Goal: Task Accomplishment & Management: Use online tool/utility

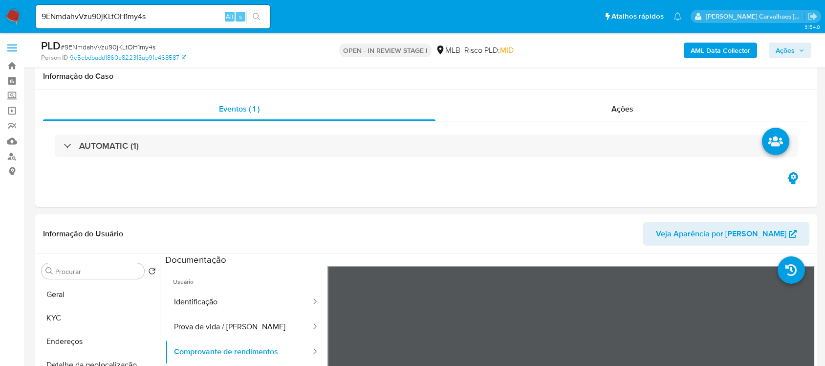
select select "10"
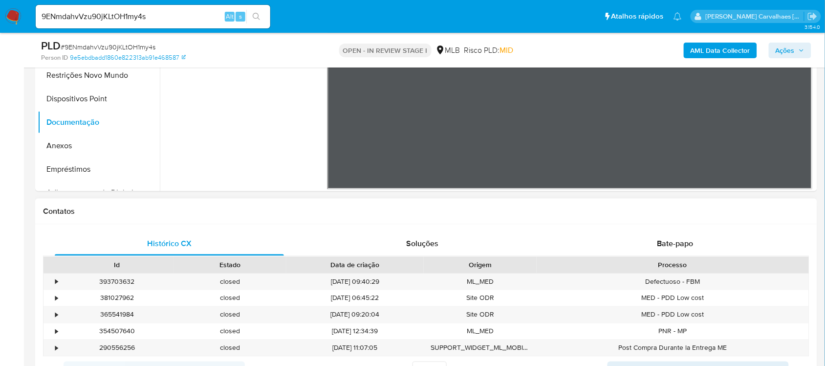
scroll to position [122, 0]
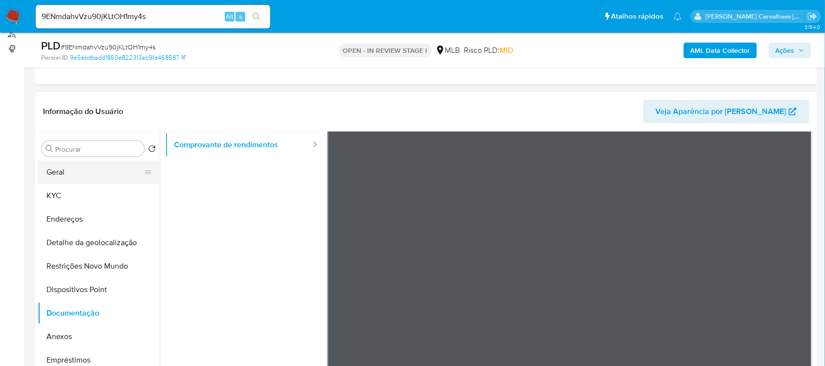
click at [56, 167] on button "Geral" at bounding box center [95, 171] width 114 height 23
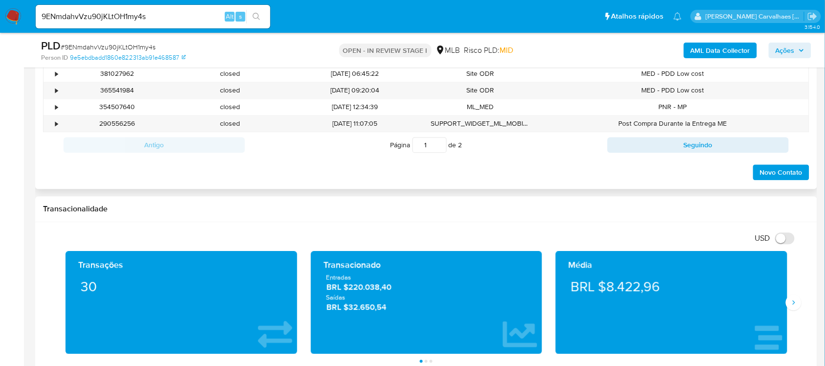
scroll to position [550, 0]
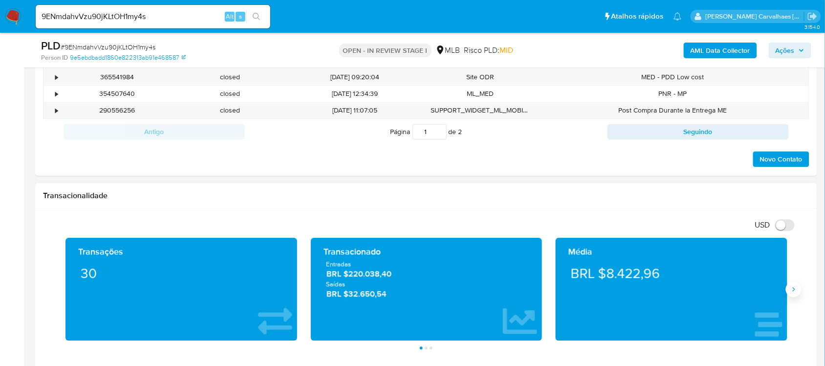
click at [794, 291] on icon "Siguiente" at bounding box center [794, 290] width 8 height 8
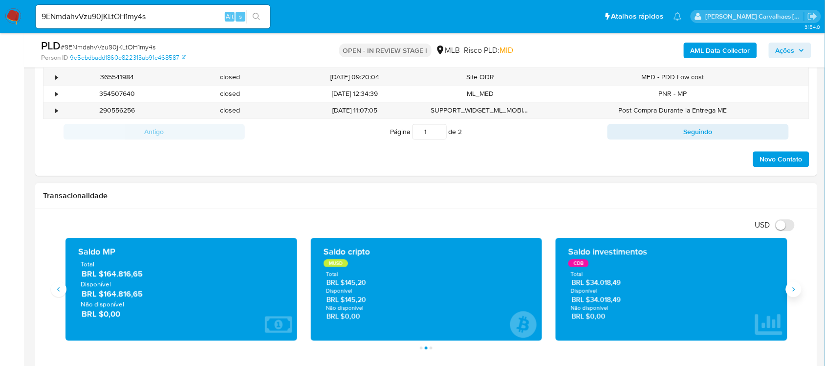
click at [794, 290] on icon "Siguiente" at bounding box center [794, 290] width 8 height 8
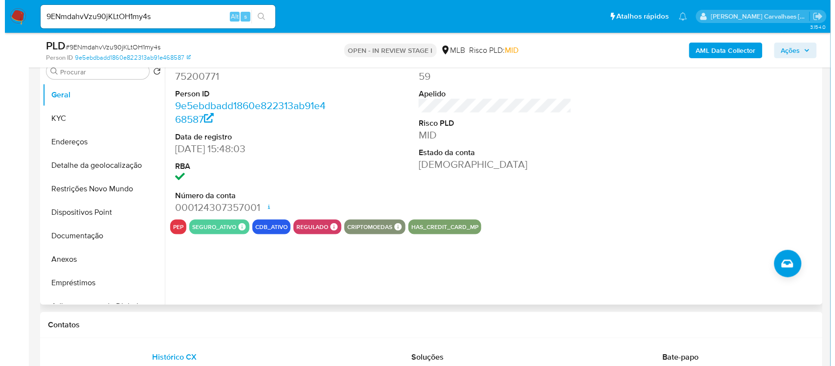
scroll to position [183, 0]
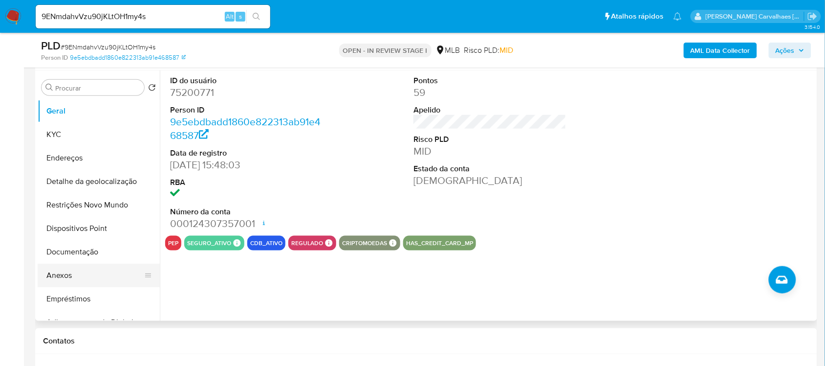
click at [80, 276] on button "Anexos" at bounding box center [95, 275] width 114 height 23
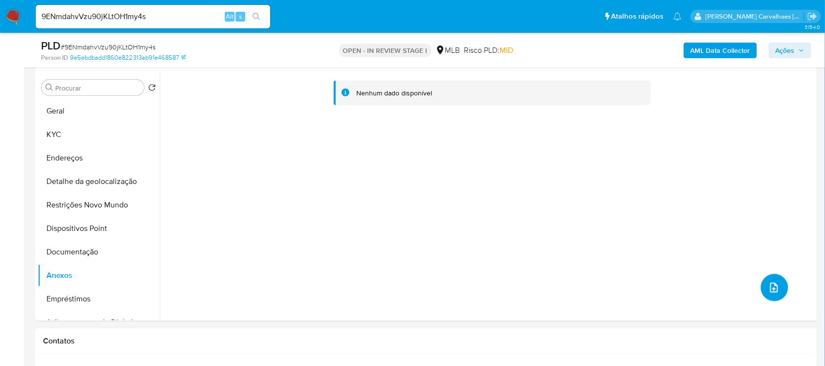
click at [769, 292] on icon "upload-file" at bounding box center [775, 288] width 12 height 12
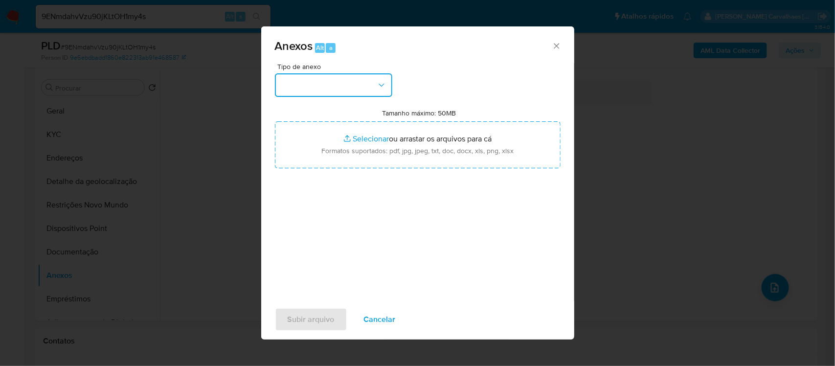
click at [363, 89] on button "button" at bounding box center [333, 84] width 117 height 23
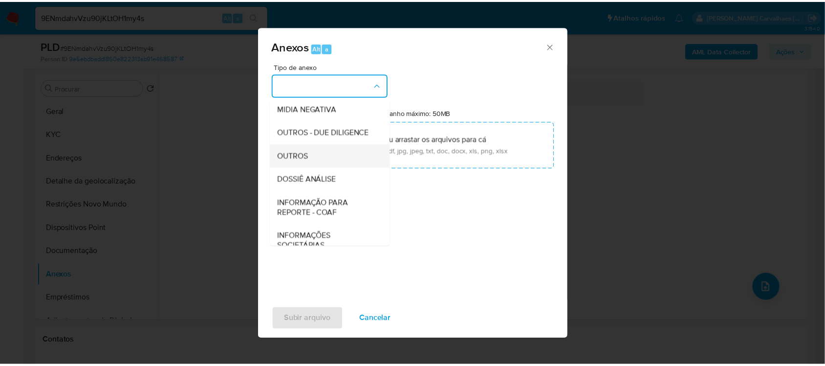
scroll to position [122, 0]
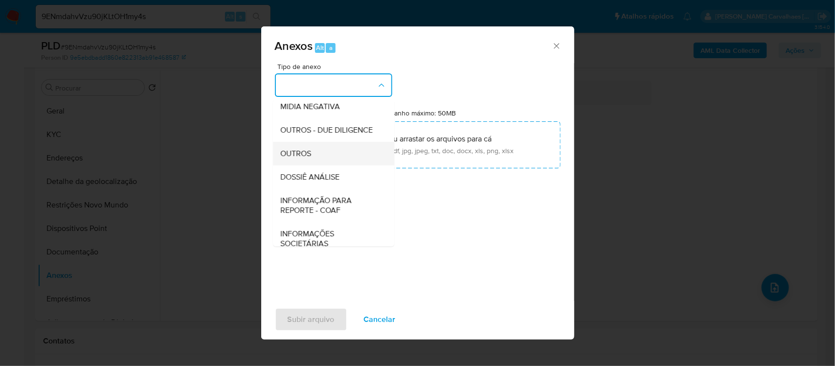
click at [340, 165] on div "OUTROS" at bounding box center [331, 152] width 100 height 23
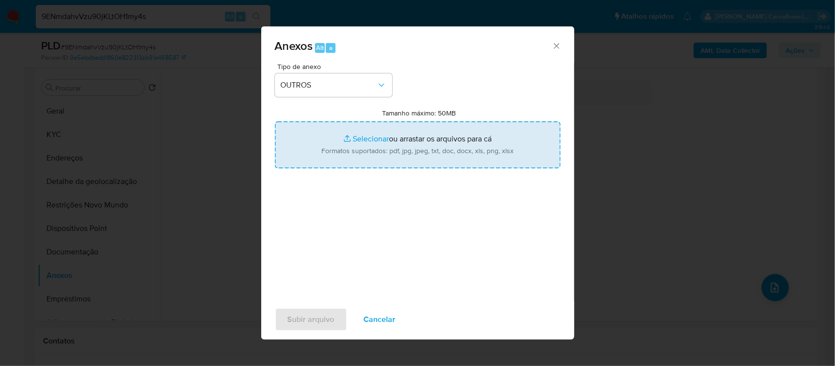
click at [372, 139] on input "Tamanho máximo: 50MB Selecionar arquivos" at bounding box center [418, 144] width 286 height 47
click at [365, 138] on input "Tamanho máximo: 50MB Selecionar arquivos" at bounding box center [418, 144] width 286 height 47
click at [377, 140] on input "Tamanho máximo: 50MB Selecionar arquivos" at bounding box center [418, 144] width 286 height 47
type input "C:\fakepath\SAR - xxxx - CPF 00276900677 - JOSE LUCAS PEDREIRA BUENO.pdf"
click at [360, 139] on input "Tamanho máximo: 50MB Selecionar arquivos" at bounding box center [418, 144] width 286 height 47
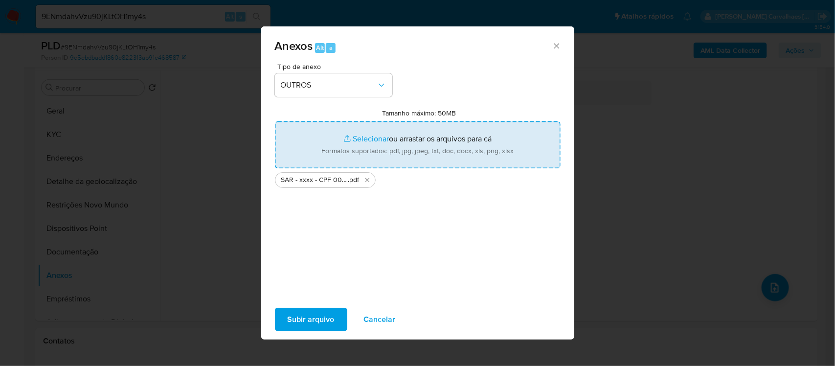
type input "C:\fakepath\Mulan Jose Lucas Pedreira Bueno 75200771_2025_08_13_13_10_21 - Resu…"
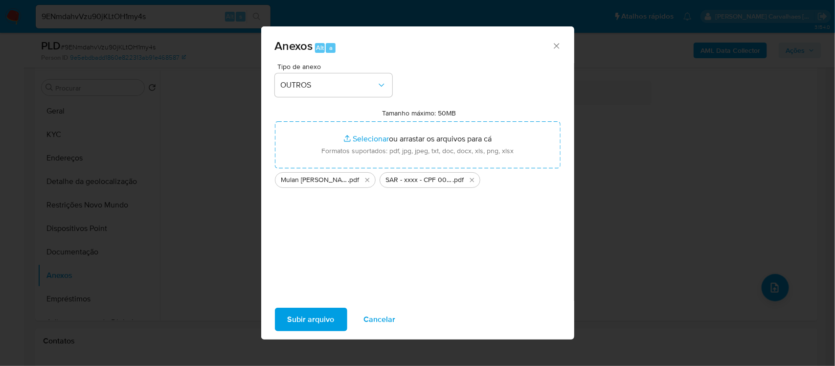
click at [299, 314] on span "Subir arquivo" at bounding box center [310, 320] width 47 height 22
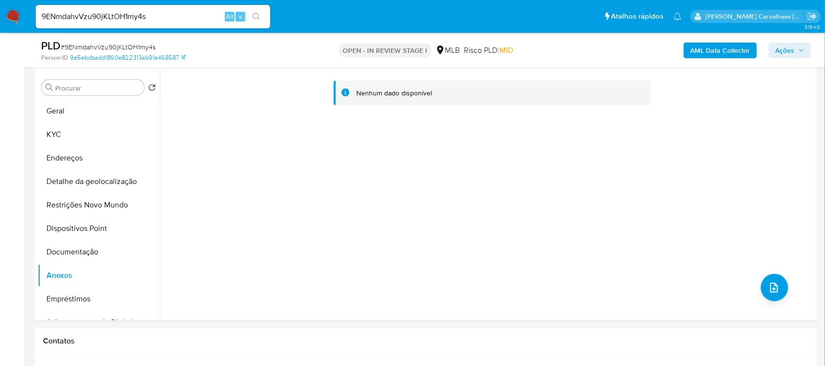
click at [782, 47] on span "Ações" at bounding box center [785, 51] width 19 height 16
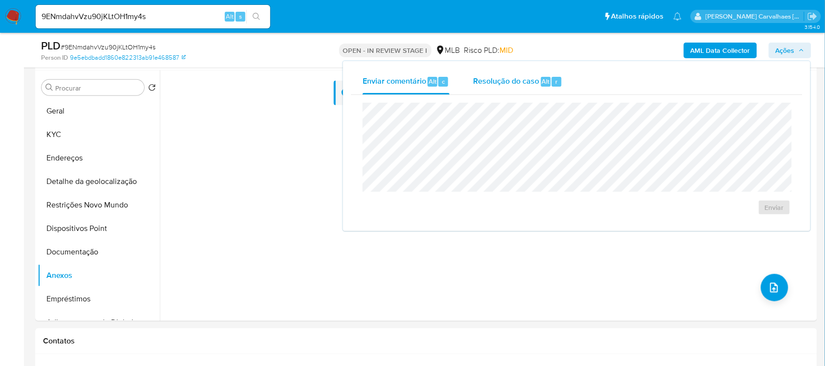
click at [491, 77] on span "Resolução do caso" at bounding box center [506, 80] width 66 height 11
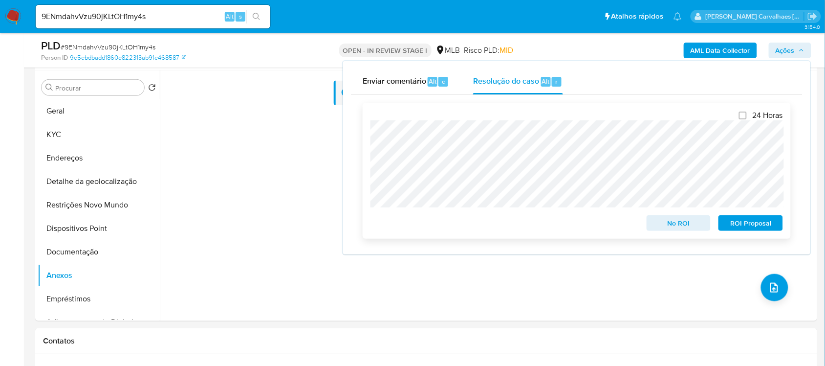
click at [747, 226] on span "ROI Proposal" at bounding box center [751, 223] width 51 height 14
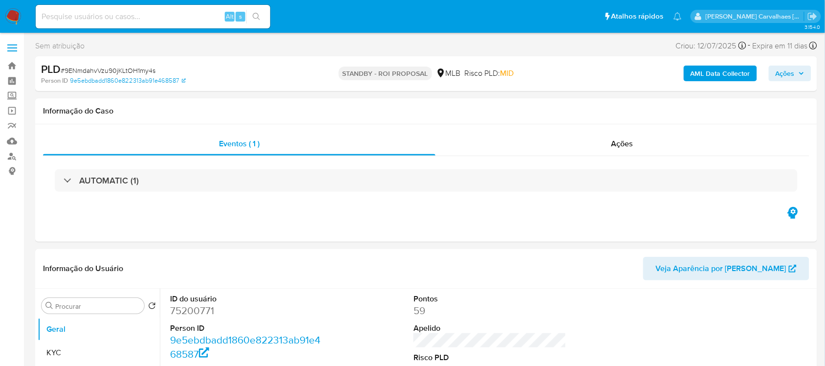
select select "10"
paste input "DsyyYjQ3Iewqd3Z34qKTjreC"
type input "DsyyYjQ3Iewqd3Z34qKTjreC"
click at [257, 13] on icon "search-icon" at bounding box center [257, 17] width 8 height 8
select select "10"
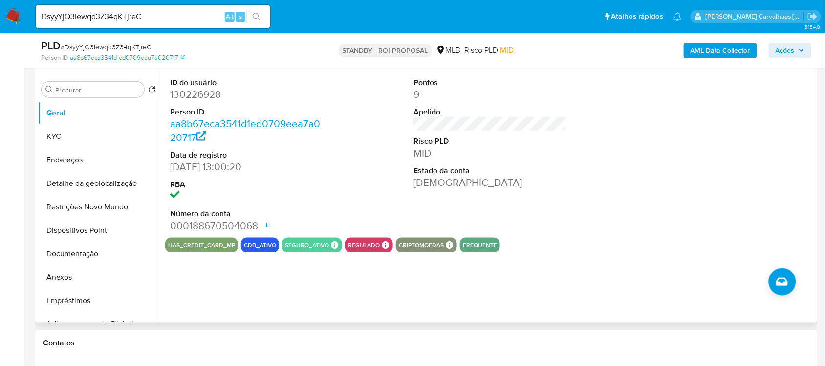
scroll to position [183, 0]
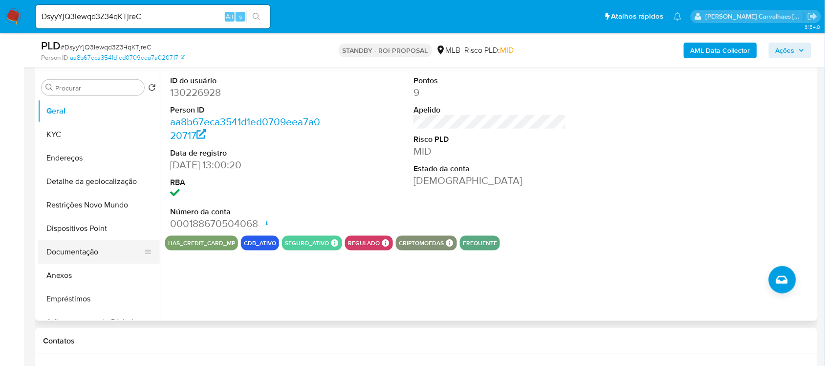
click at [85, 258] on button "Documentação" at bounding box center [95, 251] width 114 height 23
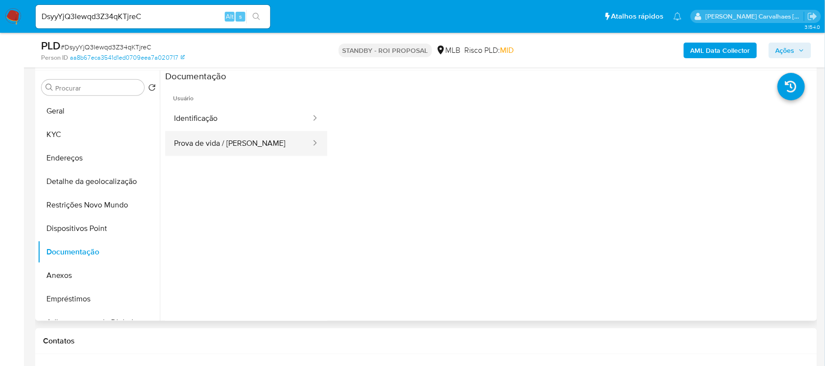
click at [257, 140] on button "Prova de vida / [PERSON_NAME]" at bounding box center [238, 143] width 147 height 25
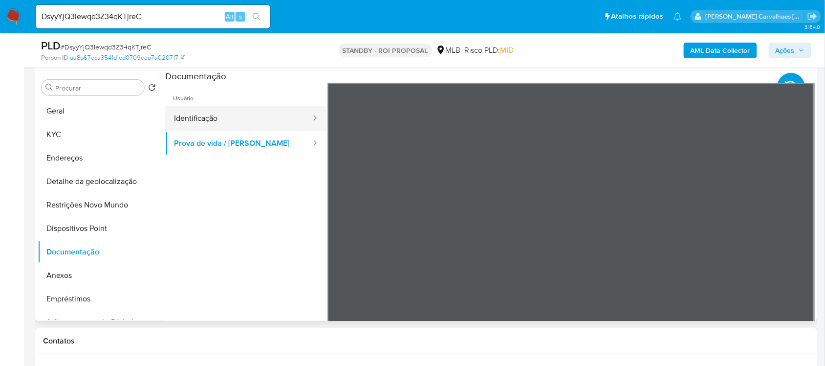
click at [222, 120] on button "Identificação" at bounding box center [238, 118] width 147 height 25
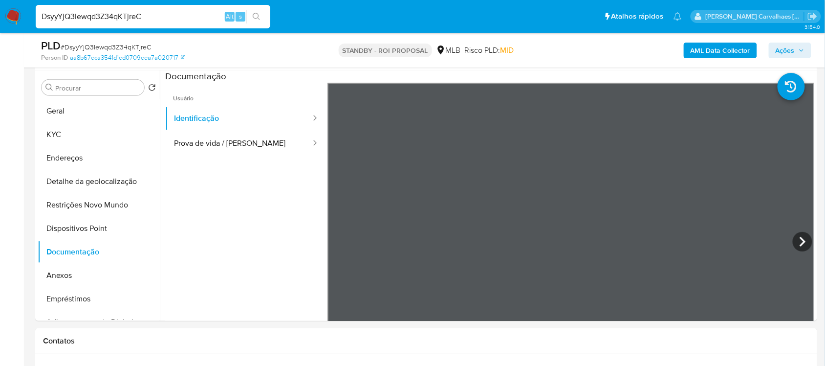
drag, startPoint x: 171, startPoint y: 16, endPoint x: 25, endPoint y: 21, distance: 146.3
click at [25, 21] on nav "Pausado Ver notificaciones DsyyYjQ3Iewqd3Z34qKTjreC Alt s Atalhos rápidos Presi…" at bounding box center [412, 16] width 825 height 33
paste input "ph5wMy85pLdge6KZeLA5EDFE"
type input "ph5wMy85pLdge6KZeLA5EDFE"
click at [256, 16] on icon "search-icon" at bounding box center [257, 17] width 8 height 8
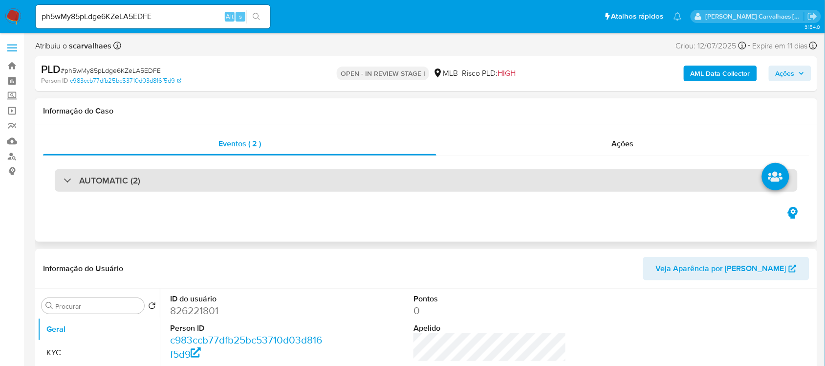
select select "10"
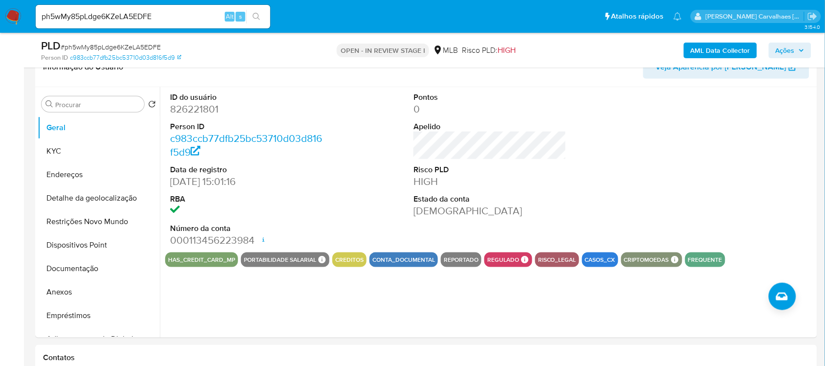
scroll to position [183, 0]
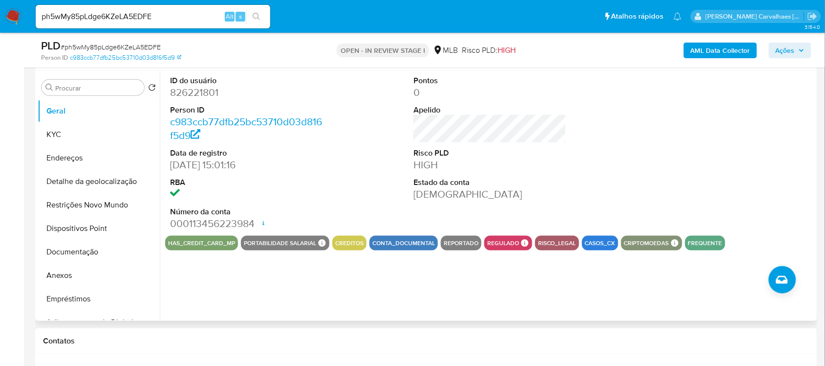
click at [460, 241] on button "reportado" at bounding box center [461, 243] width 35 height 4
click at [459, 243] on button "reportado" at bounding box center [461, 243] width 35 height 4
click at [72, 276] on button "Anexos" at bounding box center [95, 275] width 114 height 23
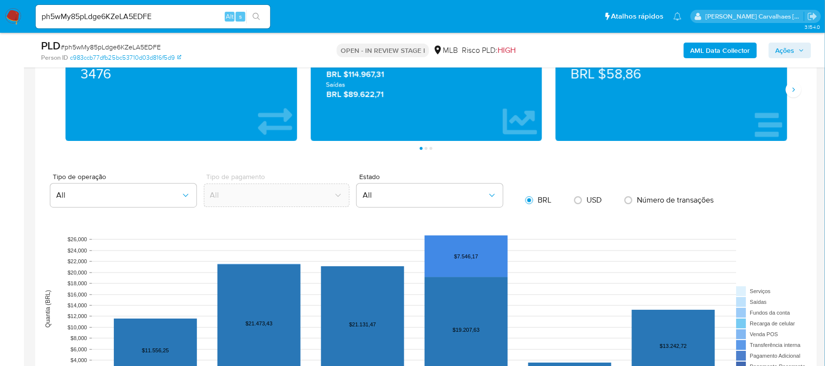
scroll to position [917, 0]
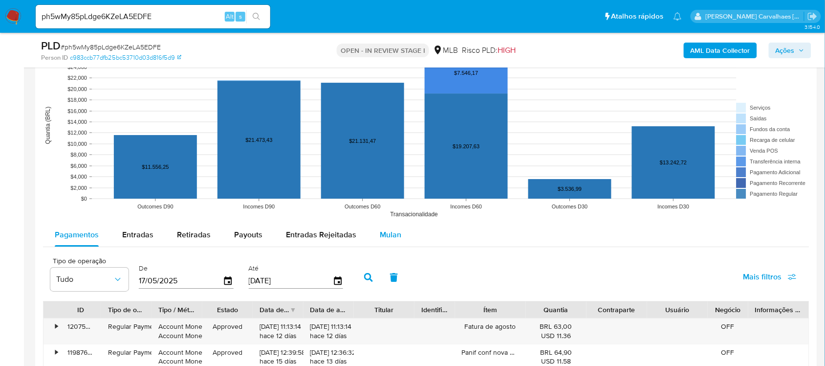
click at [387, 239] on span "Mulan" at bounding box center [391, 234] width 22 height 11
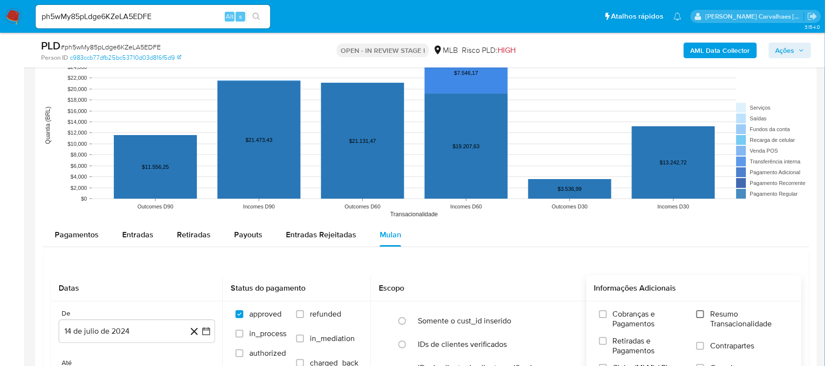
click at [701, 311] on input "Resumo Transacionalidade" at bounding box center [701, 314] width 8 height 8
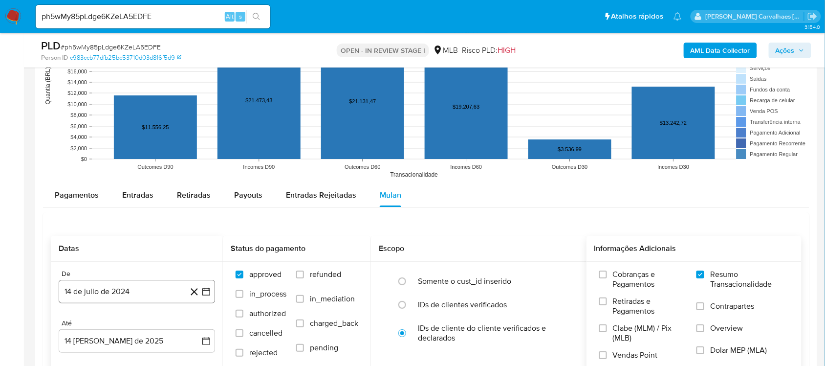
scroll to position [978, 0]
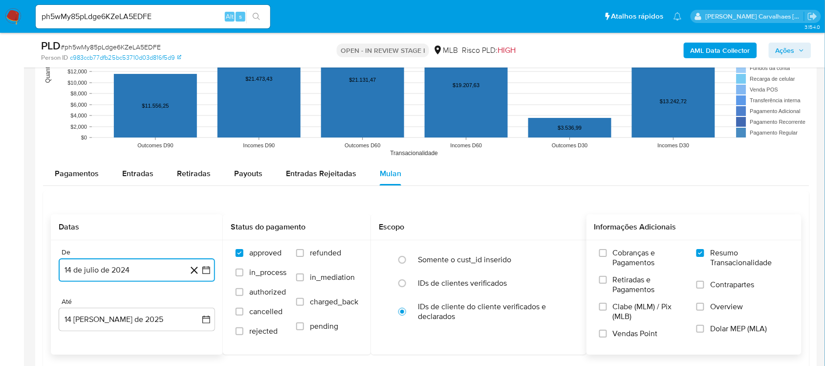
click at [208, 272] on icon "button" at bounding box center [206, 270] width 10 height 10
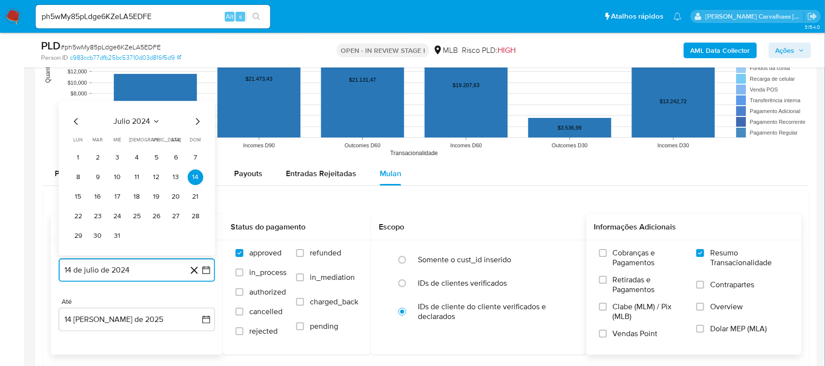
click at [199, 123] on icon "Mes siguiente" at bounding box center [198, 121] width 4 height 7
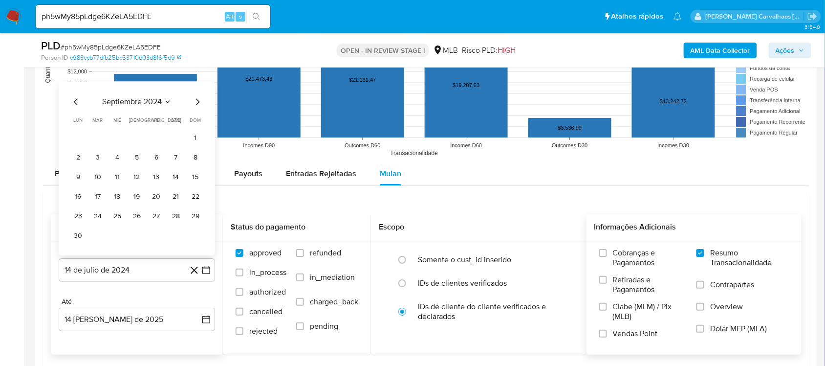
click at [199, 123] on span "dom" at bounding box center [195, 119] width 11 height 7
click at [198, 104] on icon "Mes siguiente" at bounding box center [198, 101] width 4 height 7
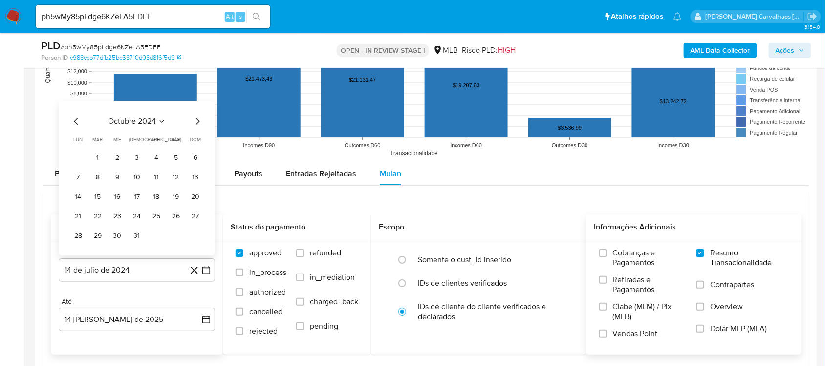
click at [199, 121] on icon "Mes siguiente" at bounding box center [198, 121] width 12 height 12
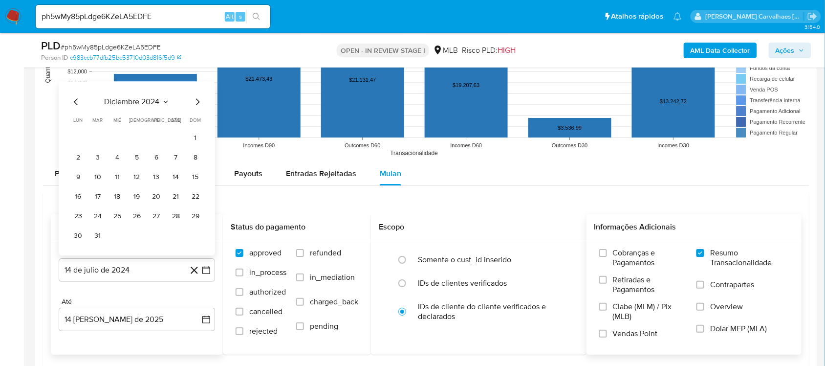
click at [196, 102] on icon "Mes siguiente" at bounding box center [198, 102] width 12 height 12
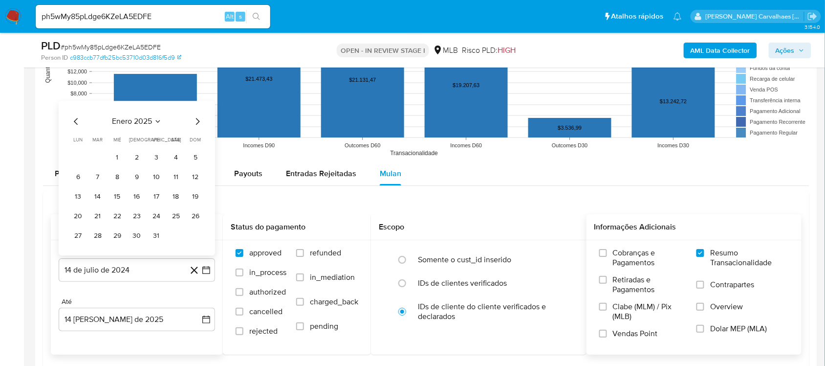
click at [197, 120] on icon "Mes siguiente" at bounding box center [198, 121] width 4 height 7
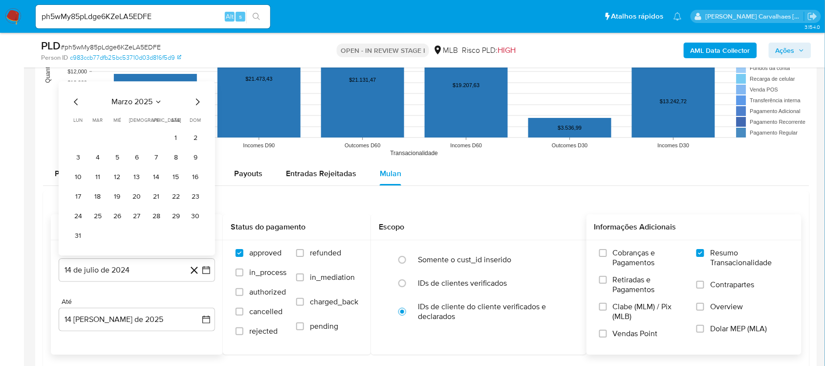
click at [197, 108] on icon "Mes siguiente" at bounding box center [198, 102] width 12 height 12
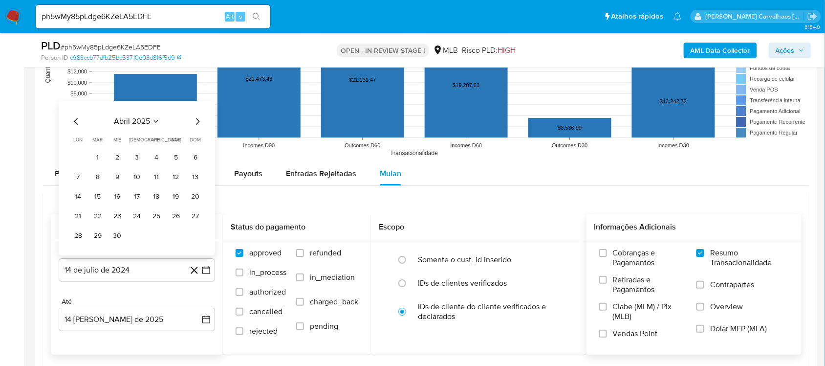
click at [197, 123] on icon "Mes siguiente" at bounding box center [198, 121] width 12 height 12
click at [93, 195] on button "13" at bounding box center [98, 197] width 16 height 16
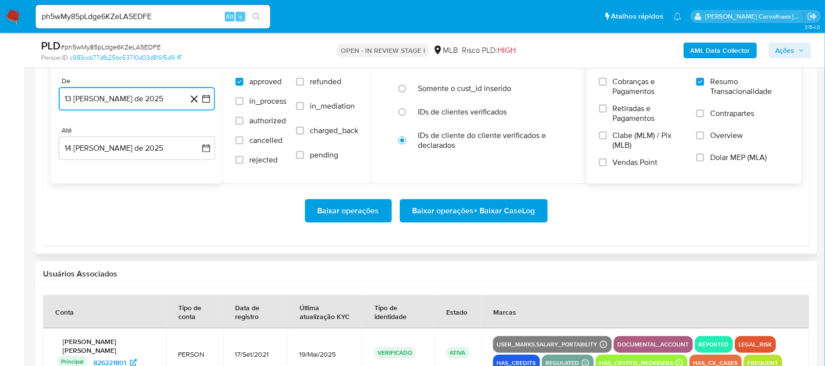
scroll to position [1161, 0]
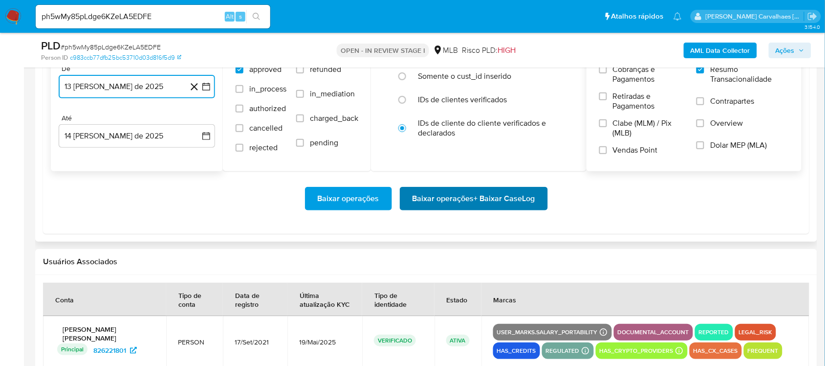
click at [461, 204] on span "Baixar operações + Baixar CaseLog" at bounding box center [474, 199] width 123 height 22
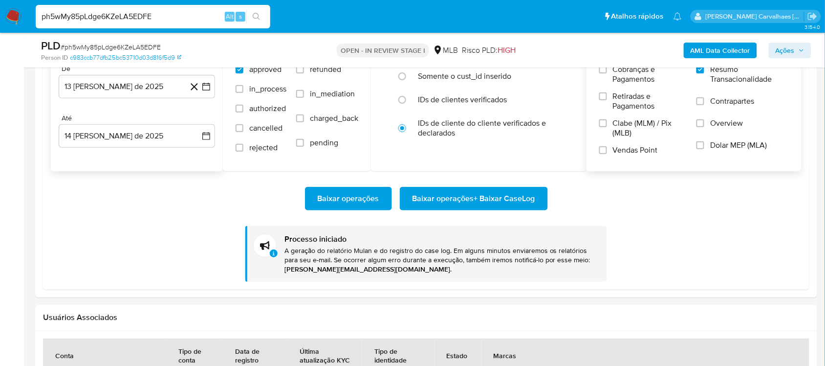
drag, startPoint x: 162, startPoint y: 16, endPoint x: 35, endPoint y: 18, distance: 126.6
click at [36, 18] on input "ph5wMy85pLdge6KZeLA5EDFE" at bounding box center [153, 16] width 235 height 13
paste input "DsyyYjQ3Iewqd3Z34qKTjreC"
type input "DsyyYjQ3Iewqd3Z34qKTjreC"
click at [252, 16] on button "search-icon" at bounding box center [256, 17] width 20 height 14
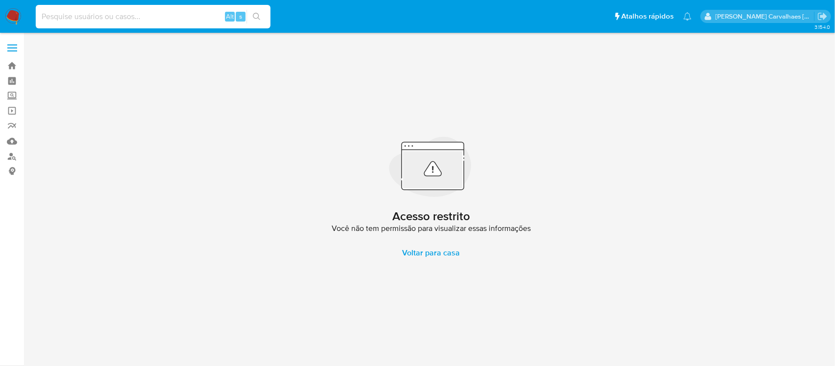
paste input "DsyyYjQ3Iewqd3Z34qKTjreC"
click at [39, 15] on input "DsyyYjQ3Iewqd3Z34qKTjreC" at bounding box center [153, 16] width 235 height 13
type input "DsyyYjQ3Iewqd3Z34qKTjreC"
click at [261, 11] on button "search-icon" at bounding box center [256, 17] width 20 height 14
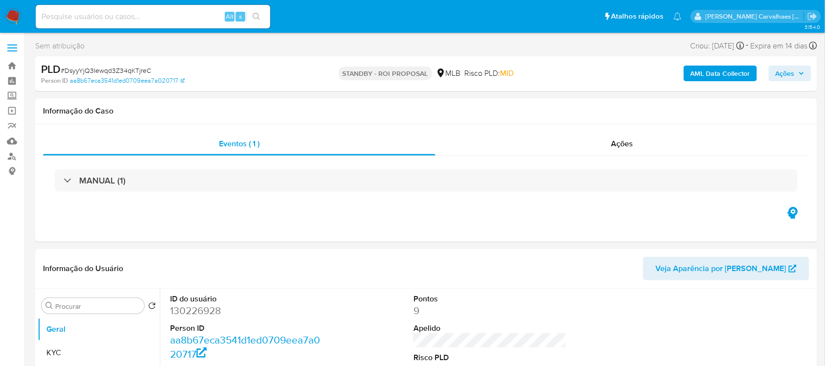
select select "10"
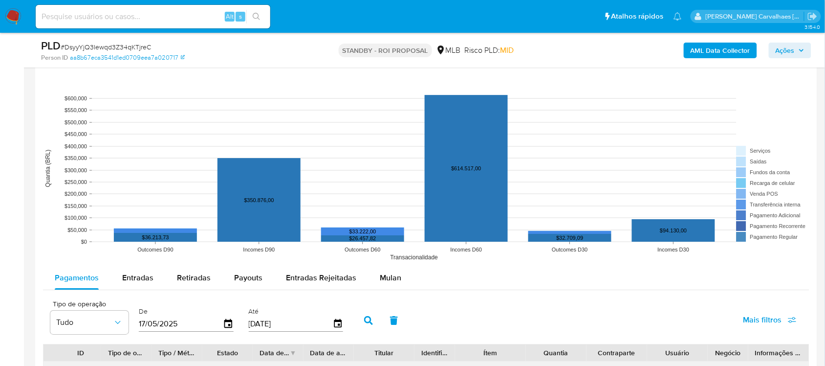
scroll to position [1039, 0]
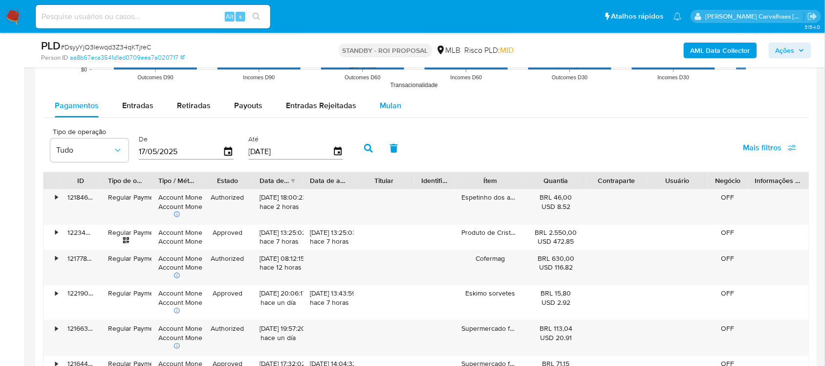
click at [389, 106] on span "Mulan" at bounding box center [391, 105] width 22 height 11
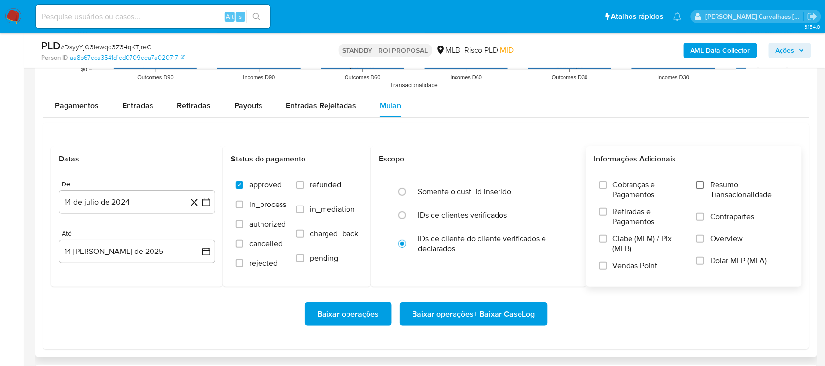
click at [701, 188] on input "Resumo Transacionalidade" at bounding box center [701, 185] width 8 height 8
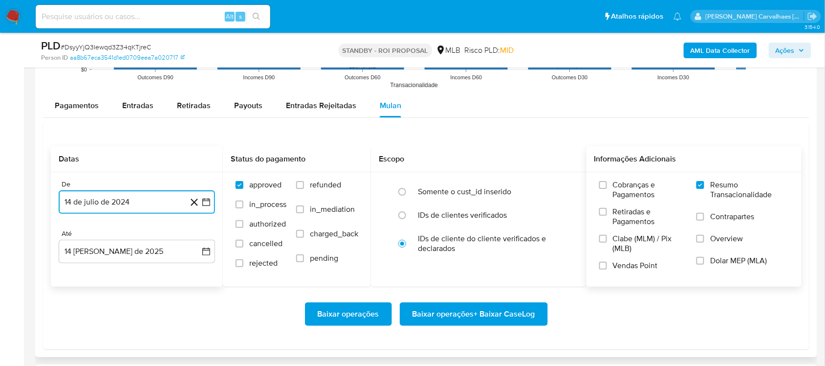
click at [205, 203] on icon "button" at bounding box center [206, 202] width 10 height 10
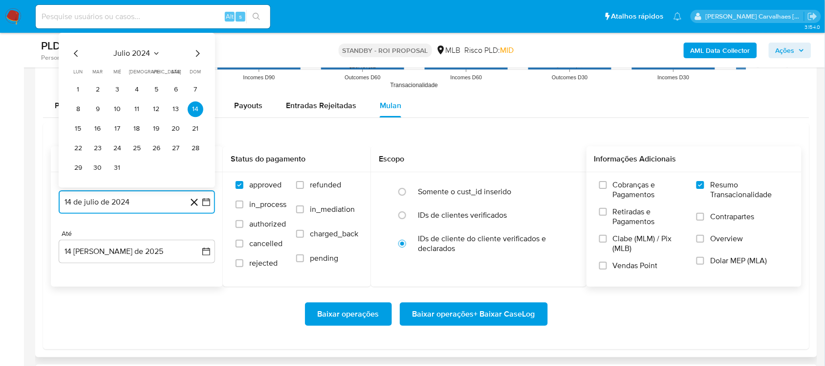
click at [196, 57] on icon "Mes siguiente" at bounding box center [198, 53] width 4 height 7
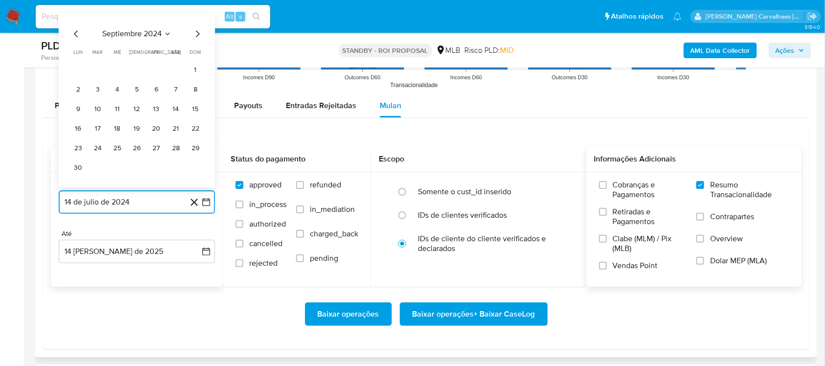
click at [199, 36] on icon "Mes siguiente" at bounding box center [198, 34] width 12 height 12
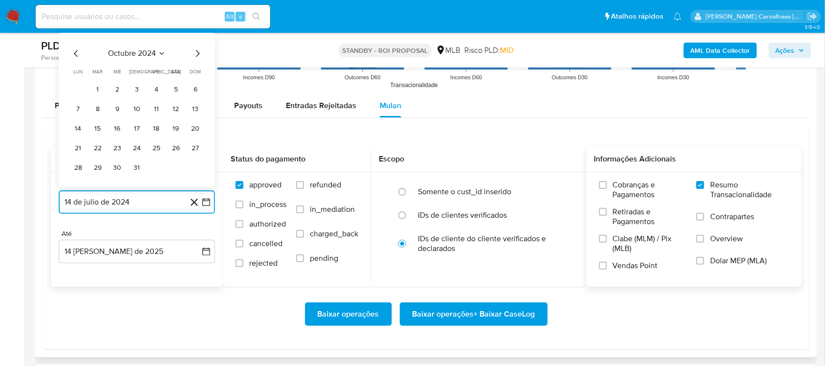
click at [196, 50] on icon "Mes siguiente" at bounding box center [198, 53] width 12 height 12
click at [196, 52] on icon "Mes siguiente" at bounding box center [198, 53] width 12 height 12
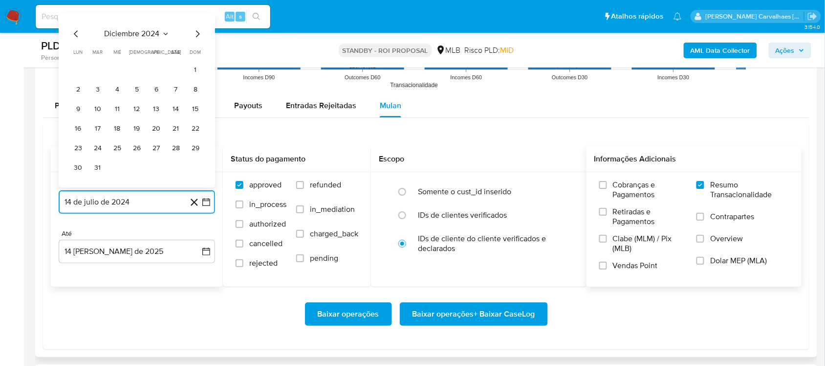
click at [199, 36] on icon "Mes siguiente" at bounding box center [198, 34] width 12 height 12
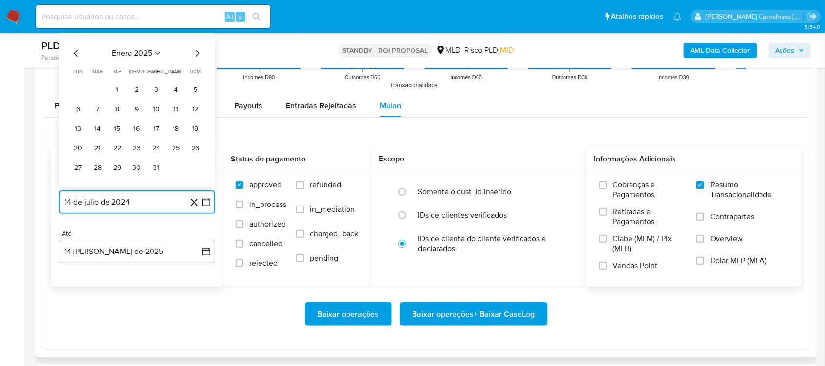
click at [198, 57] on icon "Mes siguiente" at bounding box center [198, 53] width 12 height 12
click at [197, 52] on icon "Mes siguiente" at bounding box center [198, 53] width 4 height 7
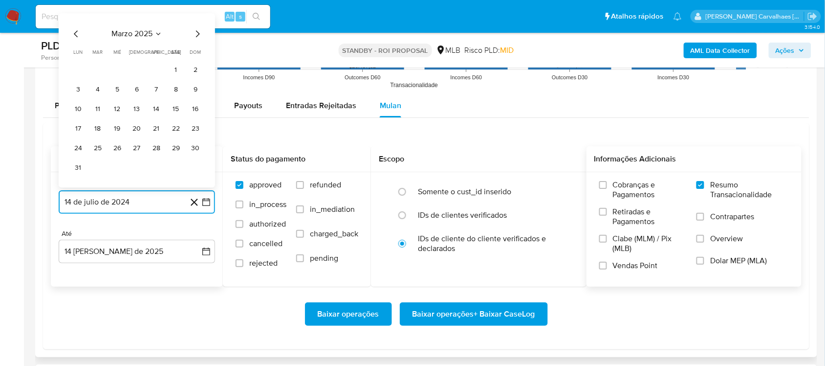
click at [196, 33] on icon "Mes siguiente" at bounding box center [198, 34] width 12 height 12
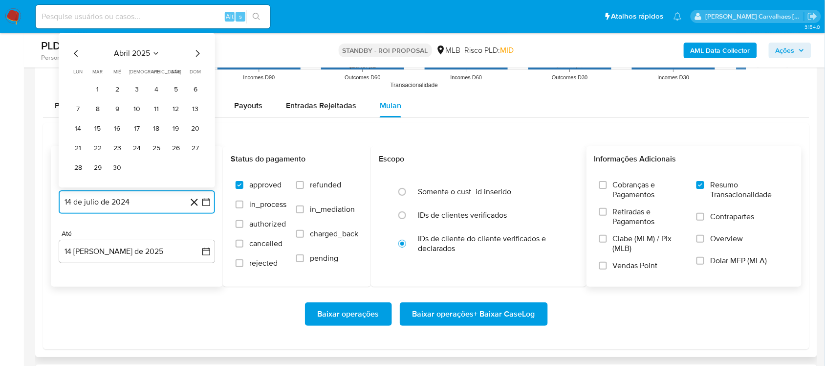
click at [197, 57] on icon "Mes siguiente" at bounding box center [198, 53] width 4 height 7
click at [118, 132] on button "14" at bounding box center [118, 129] width 16 height 16
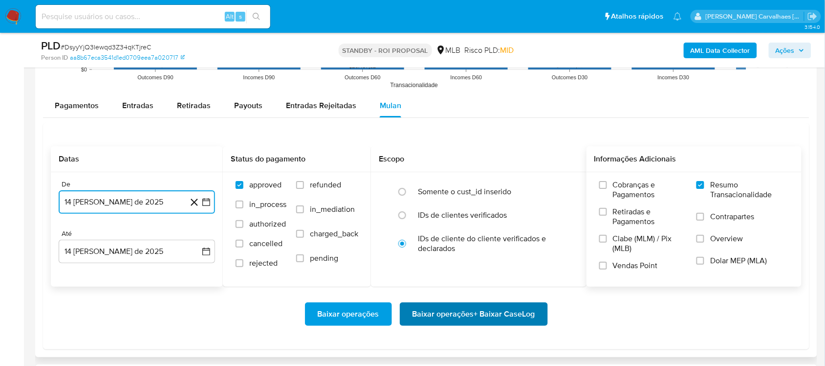
click at [450, 318] on span "Baixar operações + Baixar CaseLog" at bounding box center [474, 314] width 123 height 22
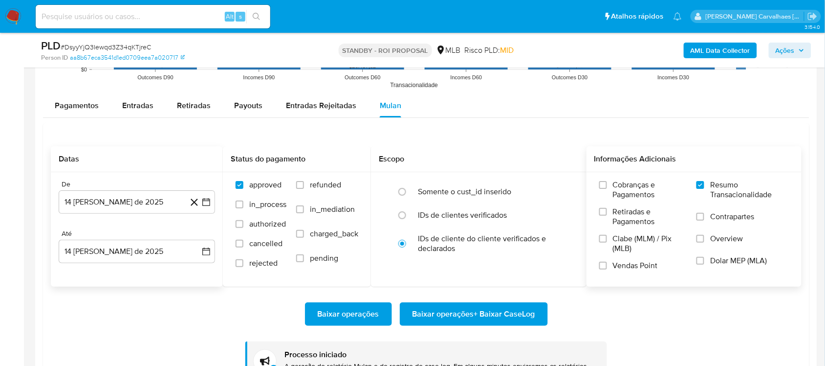
click at [10, 10] on img at bounding box center [13, 16] width 17 height 17
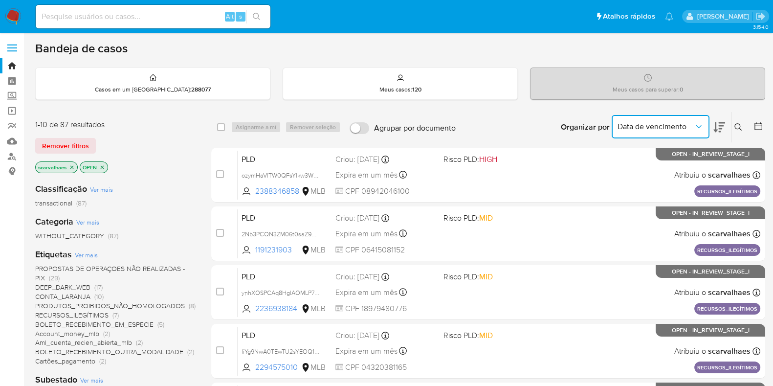
click at [692, 126] on span "Data de vencimento" at bounding box center [656, 127] width 76 height 10
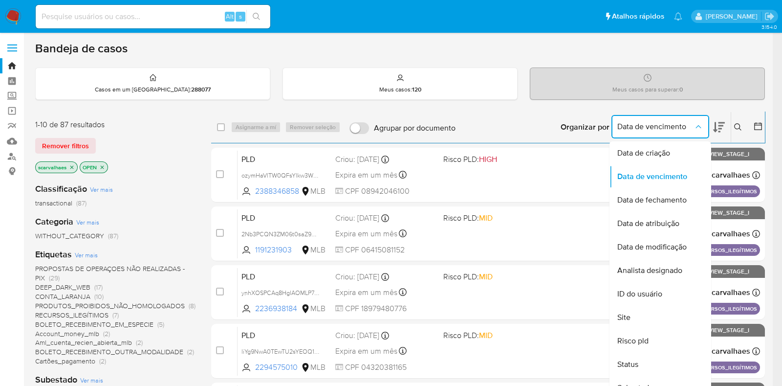
click at [667, 129] on span "Data de vencimento" at bounding box center [656, 127] width 76 height 10
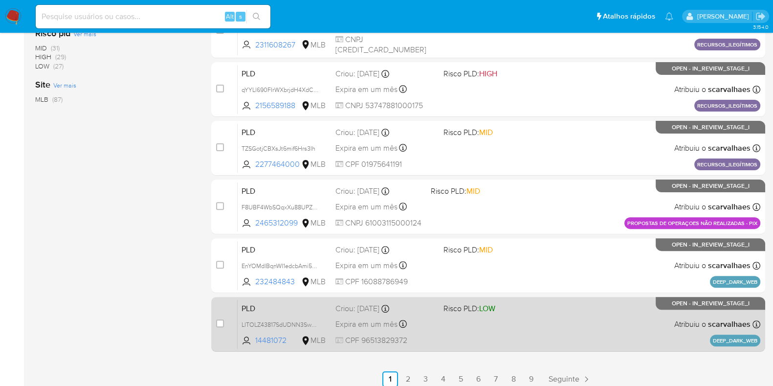
scroll to position [385, 0]
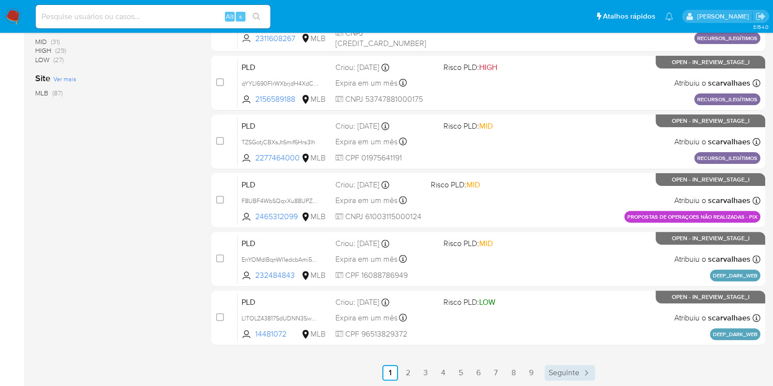
click at [574, 365] on span "Seguinte" at bounding box center [564, 373] width 31 height 8
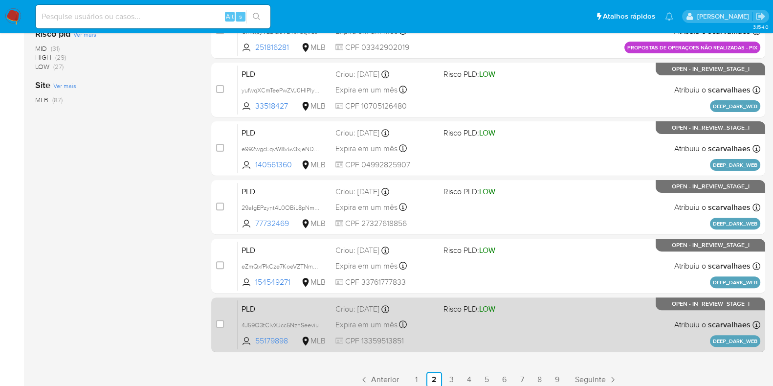
scroll to position [385, 0]
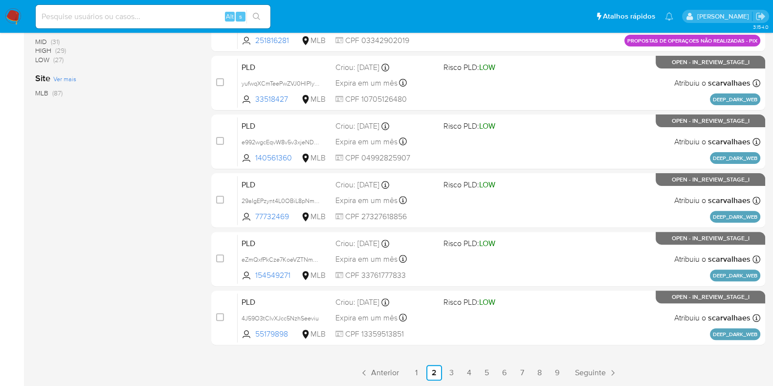
click at [593, 365] on span "Seguinte" at bounding box center [590, 373] width 31 height 8
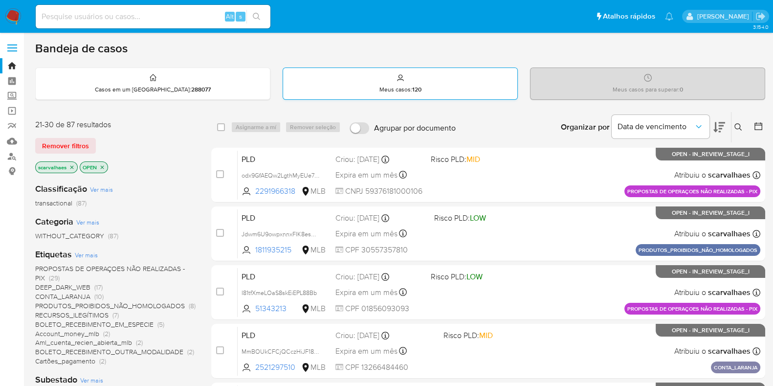
click at [406, 82] on div "Meus casos : 120" at bounding box center [400, 83] width 234 height 31
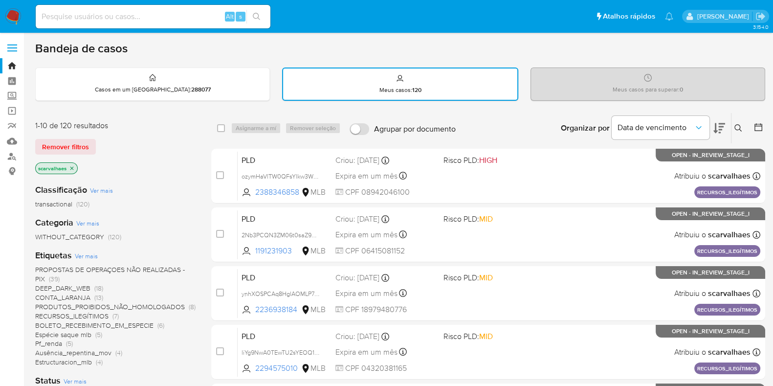
click at [718, 126] on icon at bounding box center [719, 128] width 12 height 12
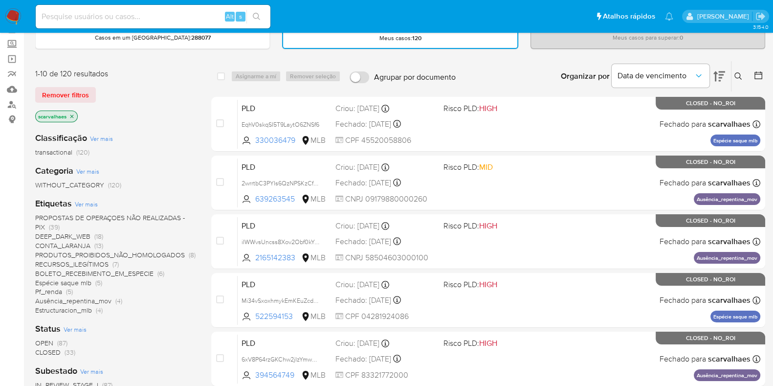
scroll to position [122, 0]
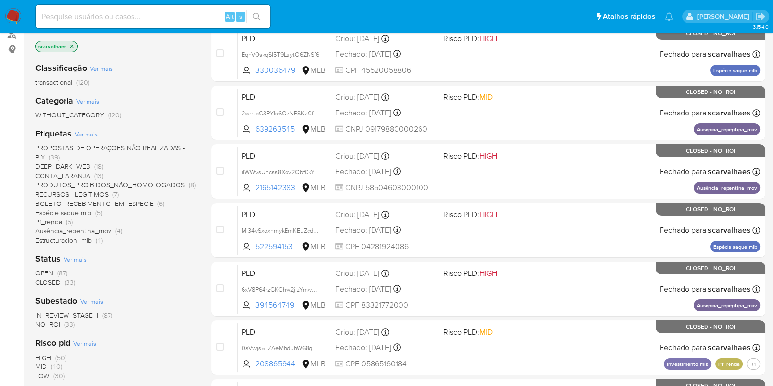
click at [48, 271] on span "OPEN" at bounding box center [44, 273] width 18 height 10
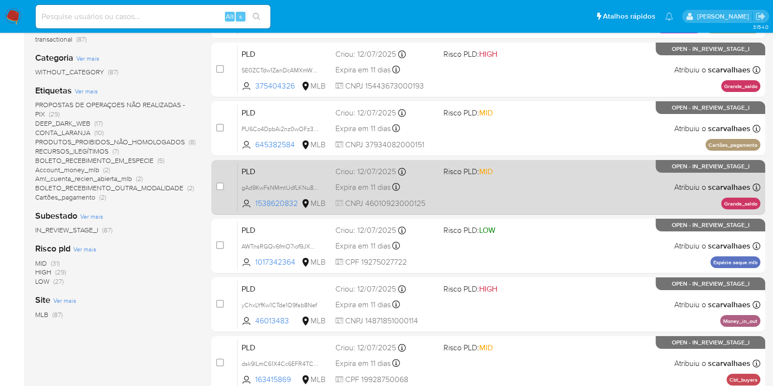
scroll to position [183, 0]
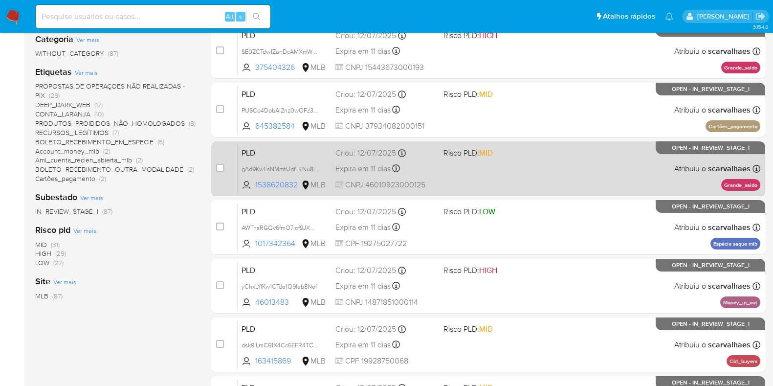
click at [515, 293] on div "PLD yChxLYfKw1CTde1O9fab8Nef 46013483 MLB Risco PLD: HIGH Criou: 12/07/2025 Cri…" at bounding box center [499, 285] width 523 height 49
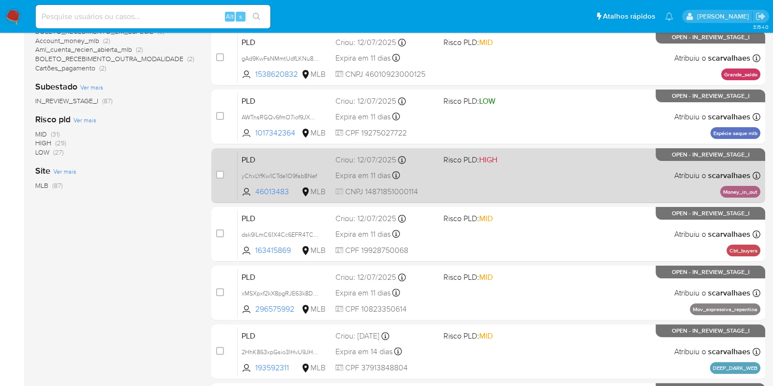
scroll to position [306, 0]
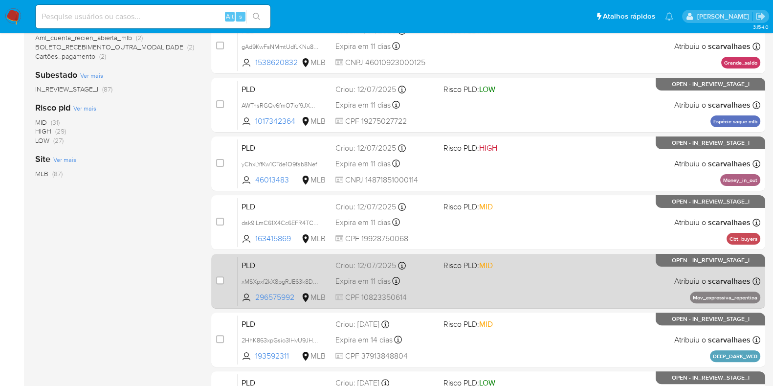
click at [557, 299] on div "PLD xMSXpxf2kX8pgRJE63k8DrZm 296575992 MLB Risco PLD: MID Criou: 12/07/2025 Cri…" at bounding box center [499, 280] width 523 height 49
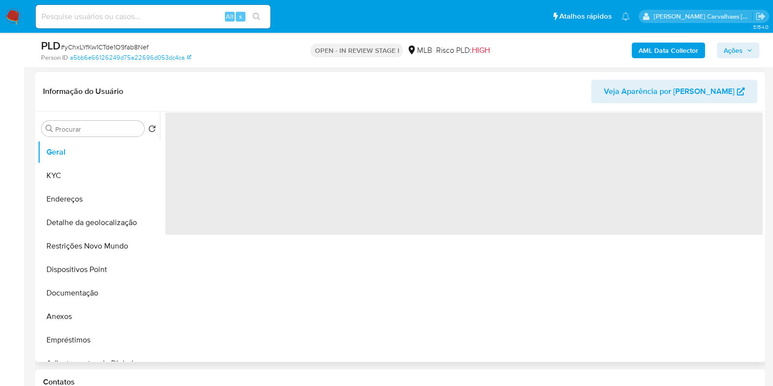
scroll to position [183, 0]
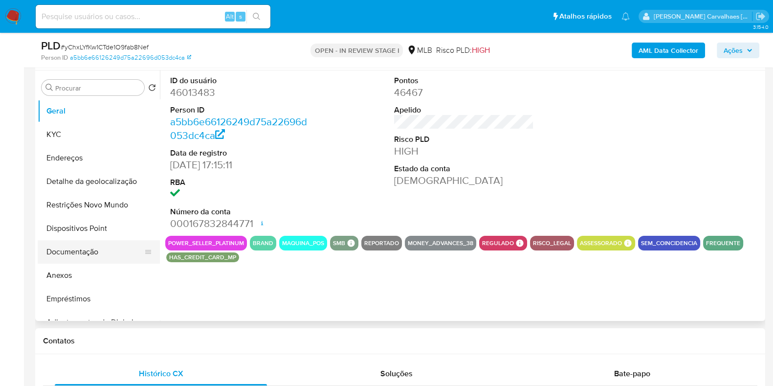
click at [98, 252] on button "Documentação" at bounding box center [95, 251] width 114 height 23
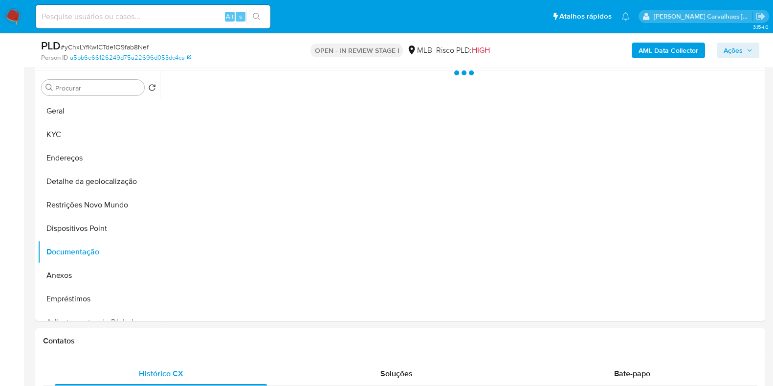
select select "10"
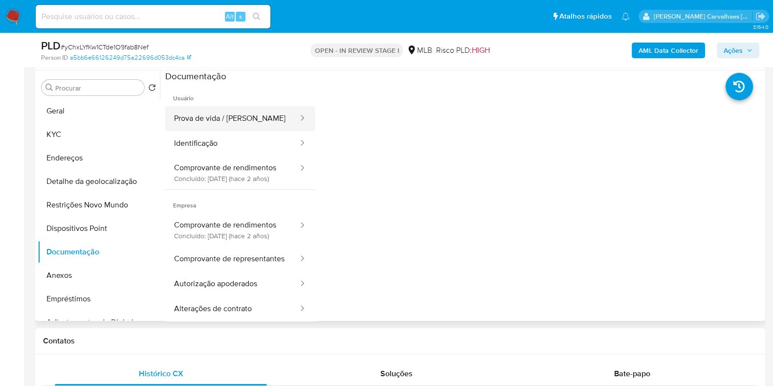
click at [218, 127] on button "Prova de vida / [PERSON_NAME]" at bounding box center [232, 118] width 134 height 25
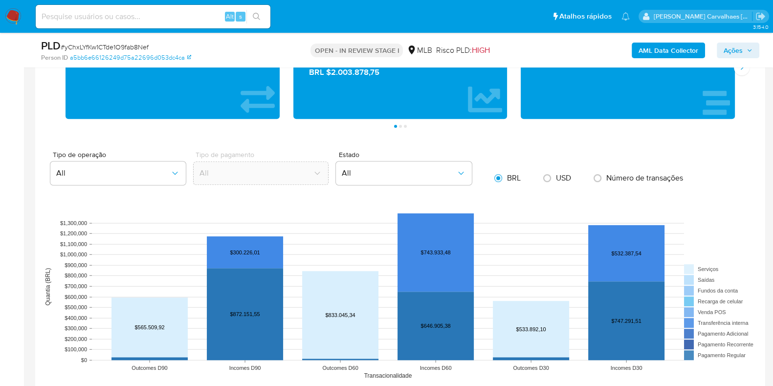
scroll to position [916, 0]
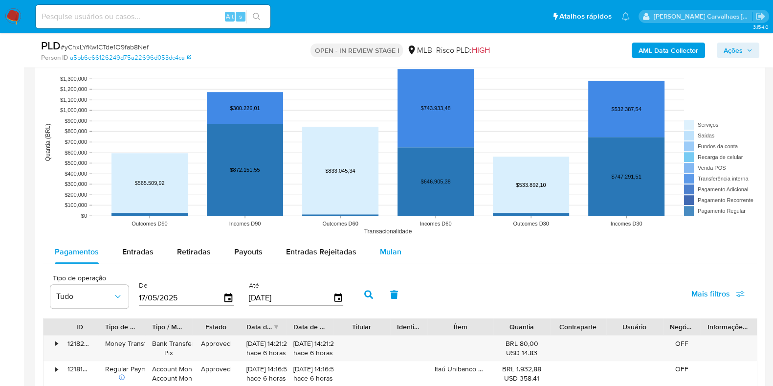
click at [387, 253] on span "Mulan" at bounding box center [391, 251] width 22 height 11
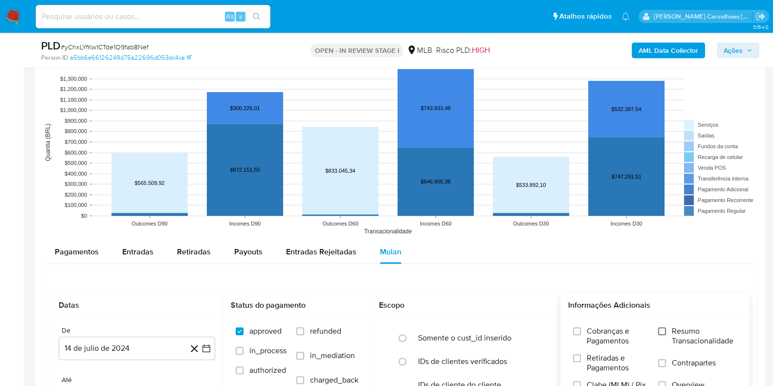
click at [660, 327] on input "Resumo Transacionalidade" at bounding box center [662, 331] width 8 height 8
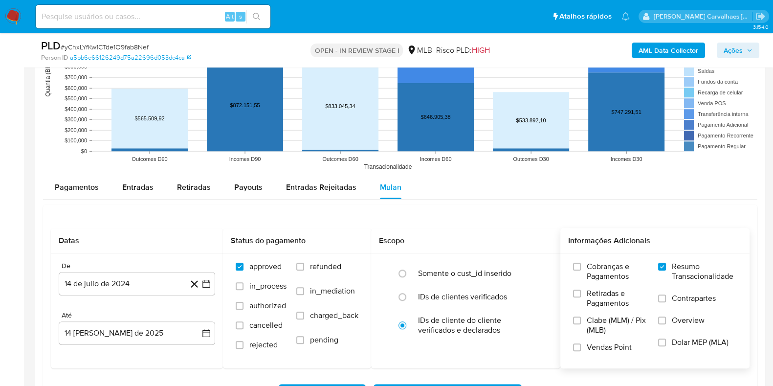
scroll to position [1100, 0]
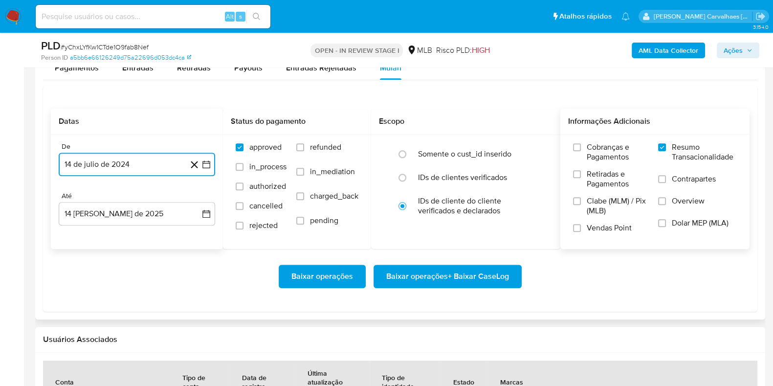
click at [205, 168] on icon "button" at bounding box center [206, 164] width 10 height 10
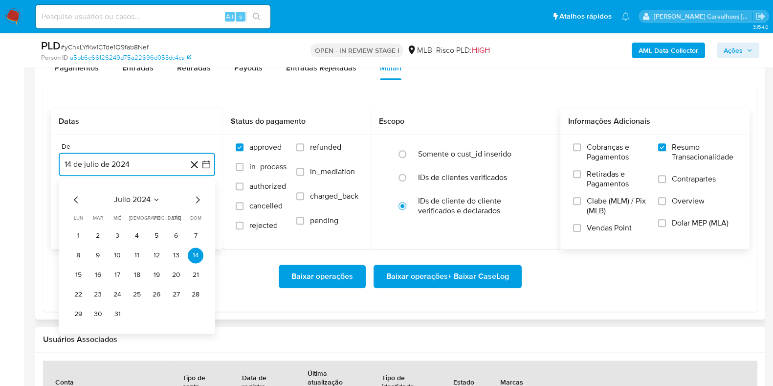
click at [194, 198] on icon "Mes siguiente" at bounding box center [198, 200] width 12 height 12
click at [196, 198] on icon "Mes siguiente" at bounding box center [198, 200] width 12 height 12
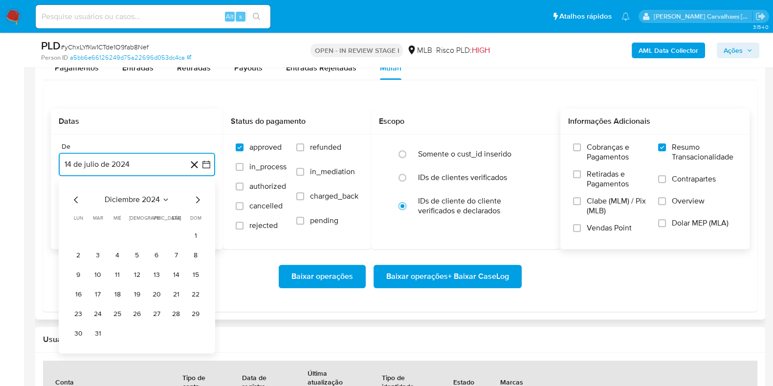
click at [196, 198] on icon "Mes siguiente" at bounding box center [198, 200] width 12 height 12
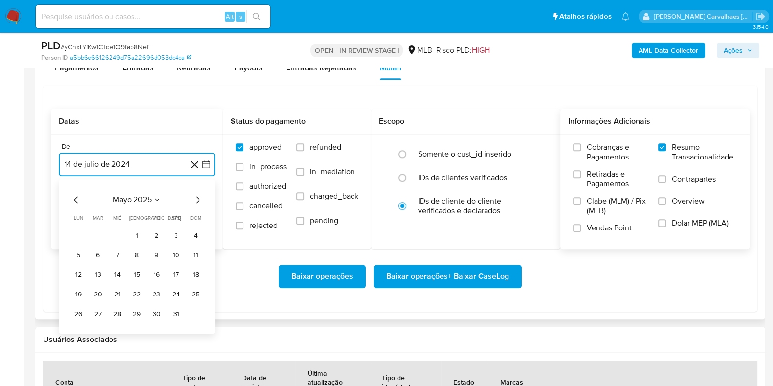
click at [196, 198] on icon "Mes siguiente" at bounding box center [198, 200] width 12 height 12
click at [74, 194] on icon "Mes anterior" at bounding box center [76, 200] width 12 height 12
click at [157, 271] on button "13" at bounding box center [157, 275] width 16 height 16
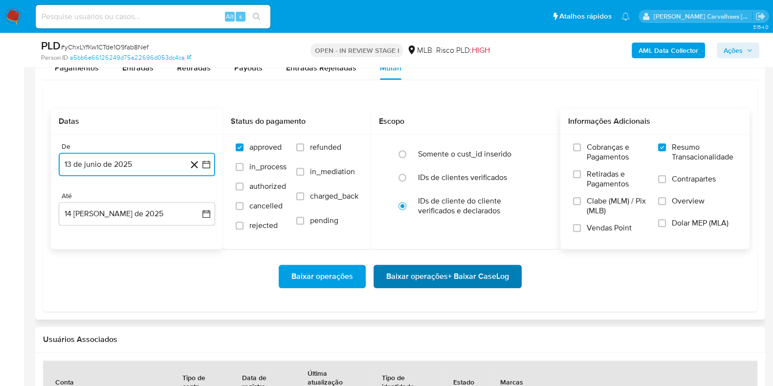
click at [419, 276] on span "Baixar operações + Baixar CaseLog" at bounding box center [447, 276] width 123 height 22
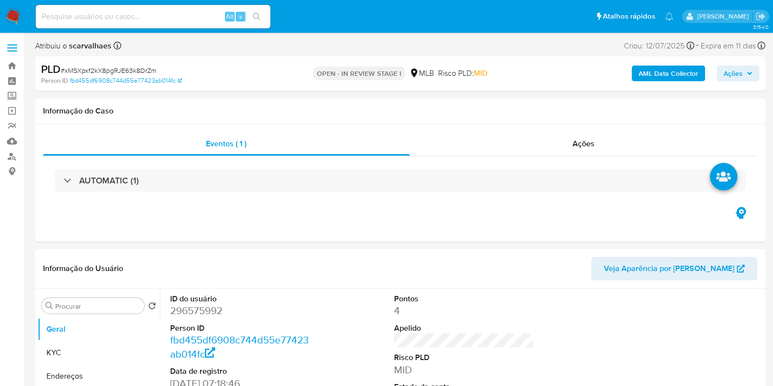
select select "10"
paste input "yChxLYfKw1CTde1O9fab8Nef"
type input "yChxLYfKw1CTde1O9fab8Nef"
click at [255, 16] on icon "search-icon" at bounding box center [257, 17] width 8 height 8
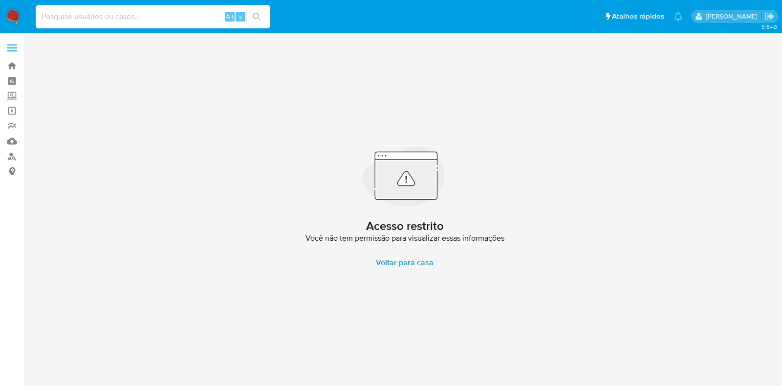
paste input "yChxLYfKw1CTde1O9fab8Nef"
click at [42, 17] on input "yChxLYfKw1CTde1O9fab8Nef" at bounding box center [153, 16] width 235 height 13
type input "yChxLYfKw1CTde1O9fab8Nef"
click at [258, 21] on button "search-icon" at bounding box center [256, 17] width 20 height 14
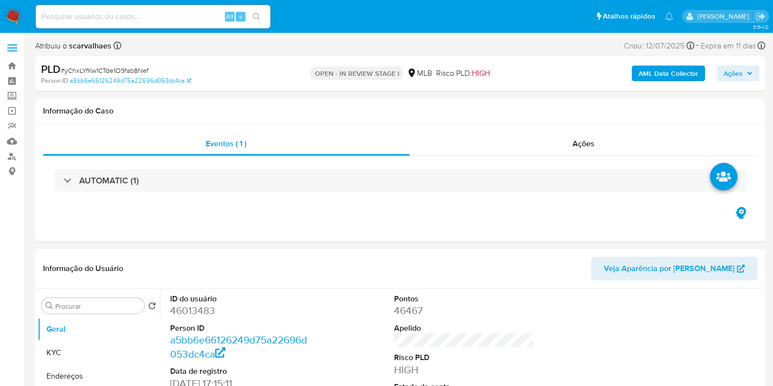
select select "10"
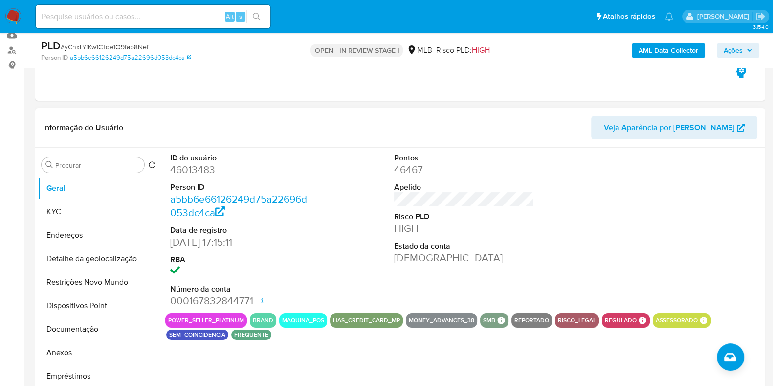
scroll to position [122, 0]
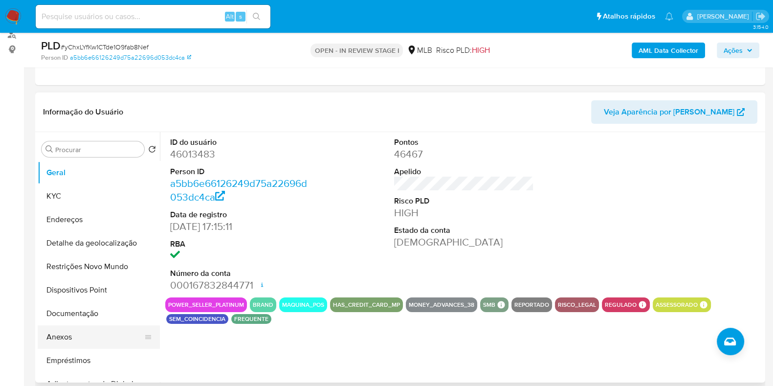
click at [93, 333] on button "Anexos" at bounding box center [95, 336] width 114 height 23
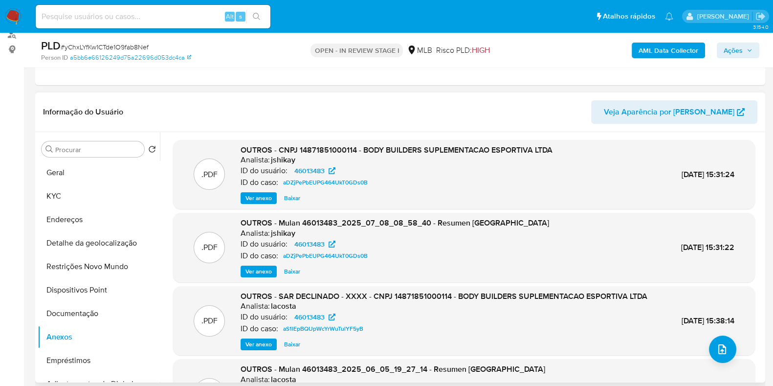
click at [263, 197] on span "Ver anexo" at bounding box center [258, 198] width 26 height 10
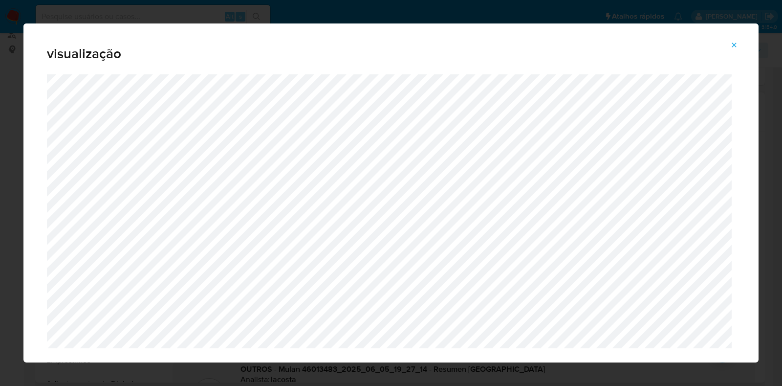
click at [736, 46] on icon "Attachment preview" at bounding box center [734, 45] width 4 height 4
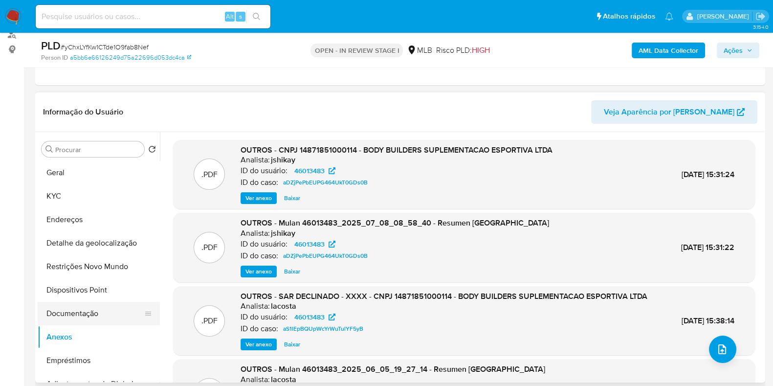
scroll to position [61, 0]
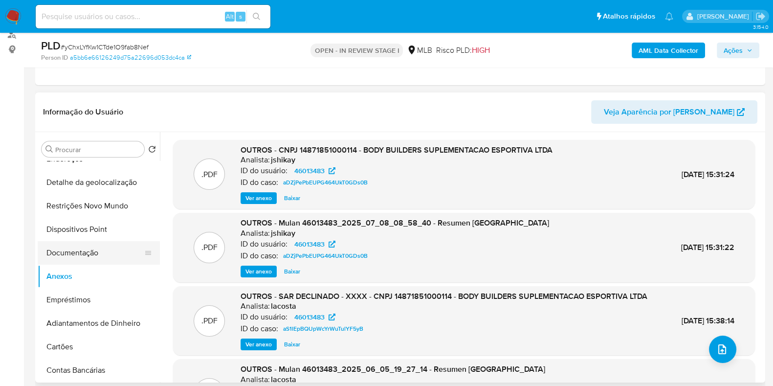
click at [88, 249] on button "Documentação" at bounding box center [95, 252] width 114 height 23
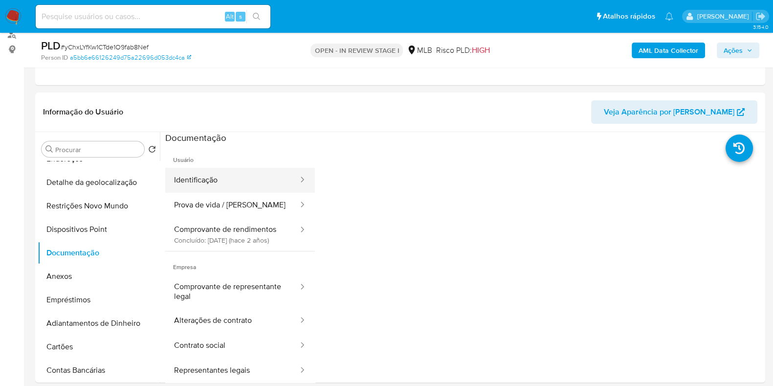
click at [260, 173] on button "Identificação" at bounding box center [232, 180] width 134 height 25
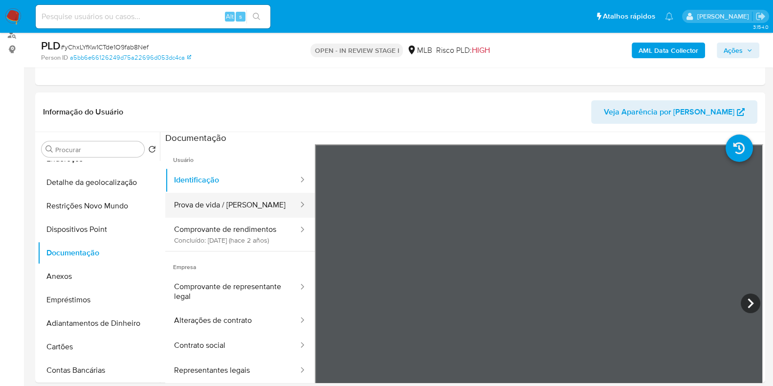
click at [242, 212] on button "Prova de vida / [PERSON_NAME]" at bounding box center [232, 205] width 134 height 25
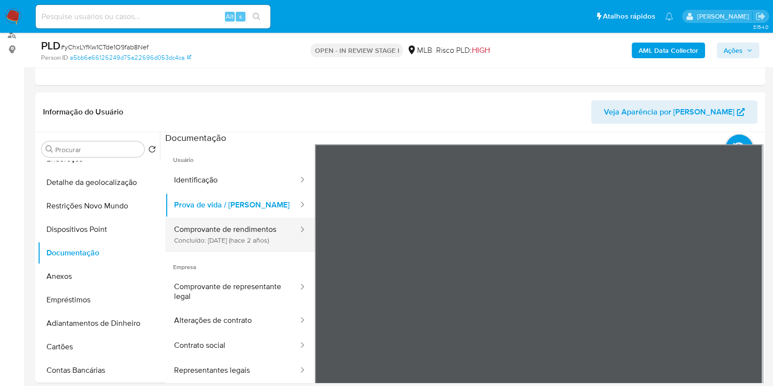
click at [243, 228] on button "Comprovante de rendimentos Concluído: 11/04/2023 (hace 2 años)" at bounding box center [232, 234] width 134 height 33
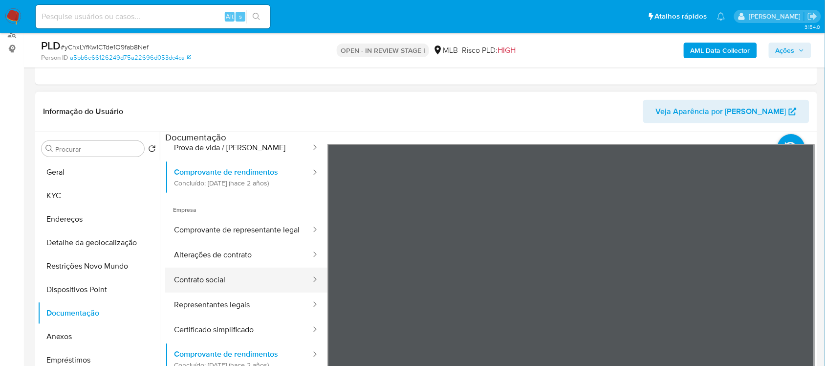
scroll to position [65, 0]
click at [250, 291] on button "Contrato social" at bounding box center [238, 279] width 147 height 25
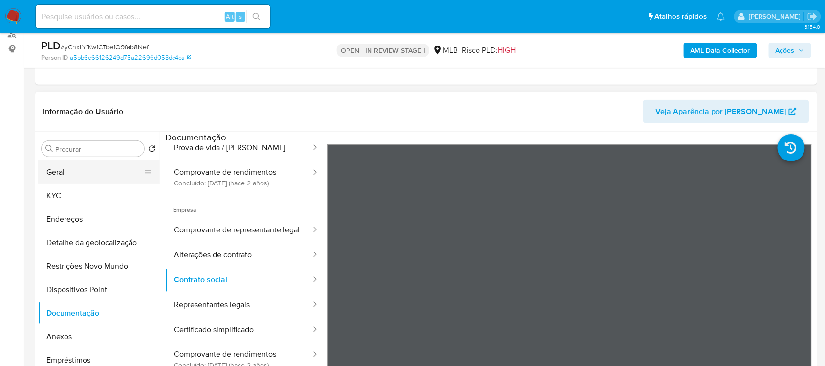
click at [105, 174] on button "Geral" at bounding box center [95, 171] width 114 height 23
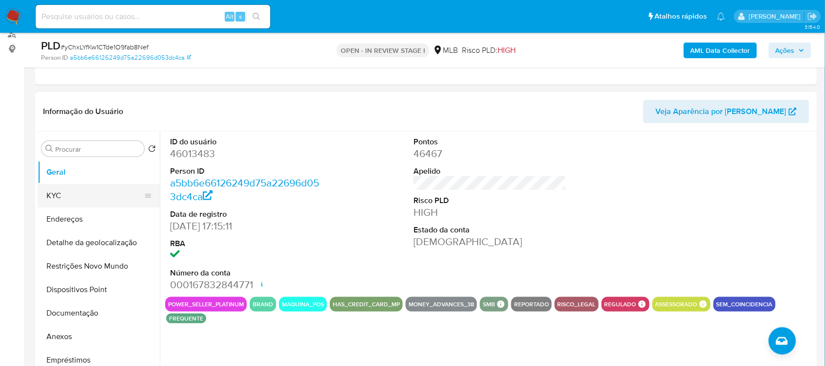
click at [88, 194] on button "KYC" at bounding box center [95, 195] width 114 height 23
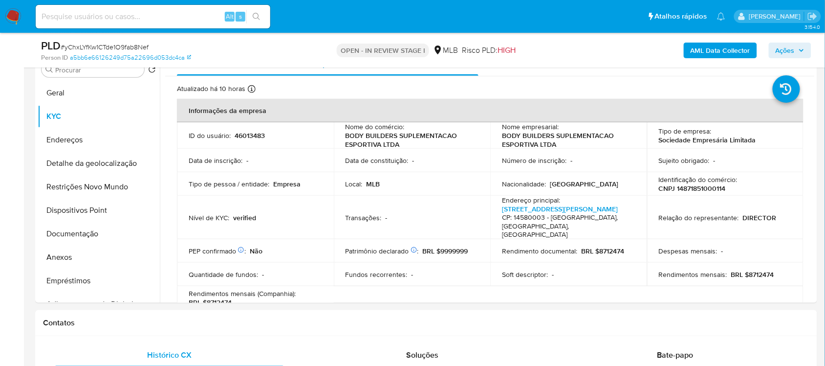
scroll to position [197, 0]
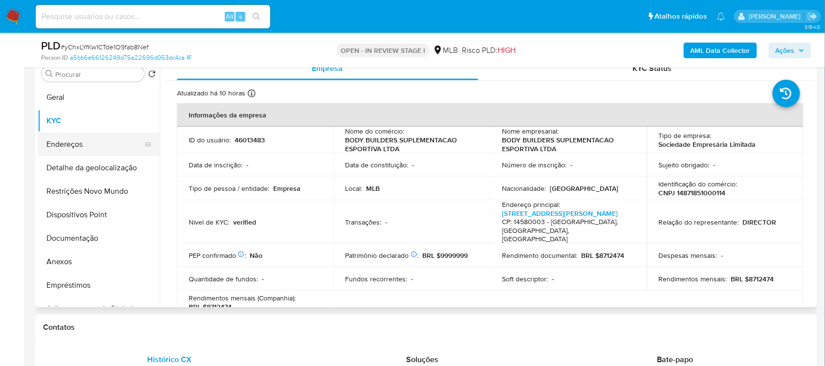
click at [60, 147] on button "Endereços" at bounding box center [95, 143] width 114 height 23
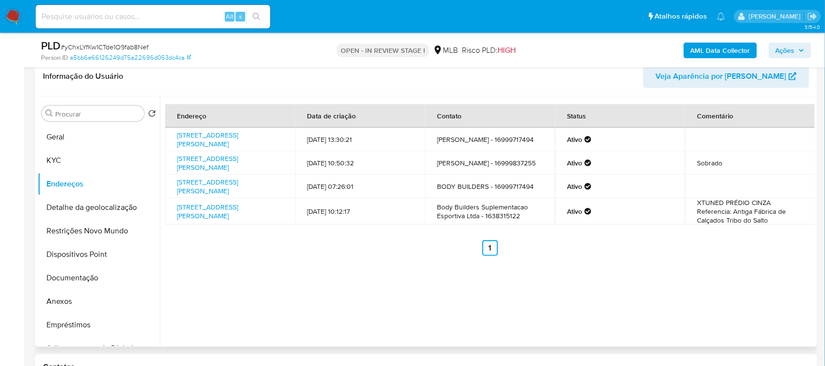
scroll to position [136, 0]
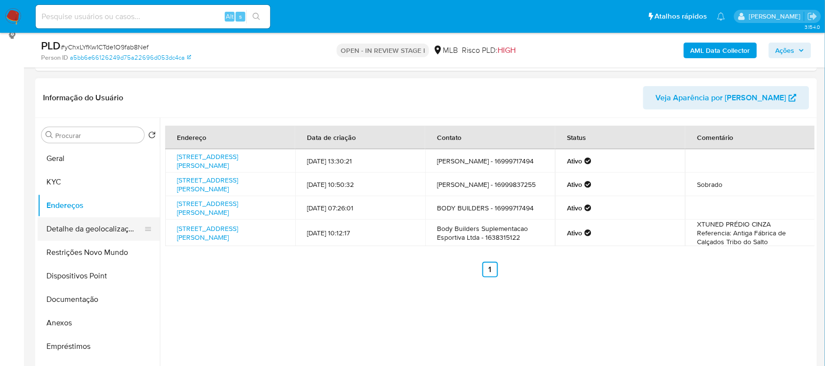
click at [90, 225] on button "Detalhe da geolocalização" at bounding box center [95, 228] width 114 height 23
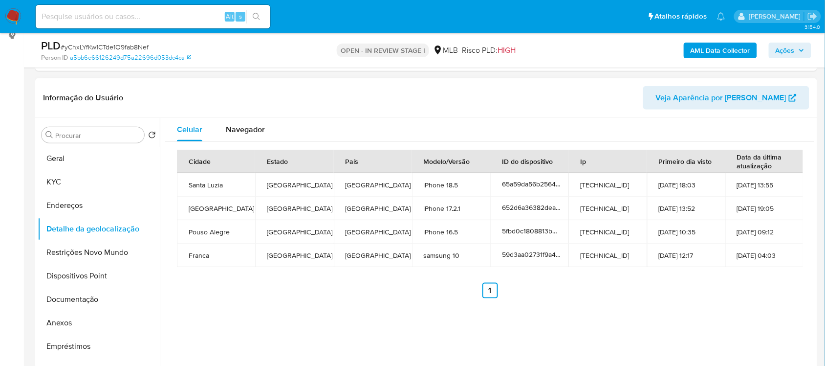
drag, startPoint x: 88, startPoint y: 255, endPoint x: 159, endPoint y: 257, distance: 70.4
click at [88, 255] on button "Restrições Novo Mundo" at bounding box center [99, 252] width 122 height 23
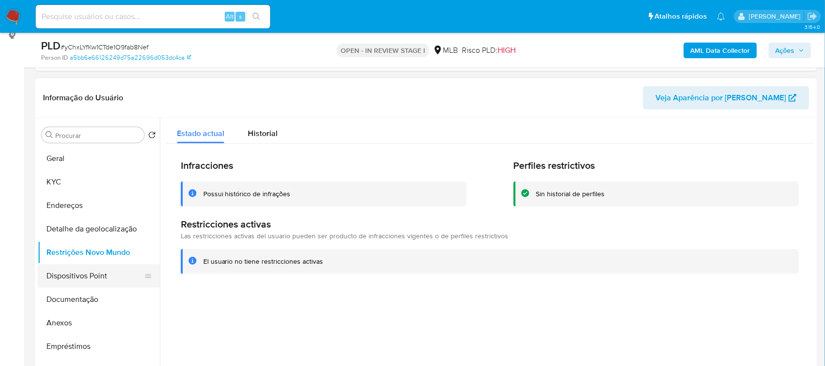
drag, startPoint x: 84, startPoint y: 277, endPoint x: 115, endPoint y: 265, distance: 33.4
click at [84, 278] on button "Dispositivos Point" at bounding box center [95, 275] width 114 height 23
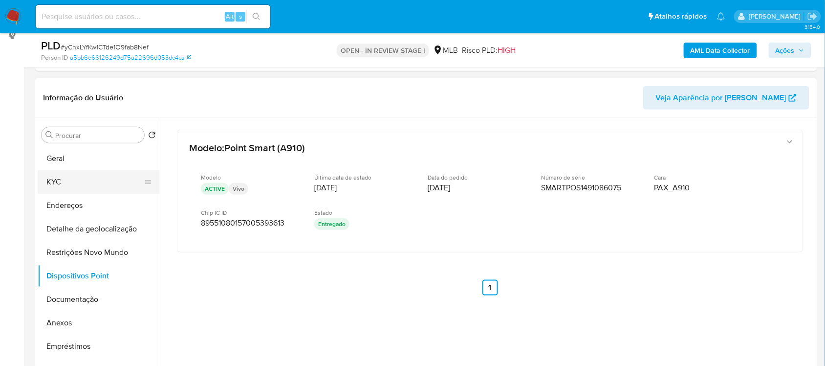
click at [80, 183] on button "KYC" at bounding box center [95, 181] width 114 height 23
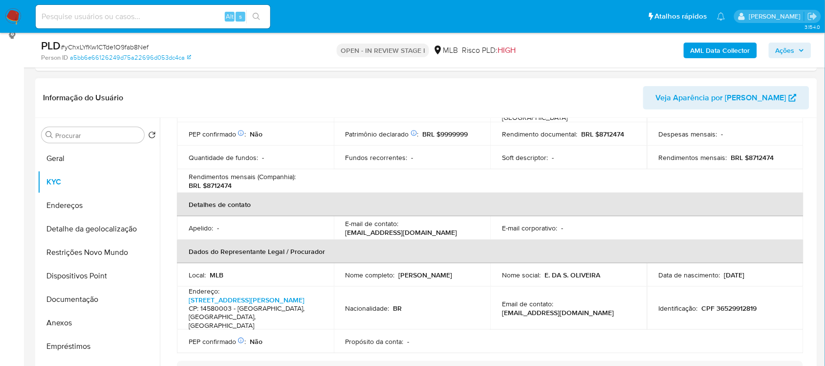
scroll to position [183, 0]
click at [261, 294] on link "Rua Aurélio Migliori 168, Centro" at bounding box center [247, 299] width 116 height 10
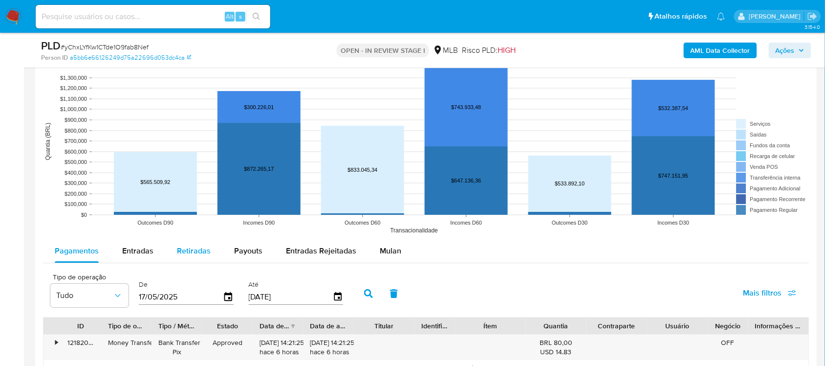
scroll to position [930, 0]
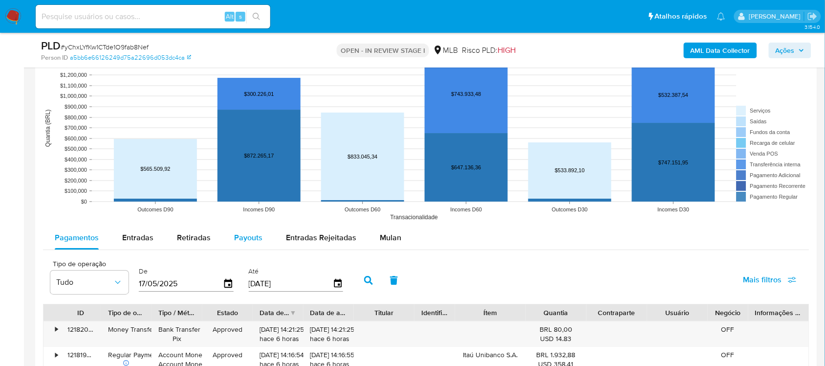
drag, startPoint x: 139, startPoint y: 236, endPoint x: 238, endPoint y: 235, distance: 98.3
click at [138, 236] on span "Entradas" at bounding box center [137, 237] width 31 height 11
select select "10"
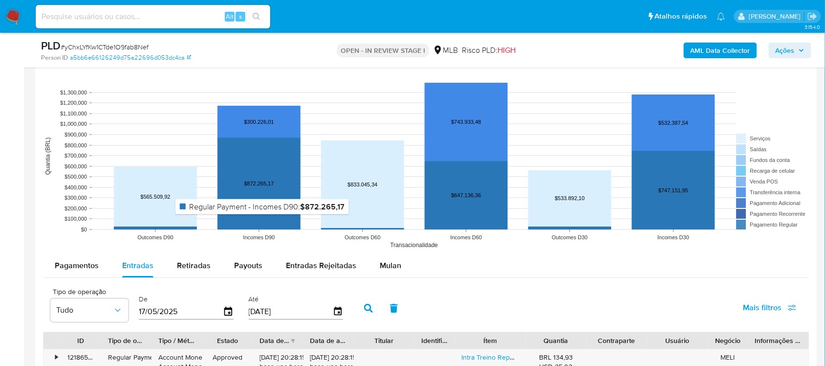
scroll to position [992, 0]
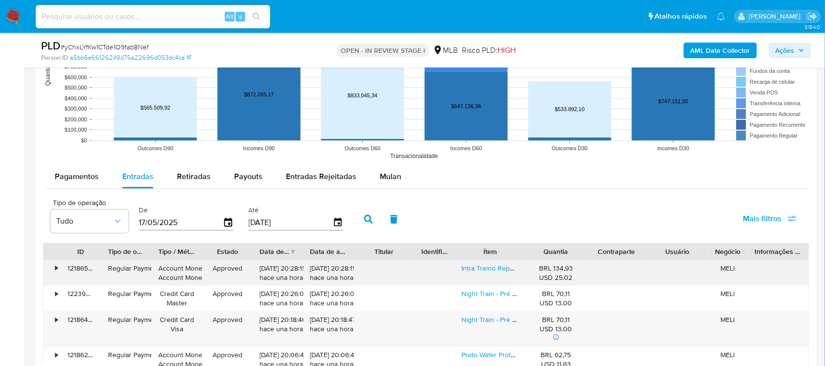
click at [498, 277] on div "Intra Treino Repositor Eletrolítico Sport Line - True Source Sabor Amora Com Li…" at bounding box center [490, 272] width 71 height 25
click at [508, 270] on link "Intra Treino Repositor Eletrolítico Sport Line - True Source Sabor Amora Com Li…" at bounding box center [600, 268] width 277 height 10
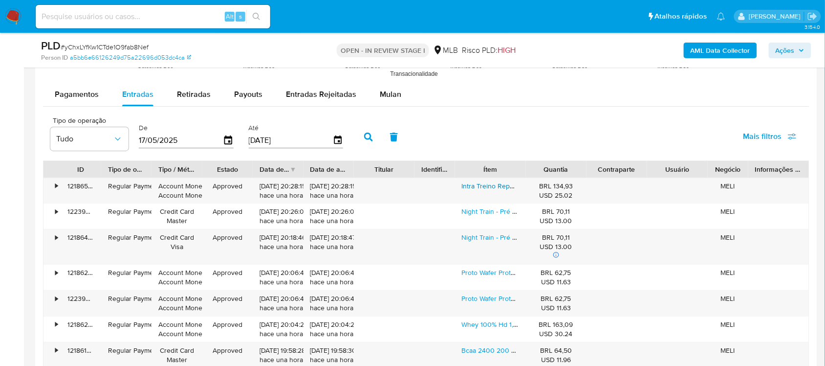
scroll to position [1114, 0]
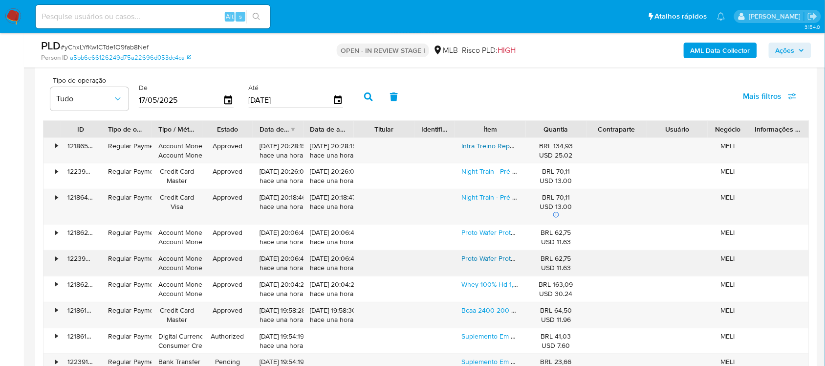
click at [482, 263] on link "Proto Wafer Protobar Havanna Caixa 12 Unidades - Nutrata" at bounding box center [550, 258] width 177 height 10
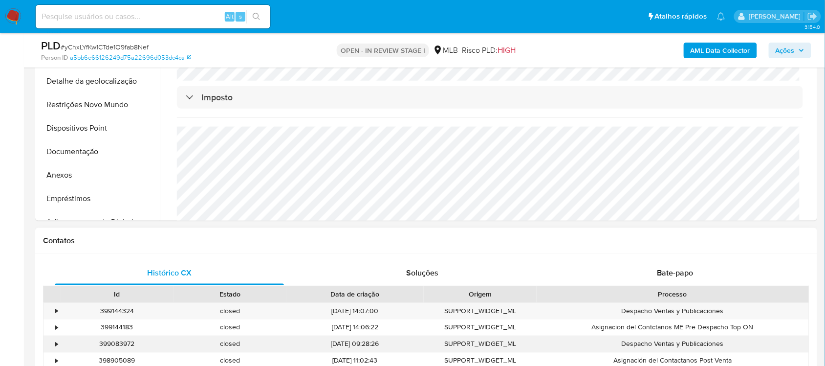
scroll to position [197, 0]
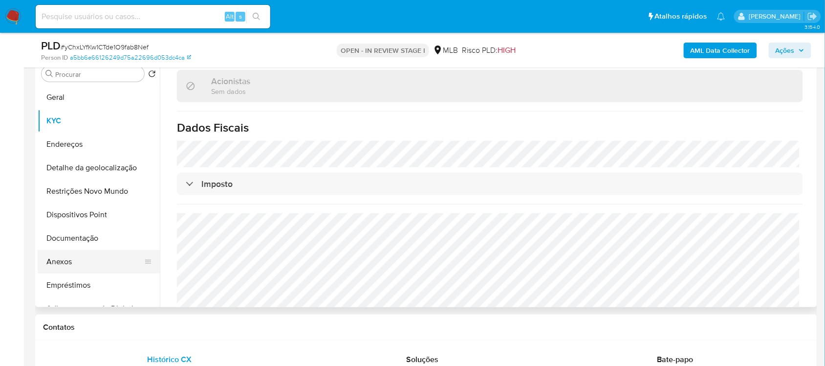
click at [72, 259] on button "Anexos" at bounding box center [95, 261] width 114 height 23
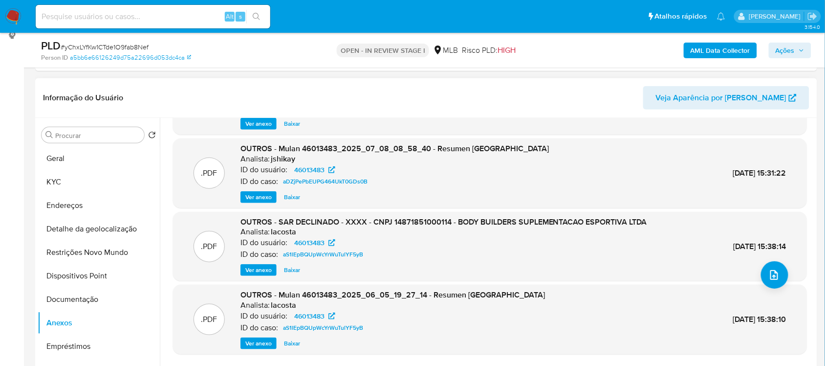
scroll to position [61, 0]
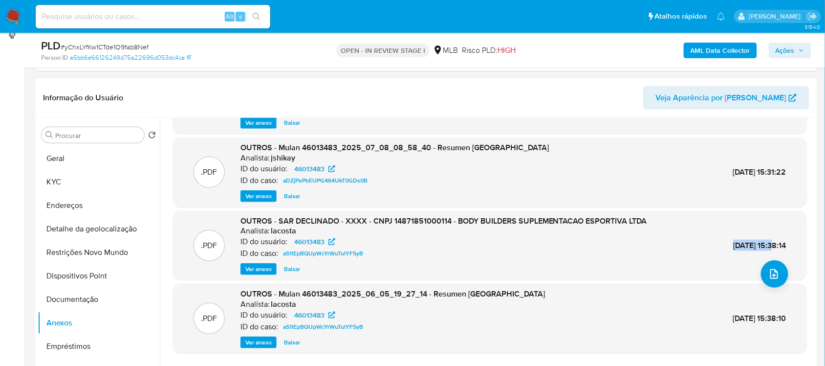
drag, startPoint x: 706, startPoint y: 244, endPoint x: 753, endPoint y: 243, distance: 47.4
click at [753, 243] on div ".PDF OUTROS - SAR DECLINADO - XXXX - CNPJ 14871851000114 - BODY BUILDERS SUPLEM…" at bounding box center [490, 246] width 624 height 60
copy span "06/Jun/2025"
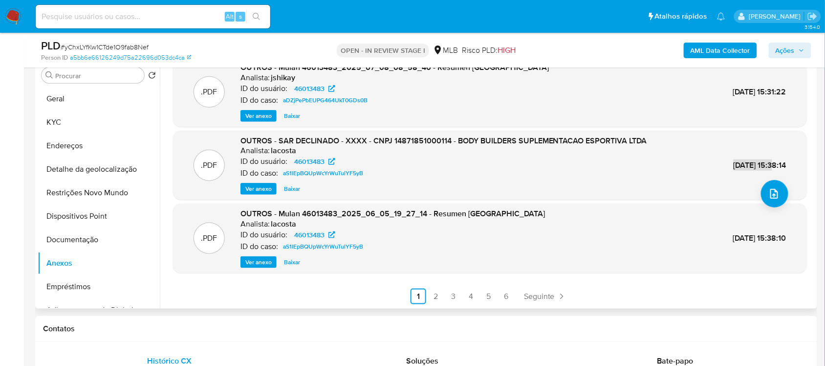
scroll to position [197, 0]
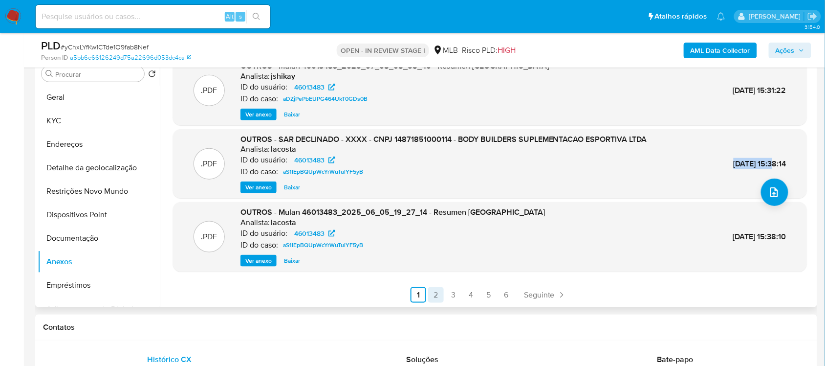
click at [429, 295] on link "2" at bounding box center [436, 295] width 16 height 16
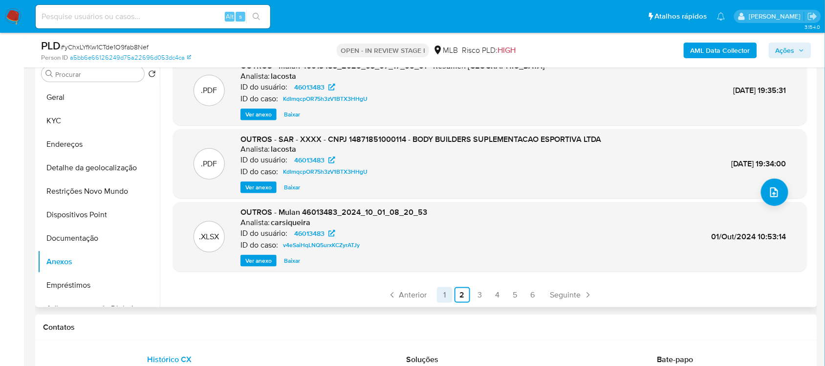
click at [442, 293] on link "1" at bounding box center [445, 295] width 16 height 16
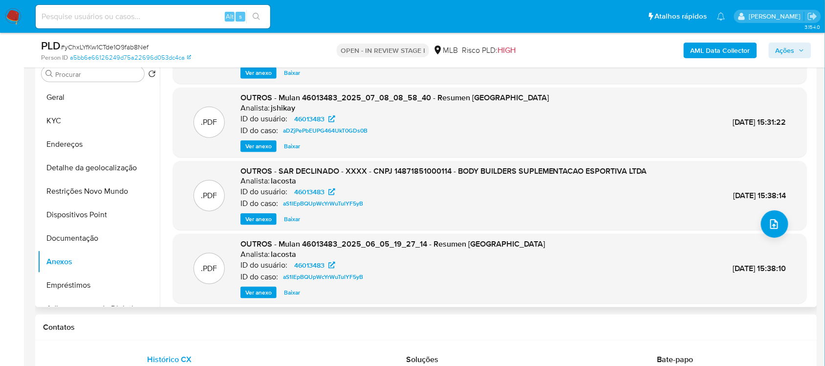
scroll to position [21, 0]
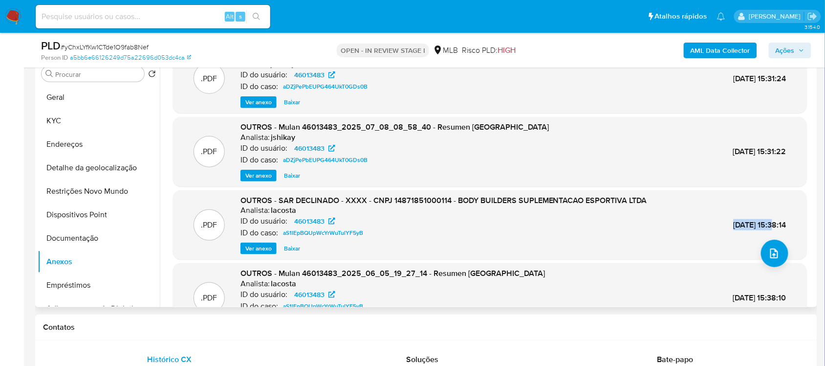
drag, startPoint x: 709, startPoint y: 224, endPoint x: 752, endPoint y: 224, distance: 43.0
click at [752, 224] on span "06/Jun/2025 15:38:14" at bounding box center [760, 224] width 53 height 11
copy span "06/Jun/2025"
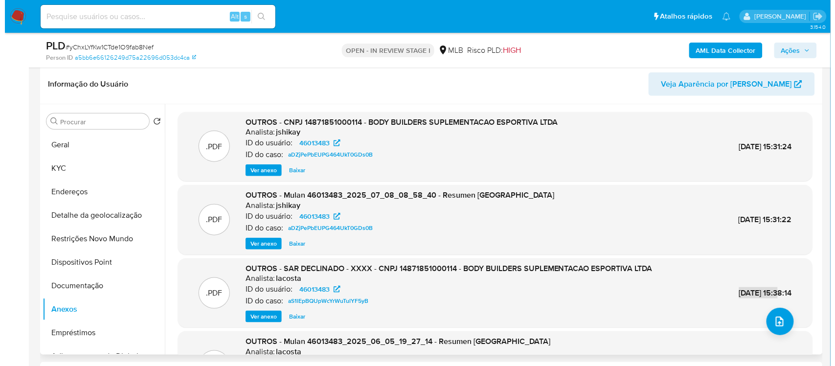
scroll to position [136, 0]
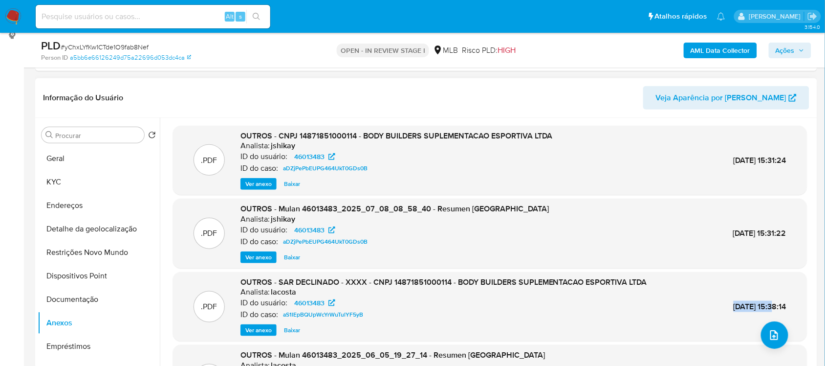
click at [253, 179] on span "Ver anexo" at bounding box center [258, 184] width 26 height 10
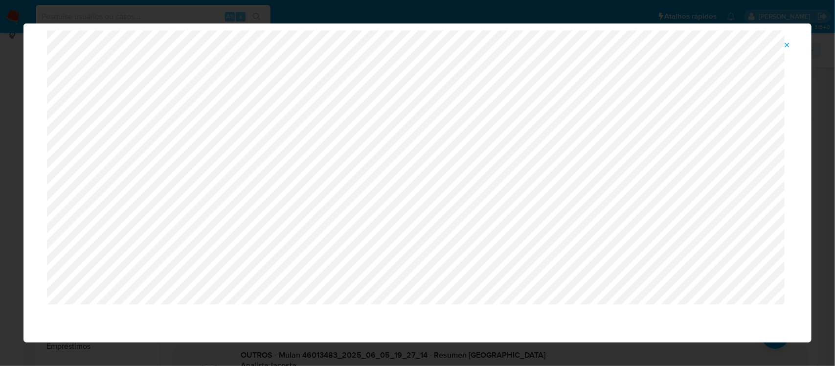
scroll to position [44, 0]
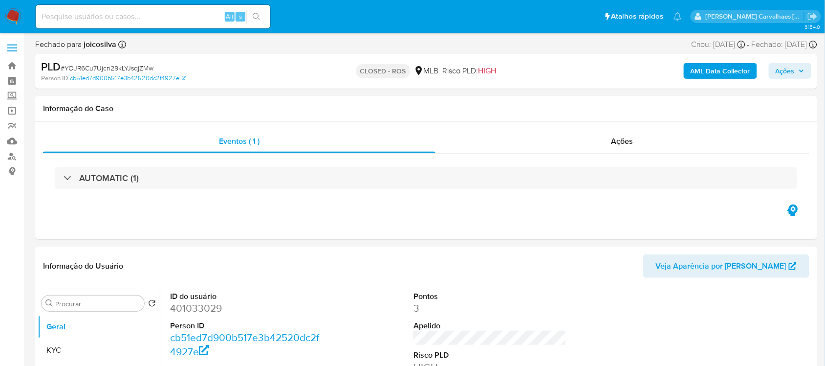
select select "10"
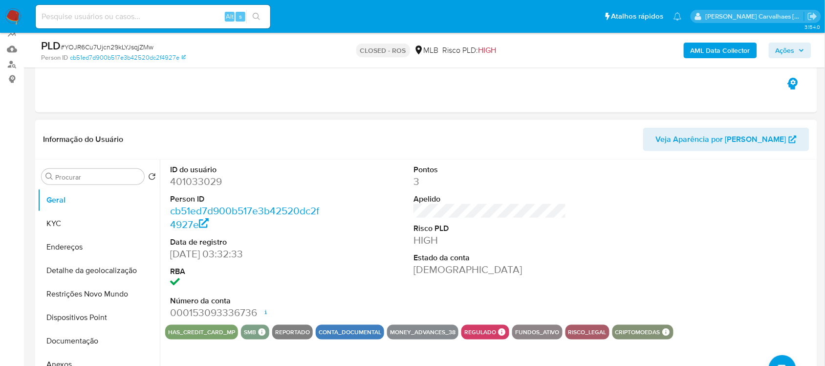
scroll to position [122, 0]
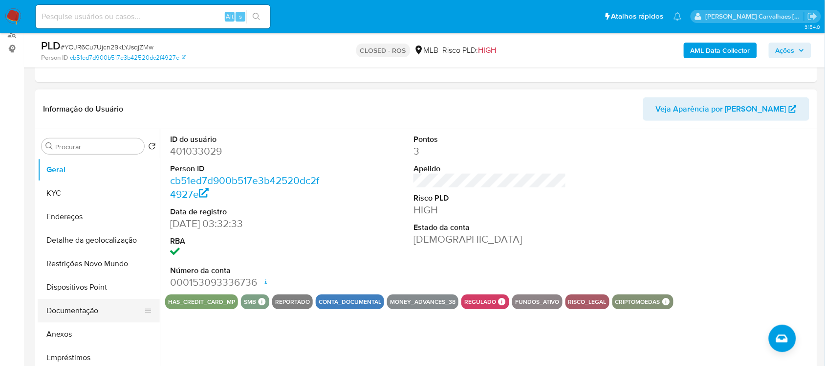
click at [98, 309] on button "Documentação" at bounding box center [95, 310] width 114 height 23
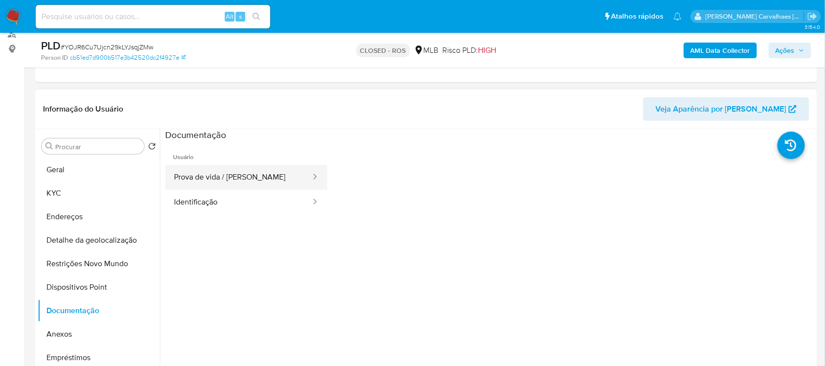
click at [284, 182] on button "Prova de vida / [PERSON_NAME]" at bounding box center [238, 177] width 147 height 25
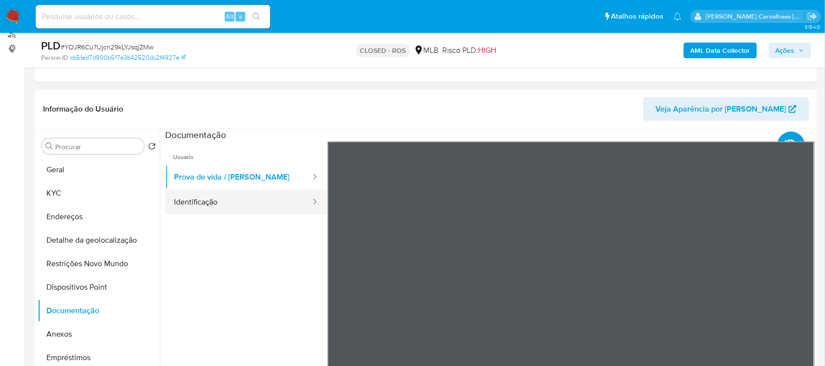
click at [182, 197] on button "Identificação" at bounding box center [238, 202] width 147 height 25
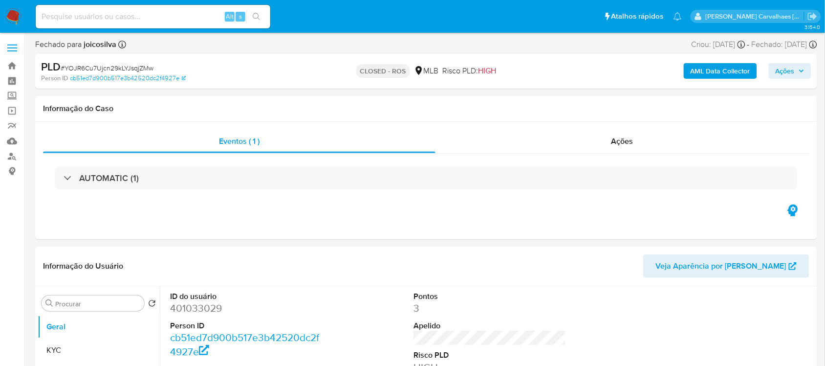
select select "10"
click at [137, 10] on input at bounding box center [153, 16] width 235 height 13
paste input "yChxLYfKw1CTde1O9fab8Nef"
type input "yChxLYfKw1CTde1O9fab8Nef"
click at [255, 13] on icon "search-icon" at bounding box center [256, 16] width 7 height 7
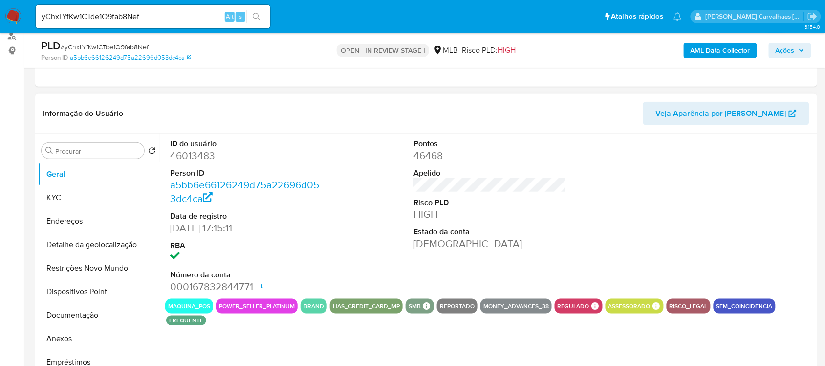
select select "10"
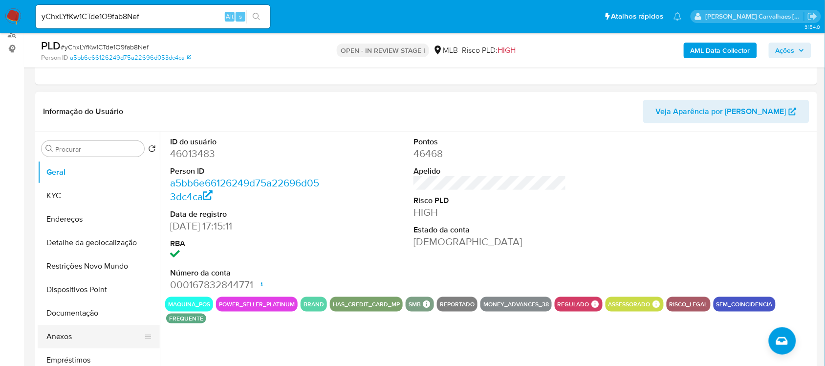
click at [66, 333] on button "Anexos" at bounding box center [95, 336] width 114 height 23
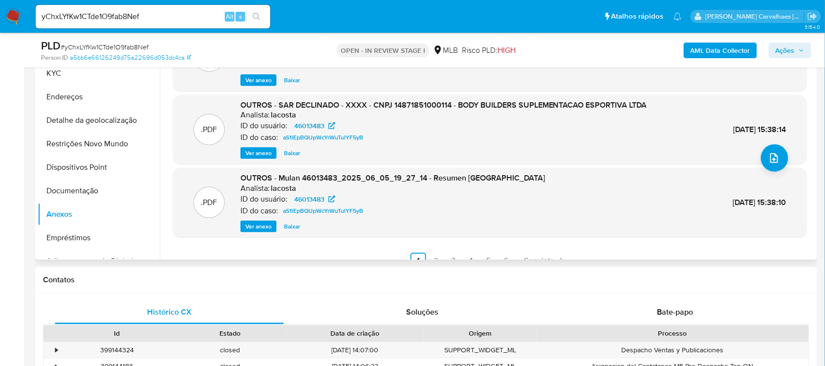
scroll to position [82, 0]
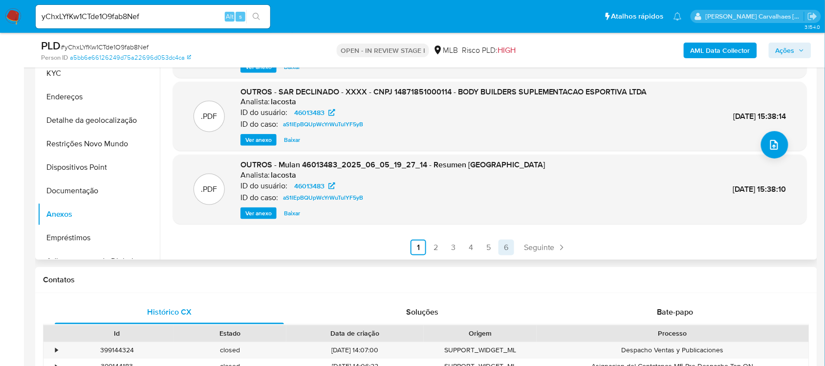
click at [504, 245] on link "6" at bounding box center [507, 248] width 16 height 16
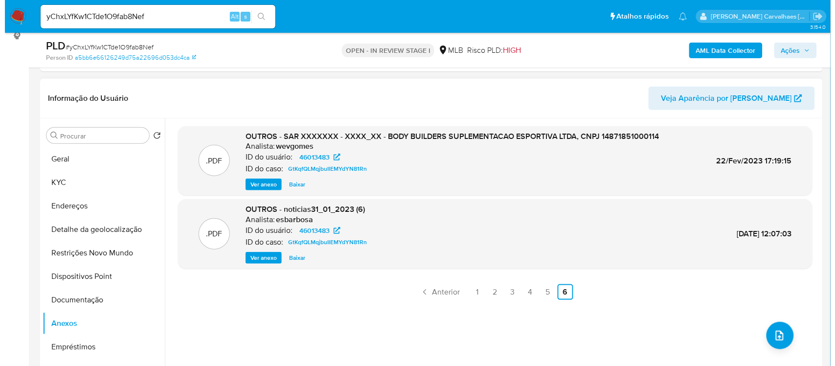
scroll to position [122, 0]
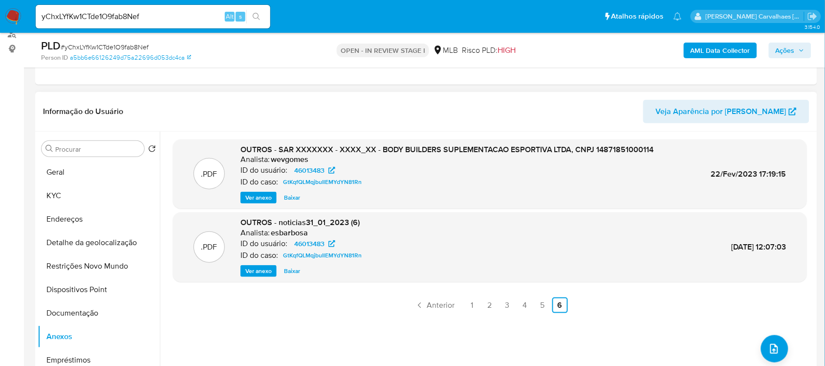
click at [248, 194] on span "Ver anexo" at bounding box center [258, 198] width 26 height 10
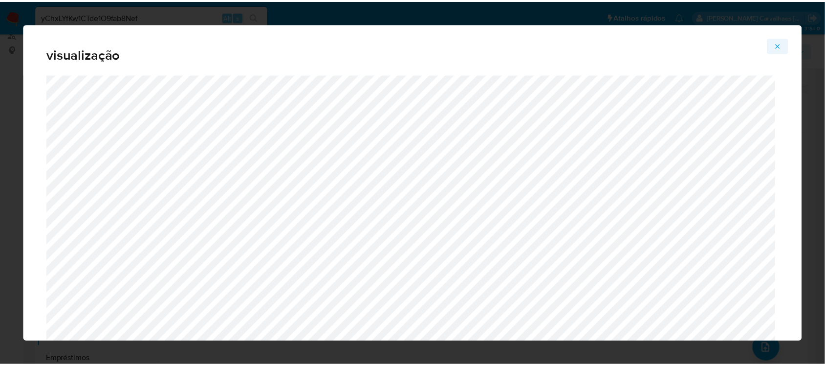
scroll to position [44, 0]
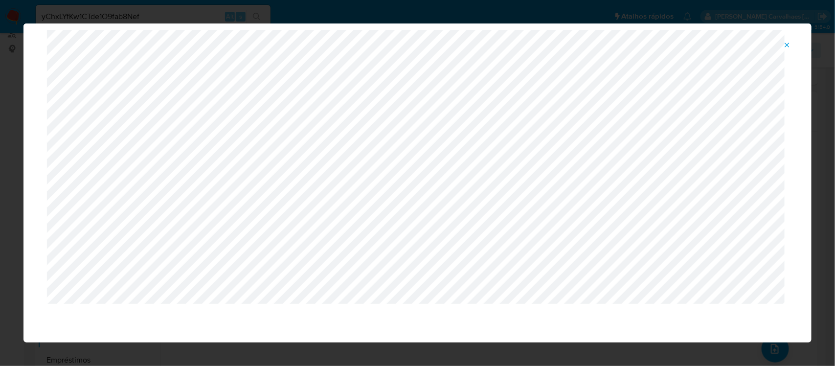
click at [786, 44] on icon "Attachment preview" at bounding box center [787, 45] width 8 height 8
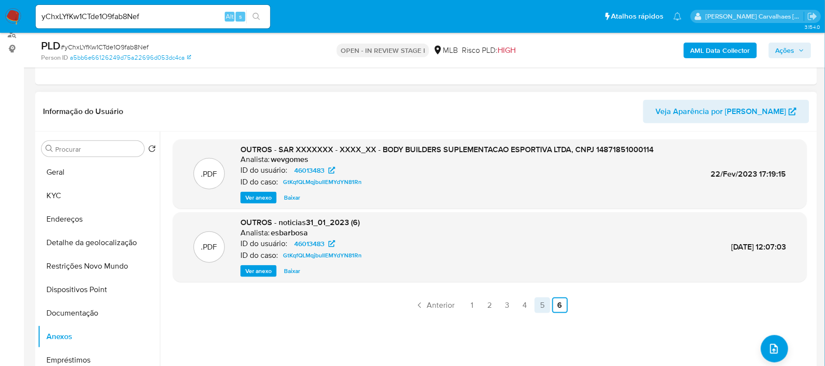
click at [540, 302] on link "5" at bounding box center [543, 305] width 16 height 16
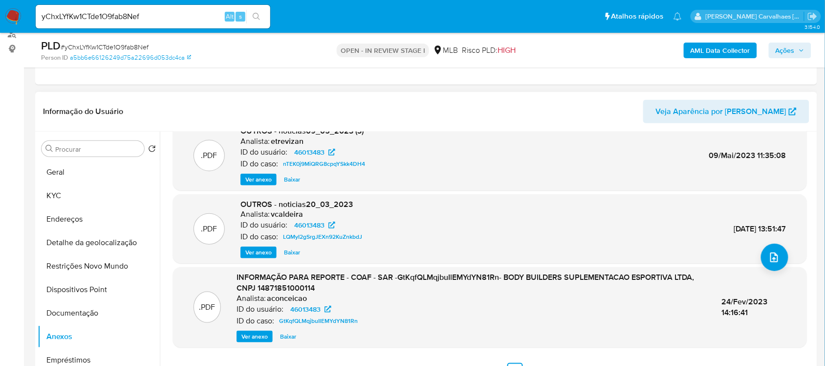
scroll to position [92, 0]
drag, startPoint x: 721, startPoint y: 301, endPoint x: 764, endPoint y: 300, distance: 43.0
click at [765, 301] on div "24/Fev/2023 14:16:41" at bounding box center [754, 306] width 65 height 21
copy span "24/Fev/2023"
click at [245, 333] on span "Ver anexo" at bounding box center [255, 336] width 26 height 10
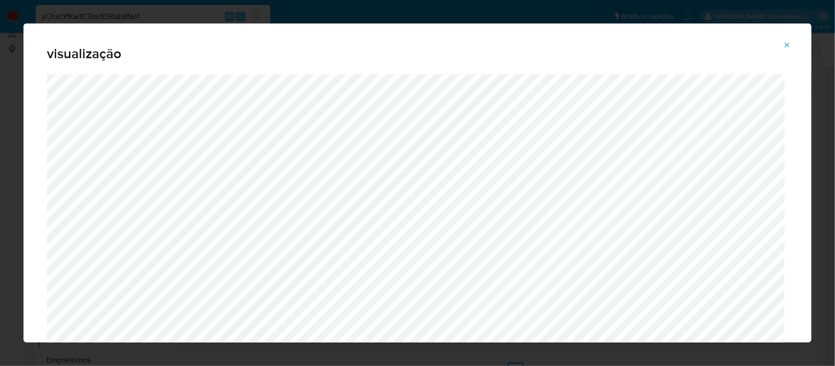
click at [786, 45] on icon "Attachment preview" at bounding box center [787, 45] width 8 height 8
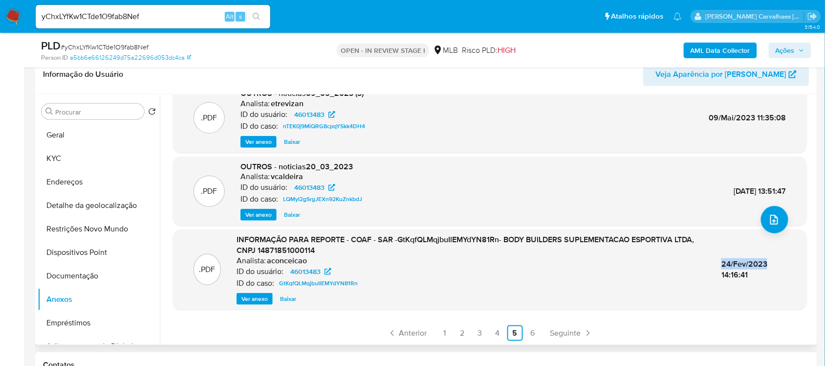
scroll to position [244, 0]
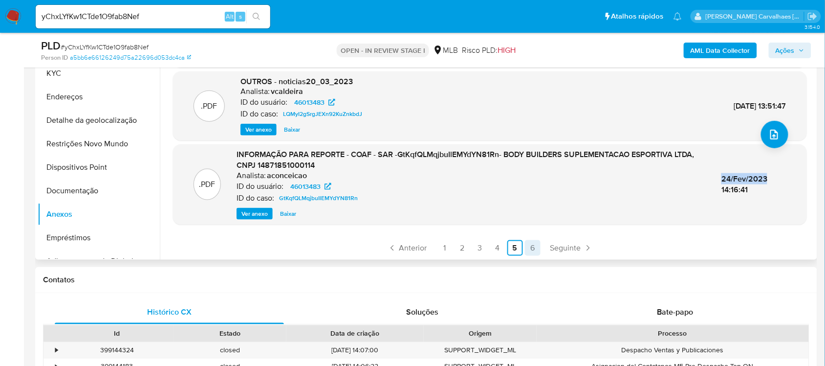
click at [532, 247] on link "6" at bounding box center [533, 248] width 16 height 16
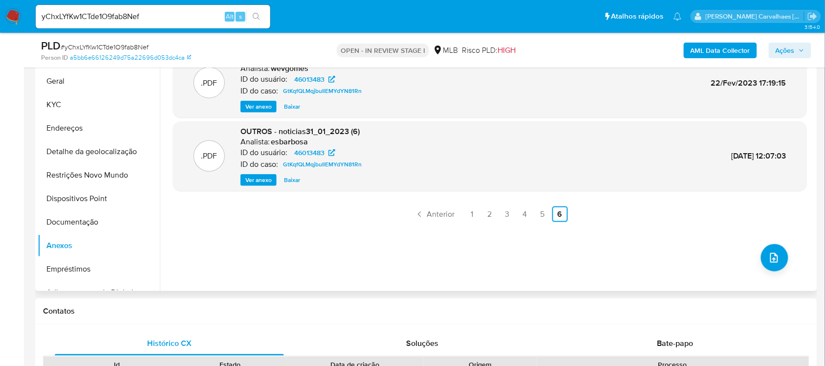
scroll to position [183, 0]
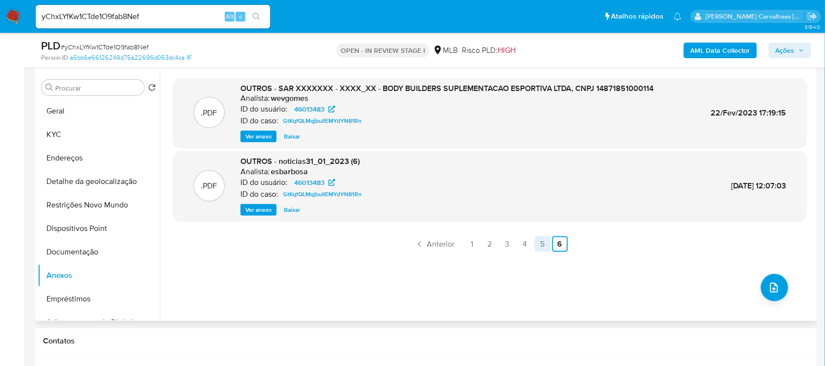
click at [539, 245] on link "5" at bounding box center [543, 244] width 16 height 16
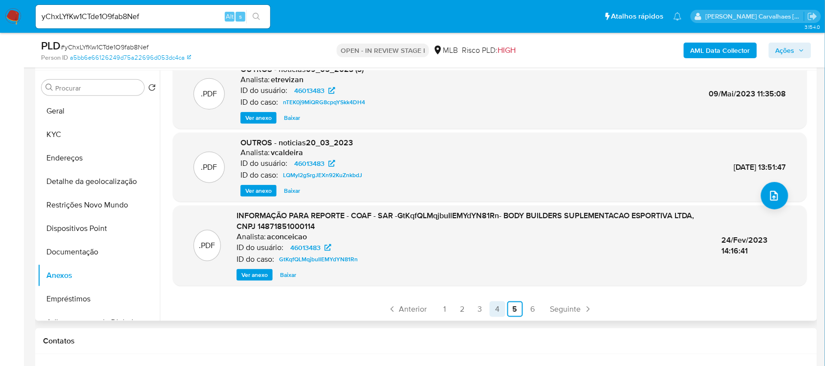
click at [495, 307] on link "4" at bounding box center [498, 309] width 16 height 16
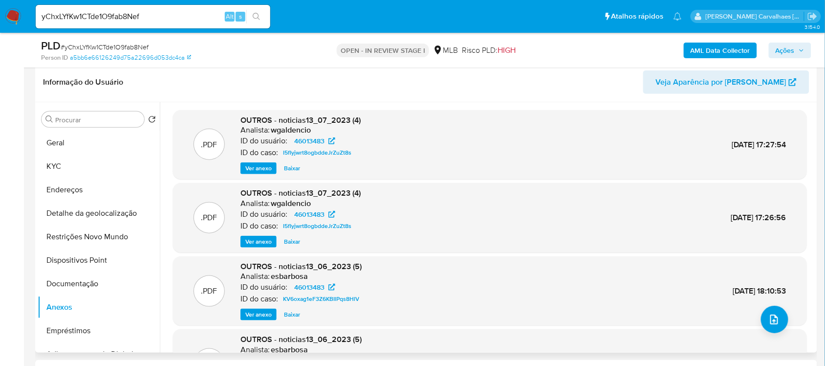
scroll to position [122, 0]
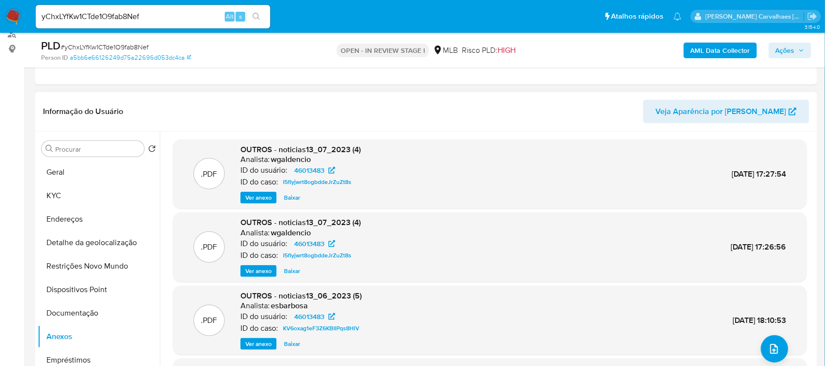
click at [251, 197] on span "Ver anexo" at bounding box center [258, 198] width 26 height 10
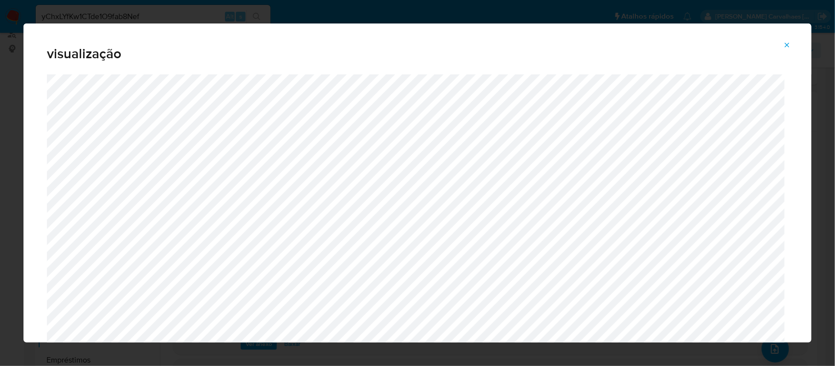
click at [788, 45] on icon "Attachment preview" at bounding box center [787, 45] width 4 height 4
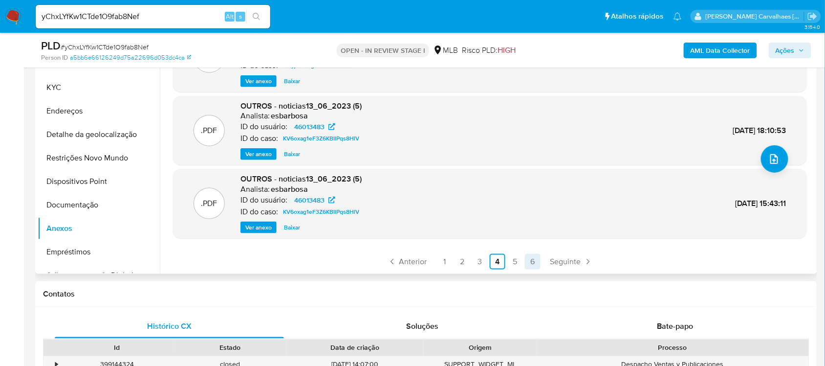
scroll to position [244, 0]
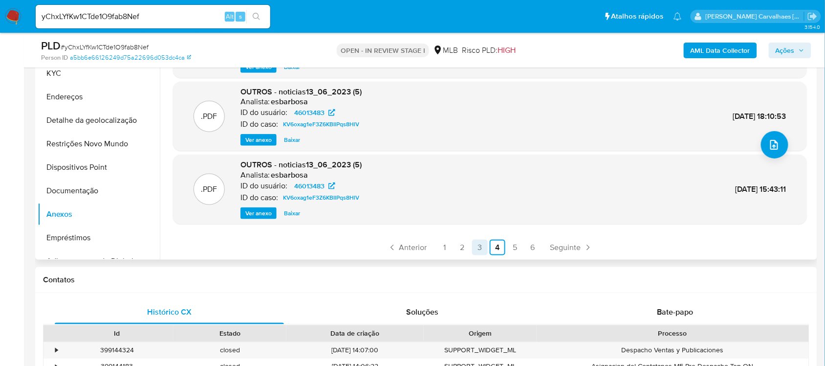
click at [478, 245] on link "3" at bounding box center [480, 248] width 16 height 16
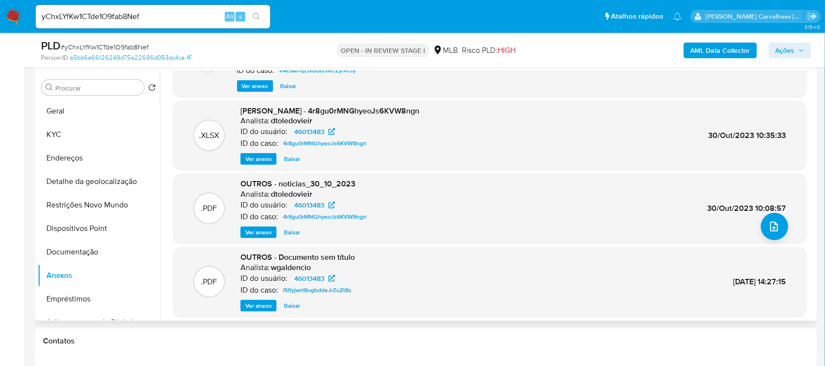
scroll to position [92, 0]
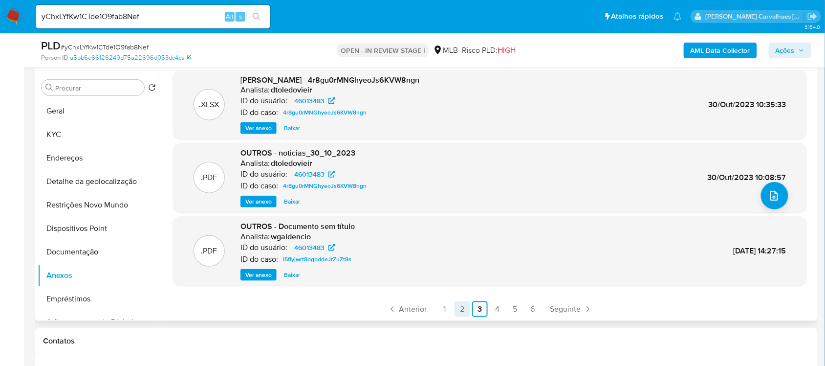
click at [462, 305] on link "2" at bounding box center [463, 309] width 16 height 16
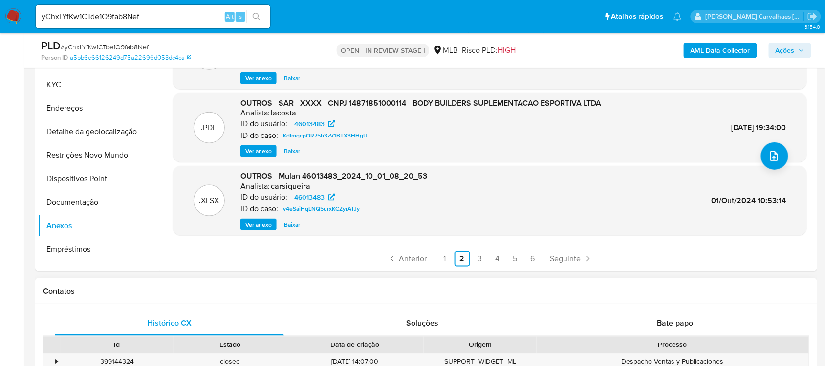
scroll to position [244, 0]
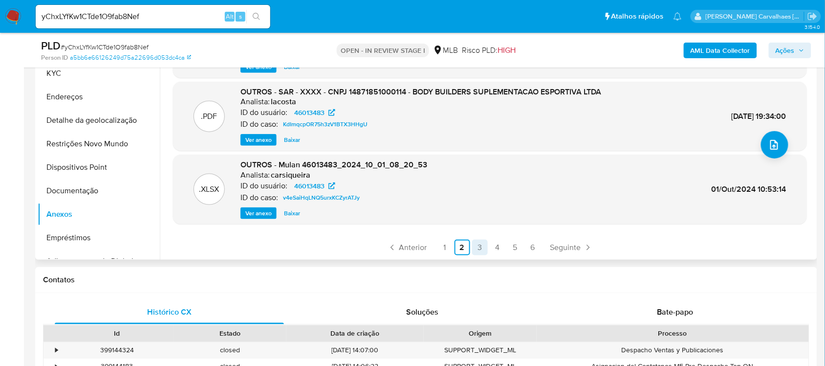
click at [474, 247] on link "3" at bounding box center [480, 248] width 16 height 16
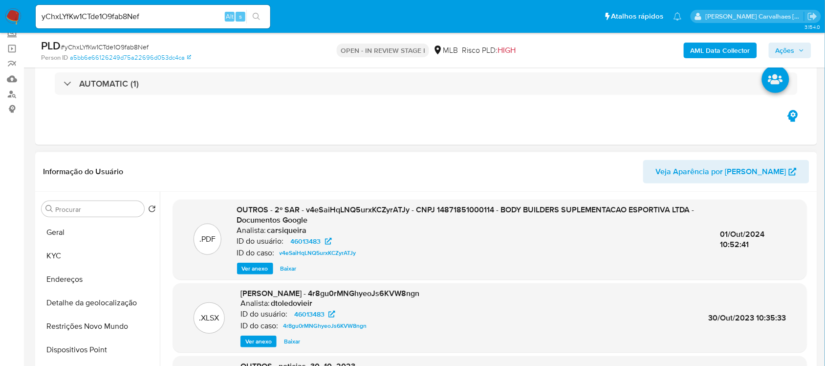
scroll to position [61, 0]
click at [255, 270] on span "Ver anexo" at bounding box center [255, 270] width 26 height 10
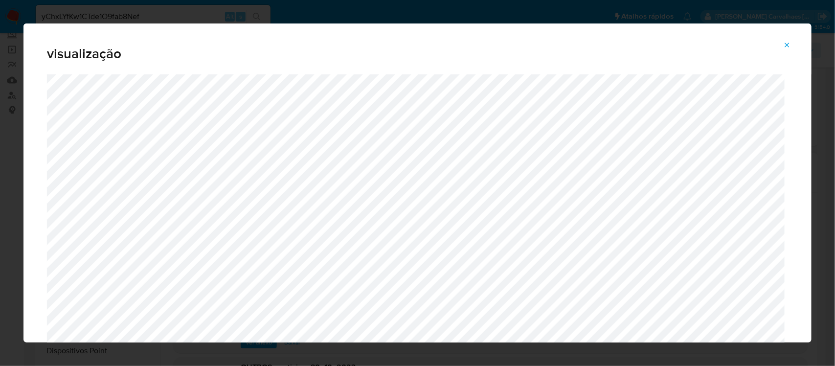
click at [789, 44] on icon "Attachment preview" at bounding box center [787, 45] width 8 height 8
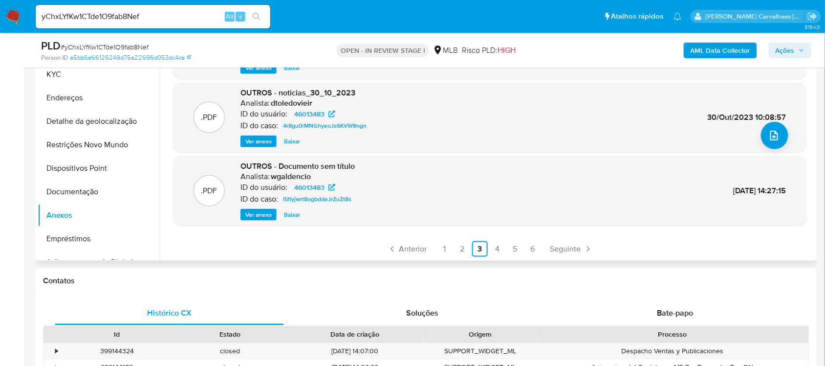
scroll to position [244, 0]
click at [460, 245] on link "2" at bounding box center [463, 248] width 16 height 16
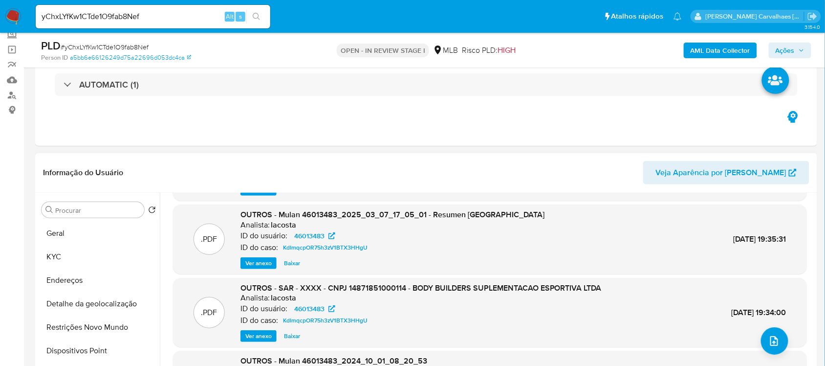
scroll to position [82, 0]
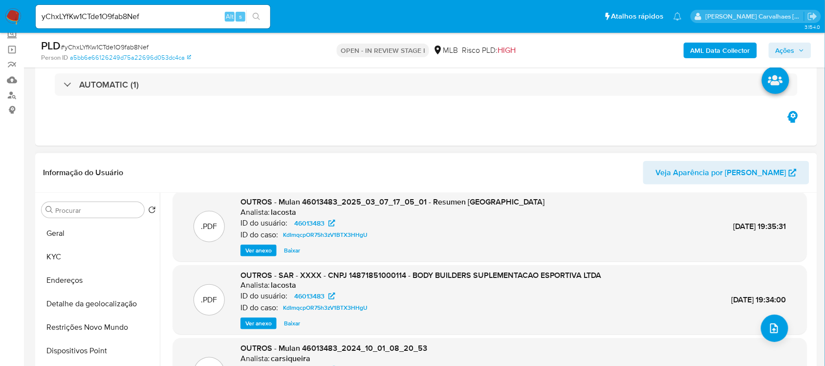
click at [260, 325] on span "Ver anexo" at bounding box center [258, 323] width 26 height 10
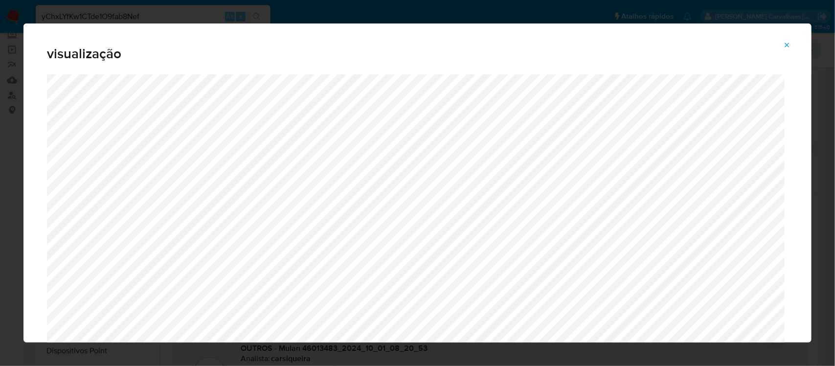
click at [787, 43] on icon "Attachment preview" at bounding box center [787, 45] width 8 height 8
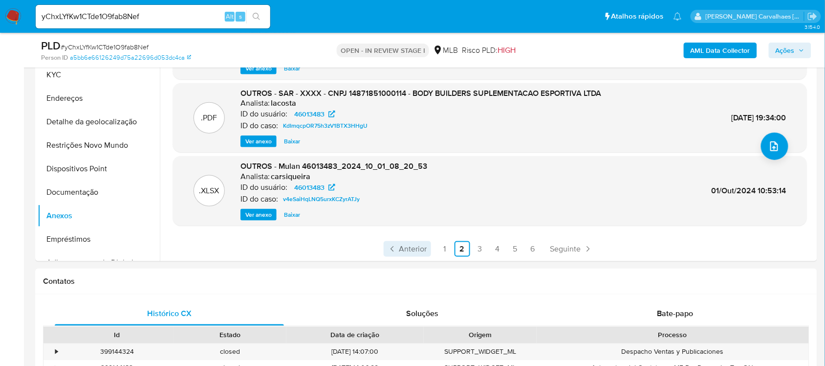
scroll to position [244, 0]
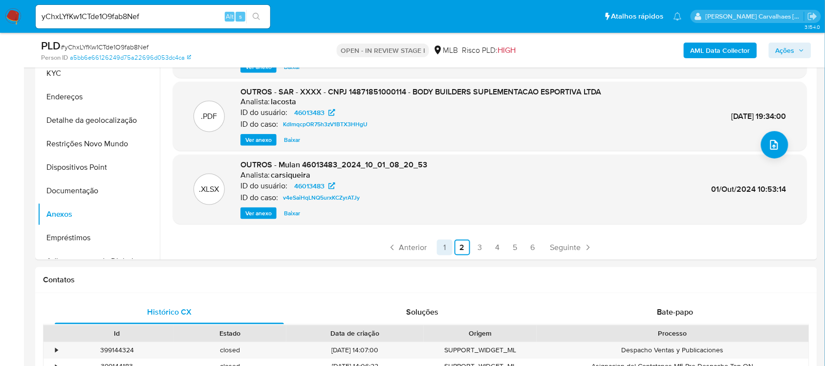
click at [440, 246] on link "1" at bounding box center [445, 248] width 16 height 16
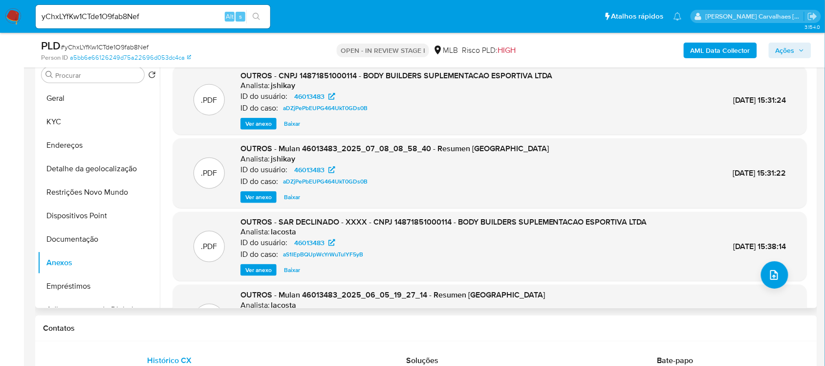
scroll to position [183, 0]
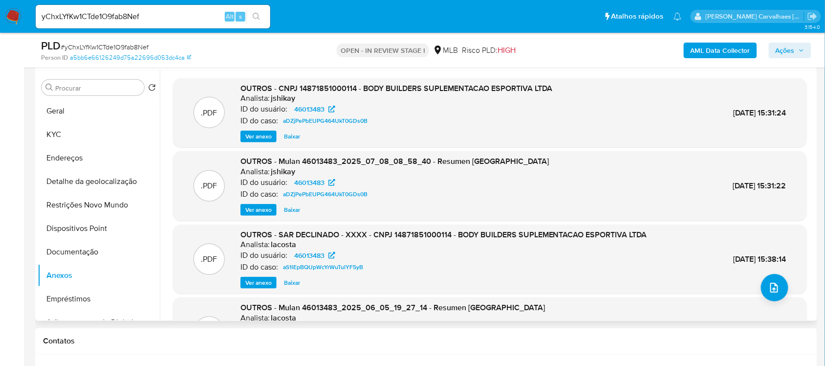
click at [260, 282] on span "Ver anexo" at bounding box center [258, 283] width 26 height 10
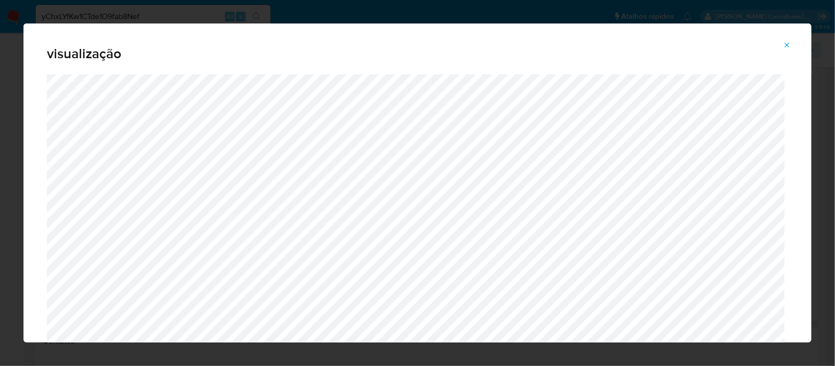
click at [782, 44] on button "Attachment preview" at bounding box center [787, 45] width 22 height 16
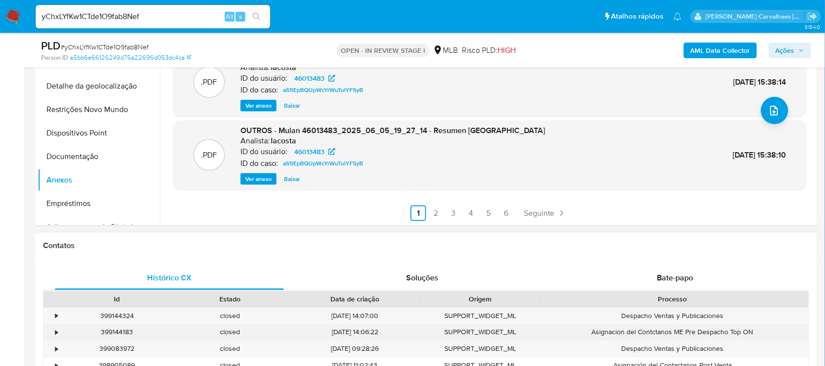
scroll to position [367, 0]
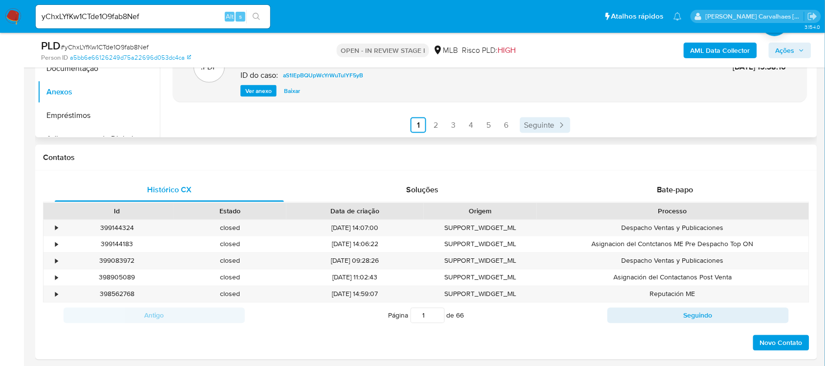
click at [544, 126] on span "Seguinte" at bounding box center [539, 125] width 31 height 8
click at [529, 128] on link "6" at bounding box center [533, 125] width 16 height 16
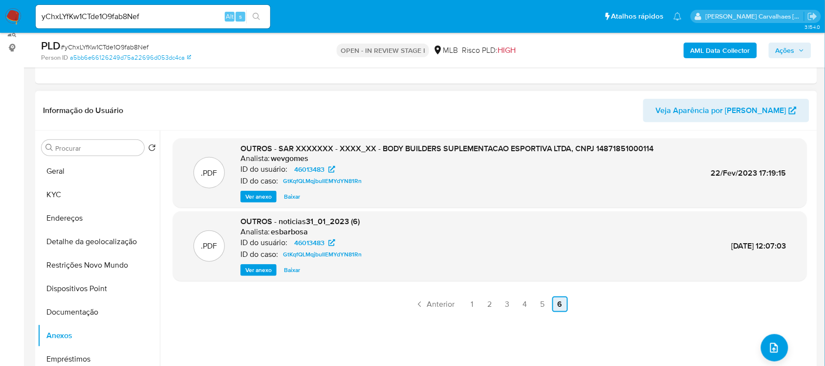
scroll to position [122, 0]
click at [541, 302] on link "5" at bounding box center [543, 305] width 16 height 16
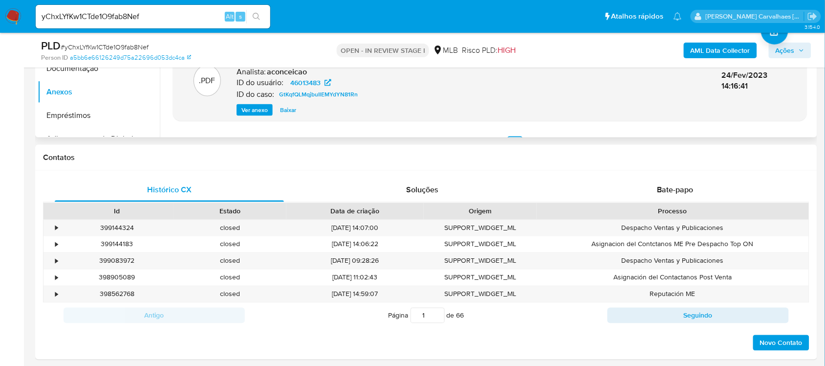
scroll to position [92, 0]
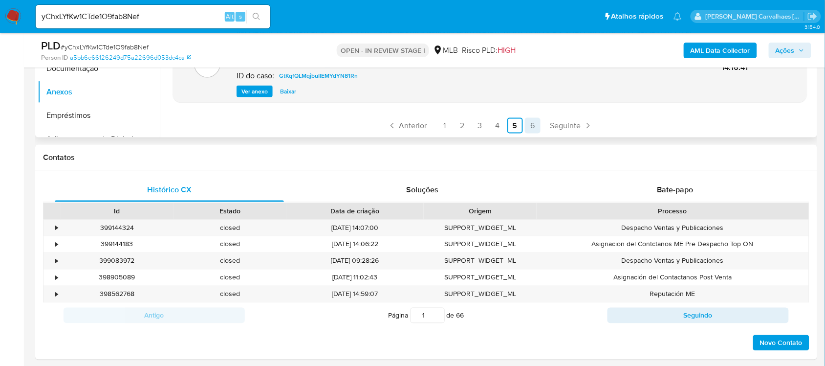
click at [530, 120] on link "6" at bounding box center [533, 126] width 16 height 16
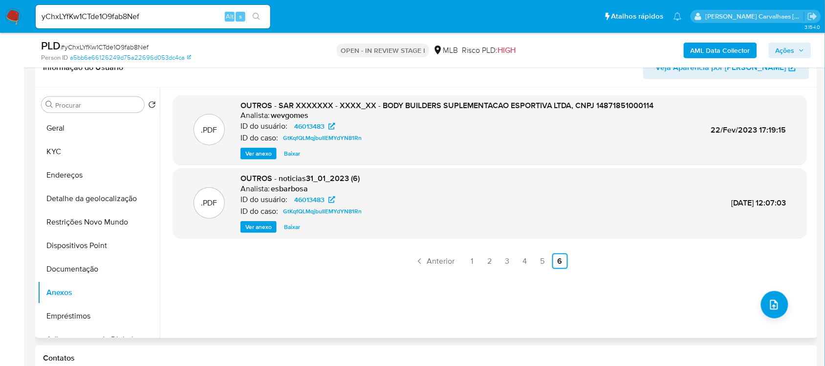
scroll to position [122, 0]
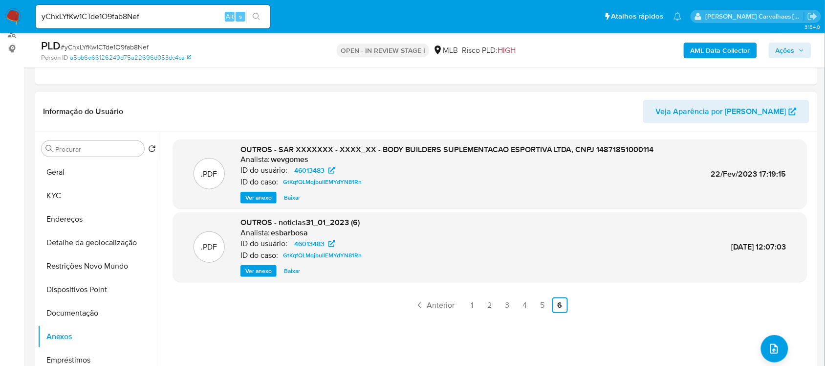
click at [252, 191] on div "OUTROS - SAR XXXXXXX - XXXX_XX - BODY BUILDERS SUPLEMENTACAO ESPORTIVA LTDA, CN…" at bounding box center [448, 174] width 414 height 60
click at [263, 196] on span "Ver anexo" at bounding box center [258, 198] width 26 height 10
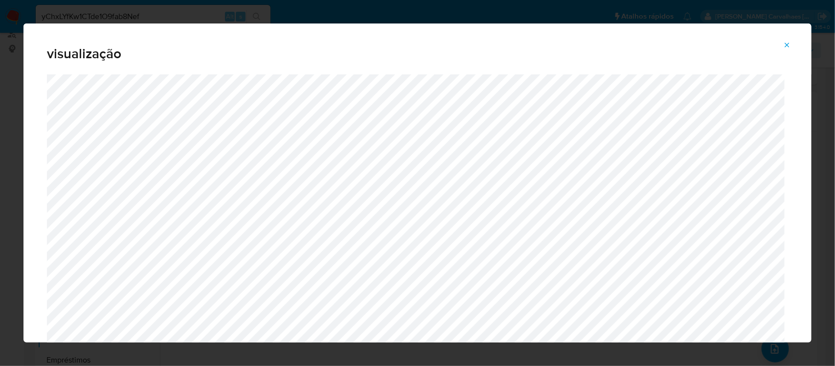
click at [787, 40] on span "Attachment preview" at bounding box center [787, 45] width 8 height 14
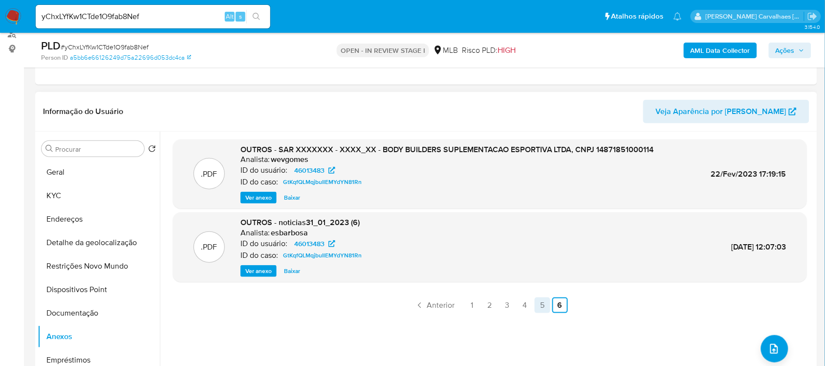
click at [539, 306] on link "5" at bounding box center [543, 305] width 16 height 16
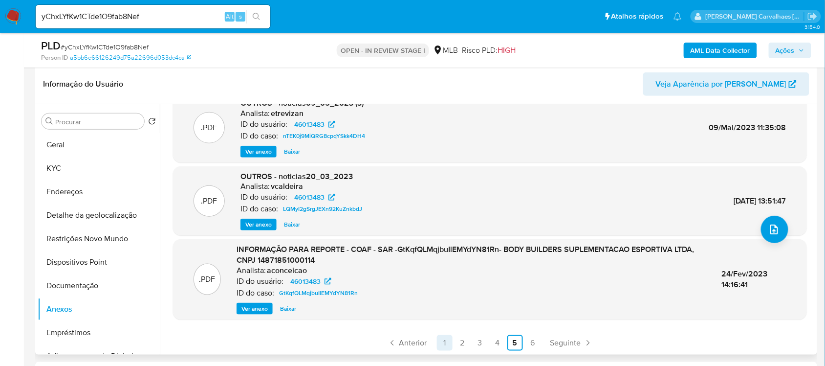
scroll to position [183, 0]
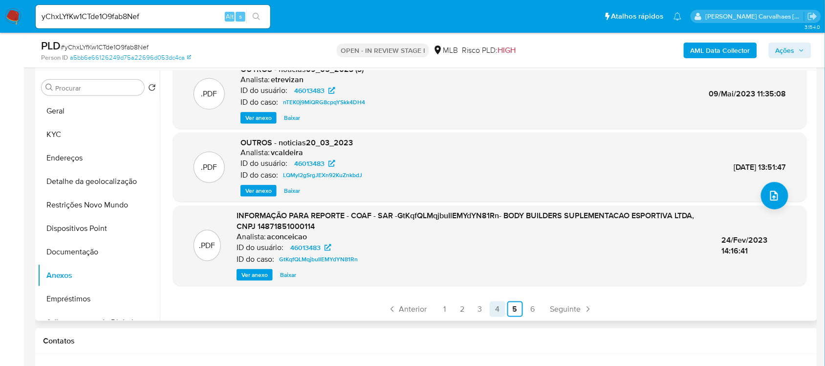
click at [495, 305] on link "4" at bounding box center [498, 309] width 16 height 16
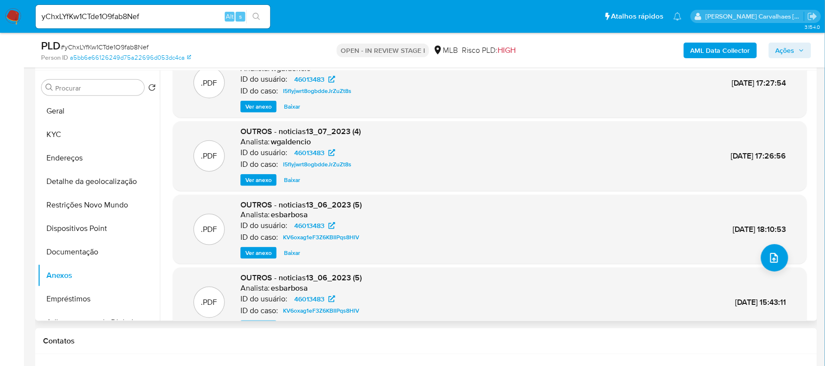
scroll to position [82, 0]
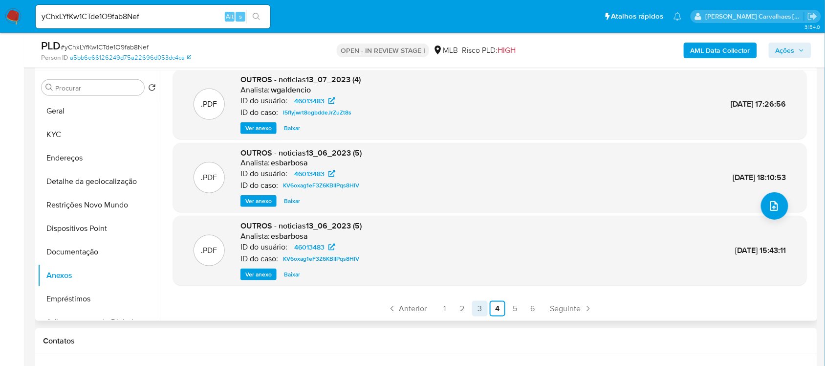
click at [477, 306] on link "3" at bounding box center [480, 309] width 16 height 16
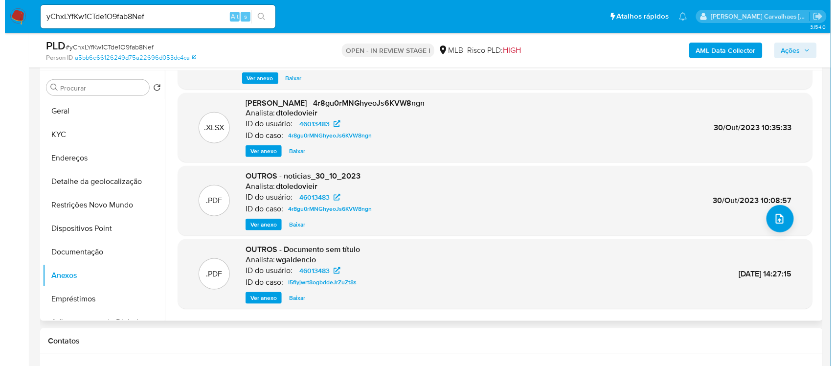
scroll to position [92, 0]
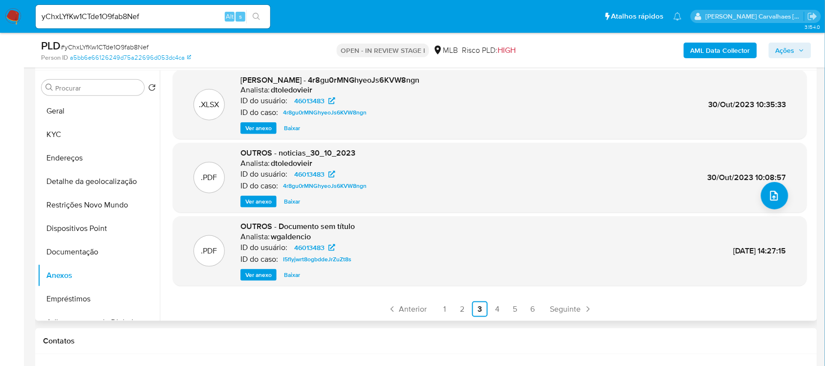
click at [271, 272] on button "Ver anexo" at bounding box center [259, 275] width 36 height 12
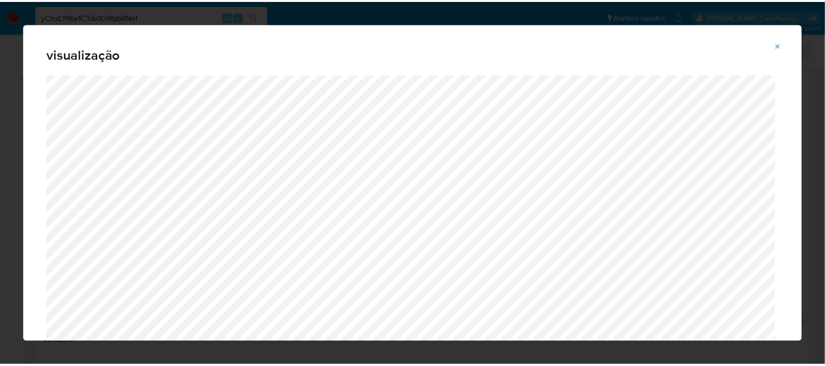
scroll to position [44, 0]
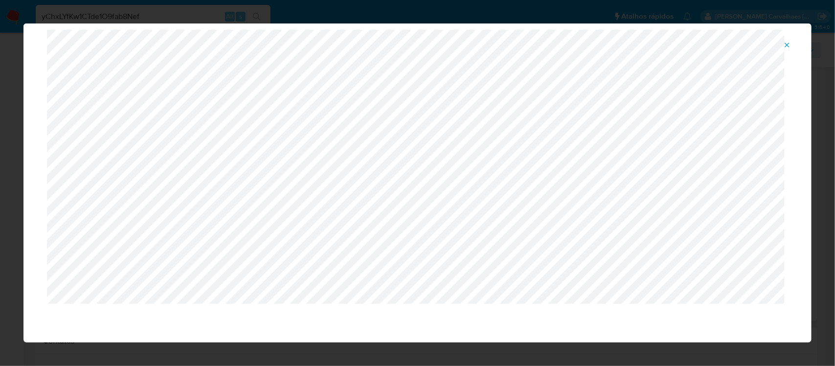
click at [787, 45] on icon "Attachment preview" at bounding box center [787, 45] width 8 height 8
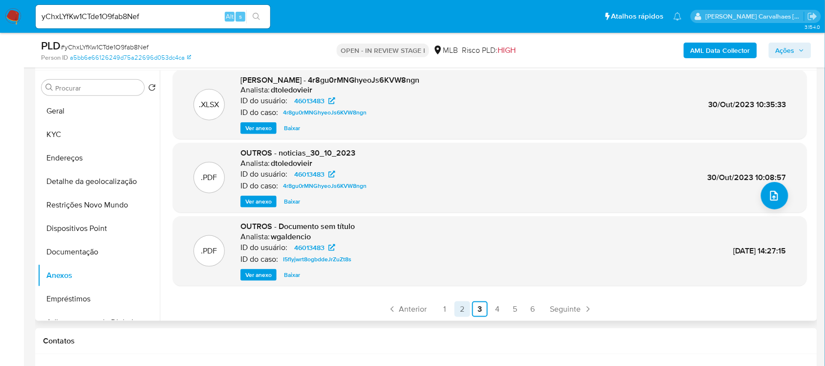
click at [462, 303] on link "2" at bounding box center [463, 309] width 16 height 16
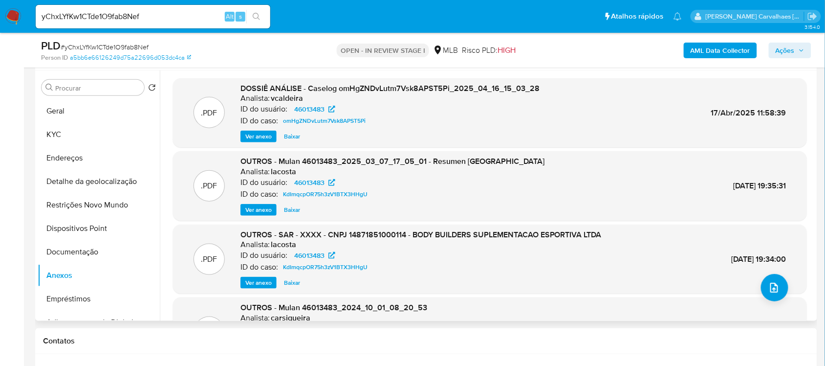
drag, startPoint x: 705, startPoint y: 259, endPoint x: 766, endPoint y: 258, distance: 61.6
click at [766, 259] on span "07/Mar/2025 19:34:00" at bounding box center [759, 258] width 55 height 11
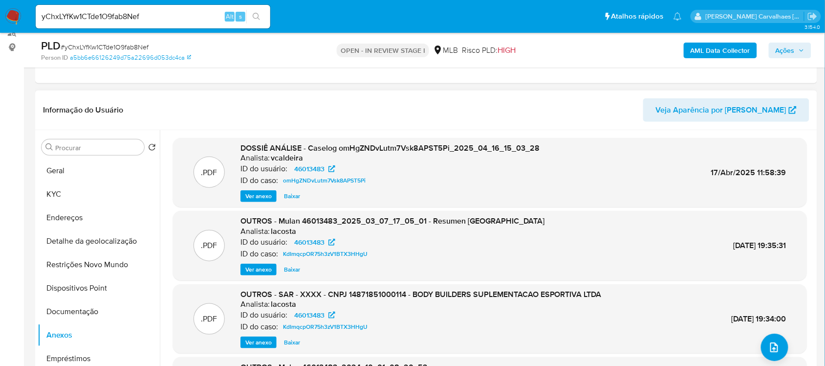
scroll to position [122, 0]
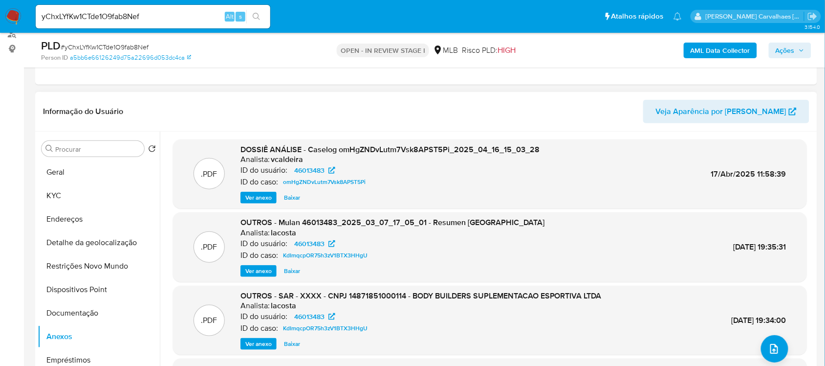
click at [253, 197] on span "Ver anexo" at bounding box center [258, 198] width 26 height 10
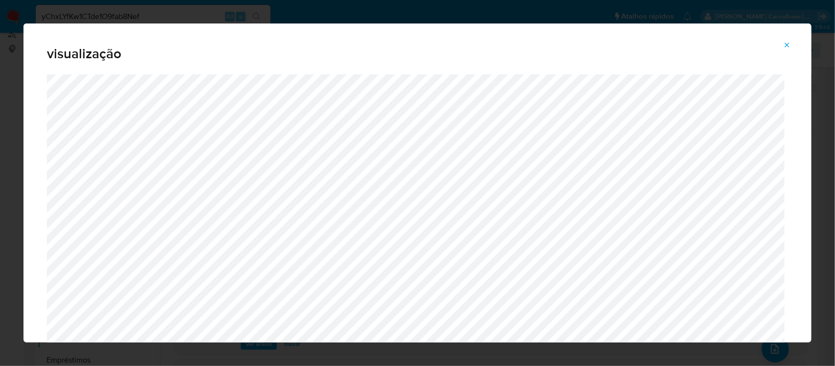
click at [787, 43] on icon "Attachment preview" at bounding box center [787, 45] width 8 height 8
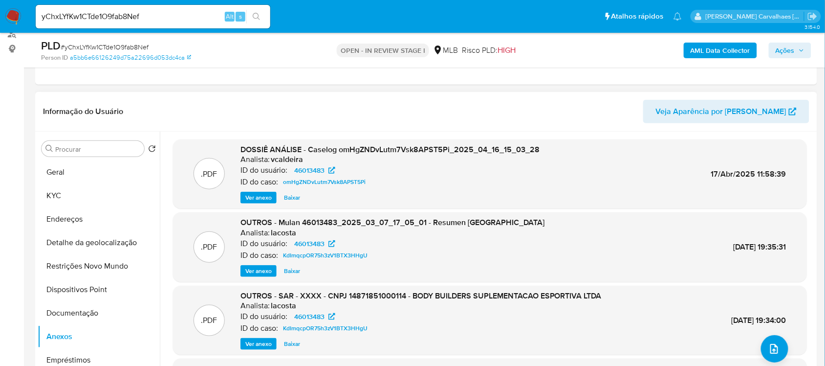
click at [732, 319] on span "07/Mar/2025 19:34:00" at bounding box center [759, 319] width 55 height 11
drag, startPoint x: 706, startPoint y: 319, endPoint x: 751, endPoint y: 321, distance: 45.5
click at [751, 321] on span "07/Mar/2025 19:34:00" at bounding box center [759, 319] width 55 height 11
copy span "07/Mar/2025"
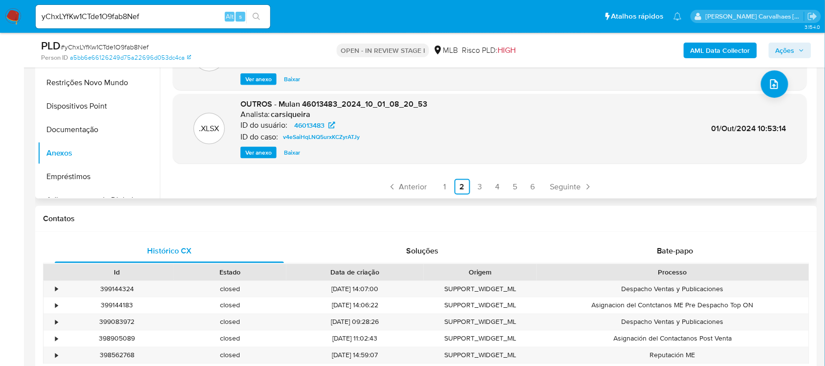
scroll to position [82, 0]
click at [531, 184] on link "6" at bounding box center [533, 186] width 16 height 16
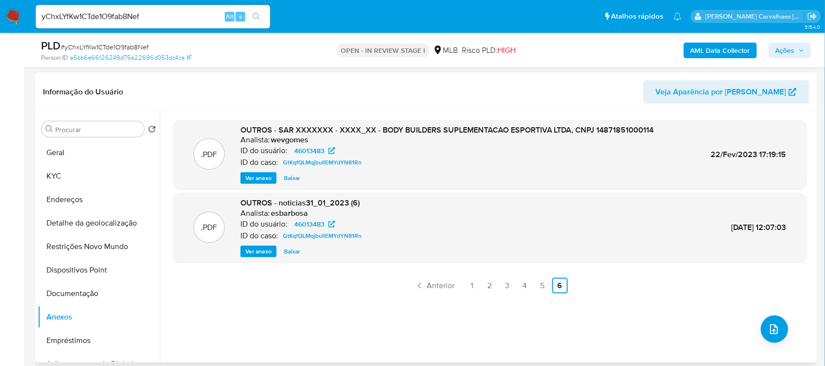
scroll to position [183, 0]
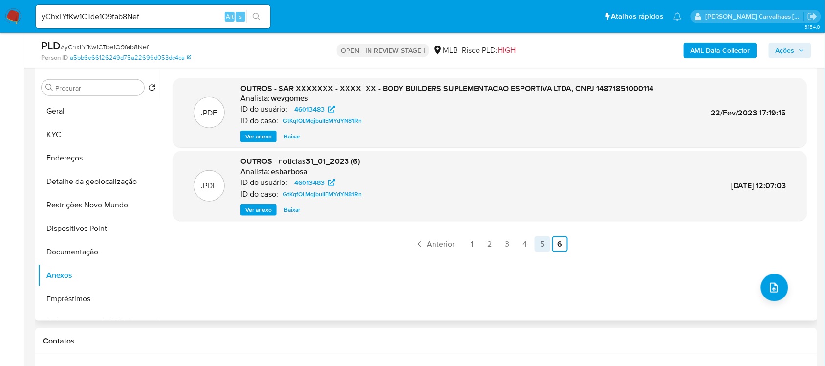
click at [537, 245] on link "5" at bounding box center [543, 244] width 16 height 16
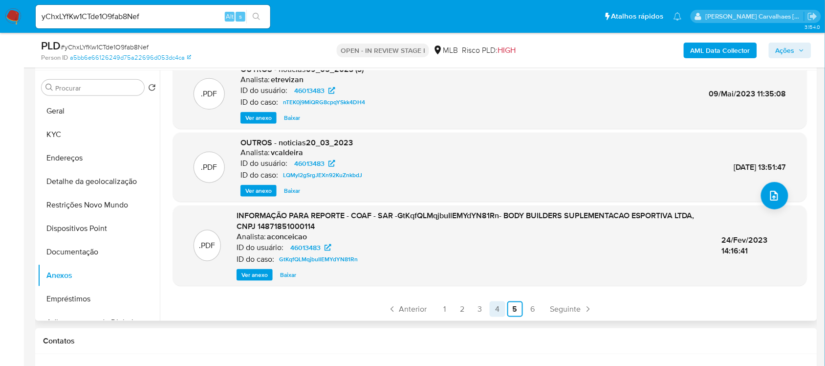
click at [496, 309] on link "4" at bounding box center [498, 309] width 16 height 16
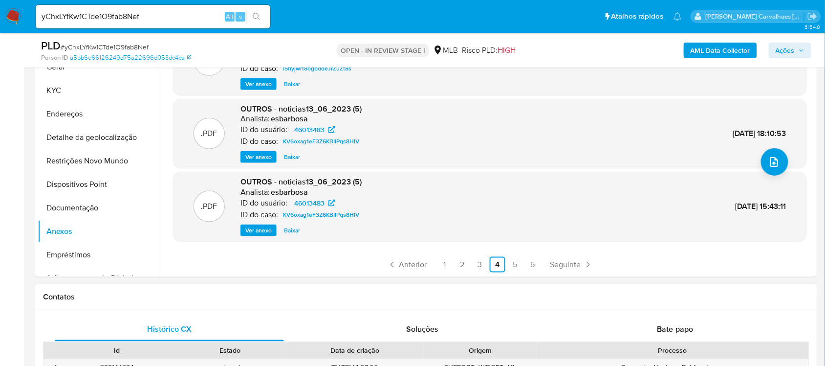
scroll to position [244, 0]
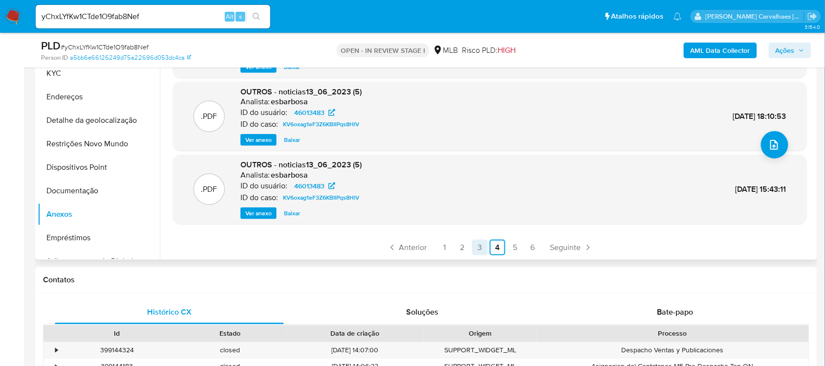
click at [475, 243] on link "3" at bounding box center [480, 248] width 16 height 16
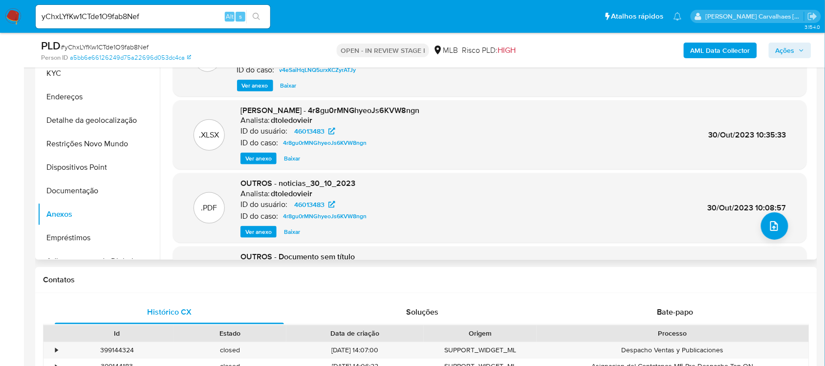
scroll to position [0, 0]
drag, startPoint x: 707, startPoint y: 135, endPoint x: 751, endPoint y: 135, distance: 44.0
click at [751, 135] on span "30/Out/2023 10:35:33" at bounding box center [748, 135] width 78 height 11
copy span "30/Out/2023"
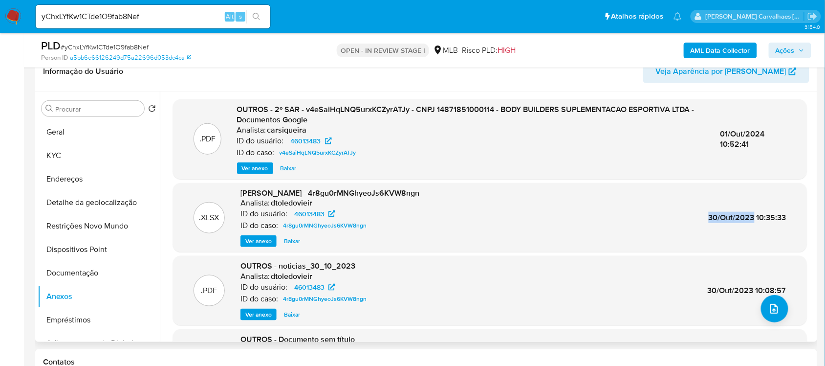
scroll to position [122, 0]
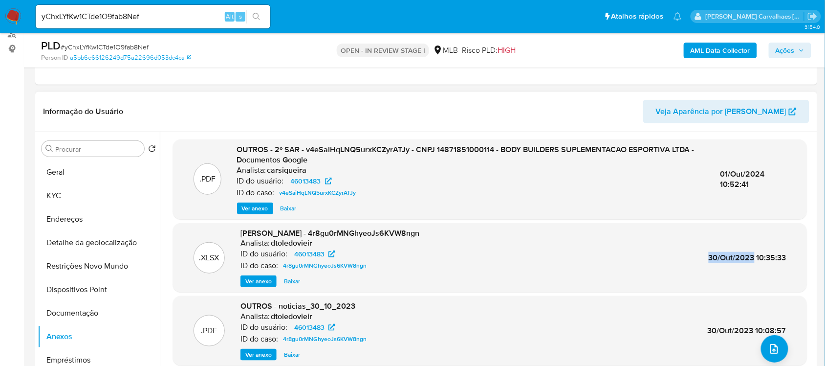
copy span "30/Out/2023"
drag, startPoint x: 719, startPoint y: 175, endPoint x: 763, endPoint y: 175, distance: 43.5
click at [763, 175] on div "01/Out/2024 10:52:41" at bounding box center [753, 179] width 66 height 21
copy span "01/Out/2024"
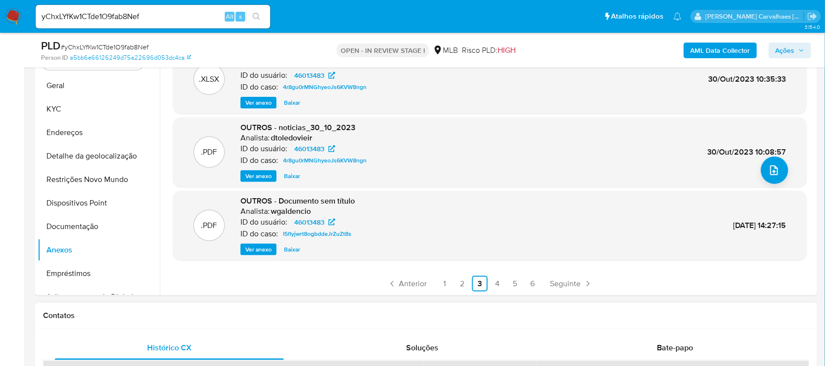
scroll to position [244, 0]
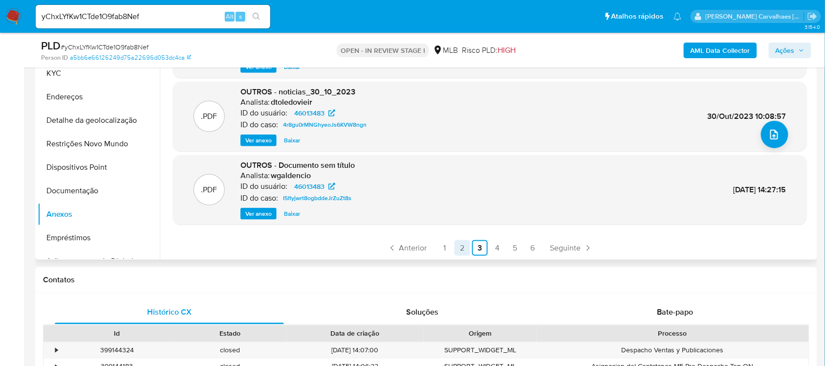
click at [458, 245] on link "2" at bounding box center [463, 248] width 16 height 16
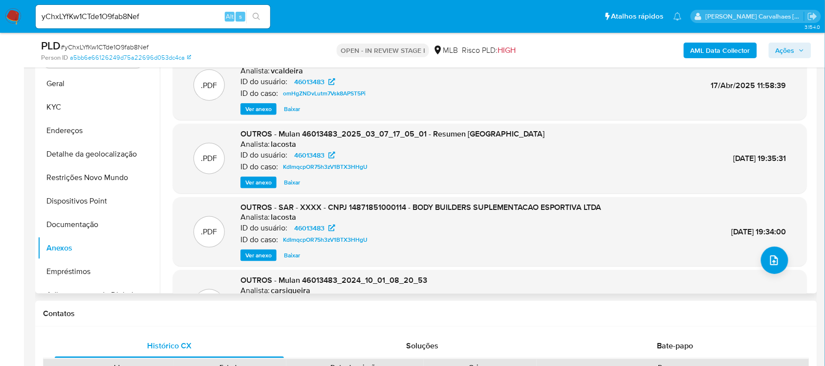
scroll to position [183, 0]
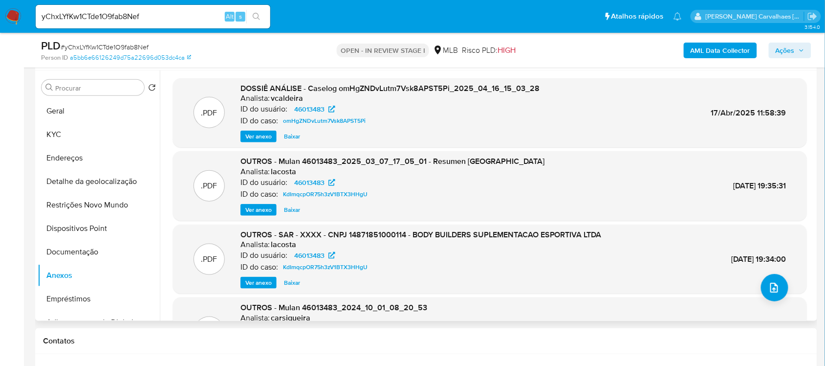
drag, startPoint x: 704, startPoint y: 258, endPoint x: 783, endPoint y: 256, distance: 79.2
click at [785, 257] on div ".PDF OUTROS - SAR - XXXX - CNPJ 14871851000114 - BODY BUILDERS SUPLEMENTACAO ES…" at bounding box center [490, 259] width 624 height 60
copy span "07/Mar/2025 19:34:00"
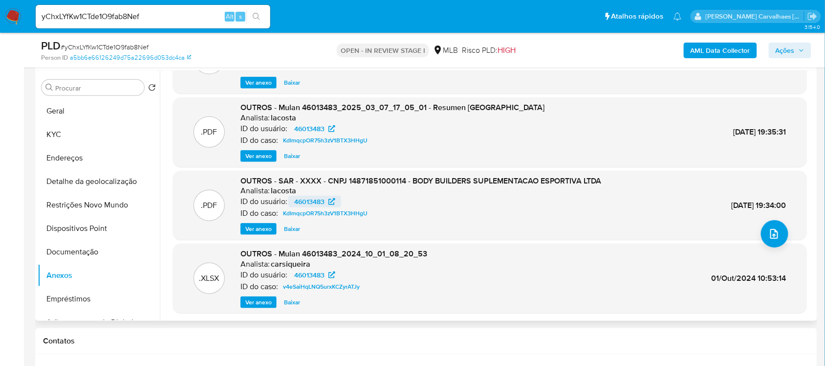
scroll to position [61, 0]
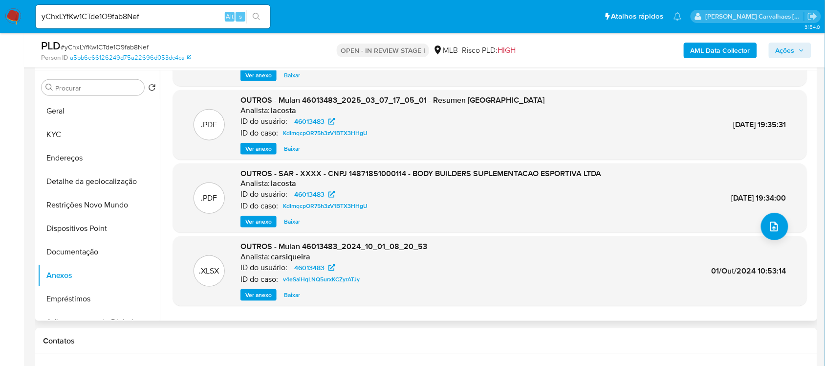
click at [262, 219] on span "Ver anexo" at bounding box center [258, 222] width 26 height 10
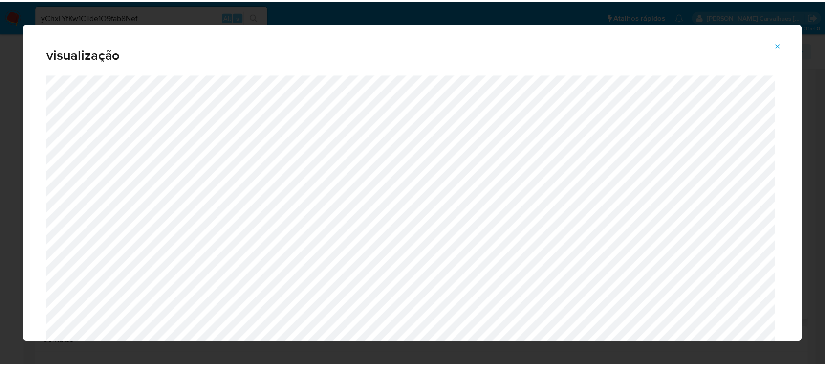
scroll to position [44, 0]
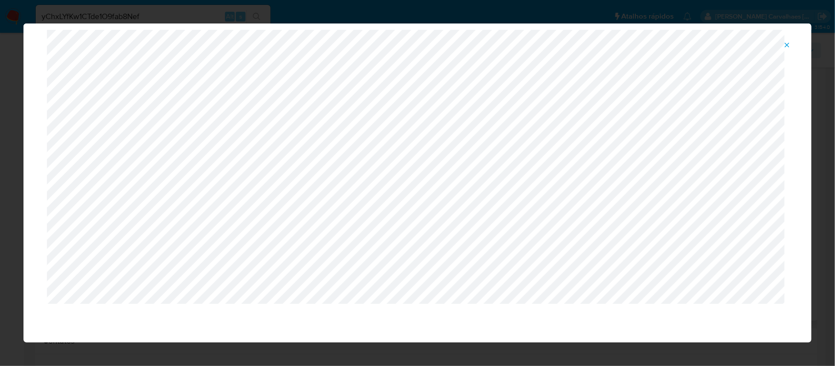
click at [785, 45] on icon "Attachment preview" at bounding box center [787, 45] width 8 height 8
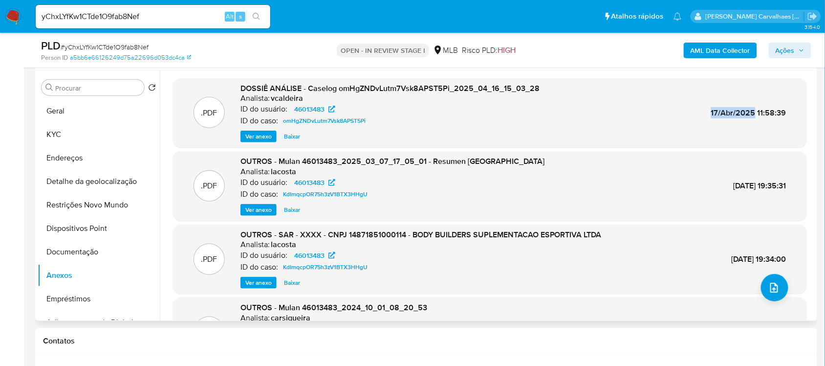
drag, startPoint x: 710, startPoint y: 117, endPoint x: 751, endPoint y: 111, distance: 42.0
click at [751, 111] on span "17/Abr/2025 11:58:39" at bounding box center [748, 112] width 75 height 11
copy span "17/Abr/2025"
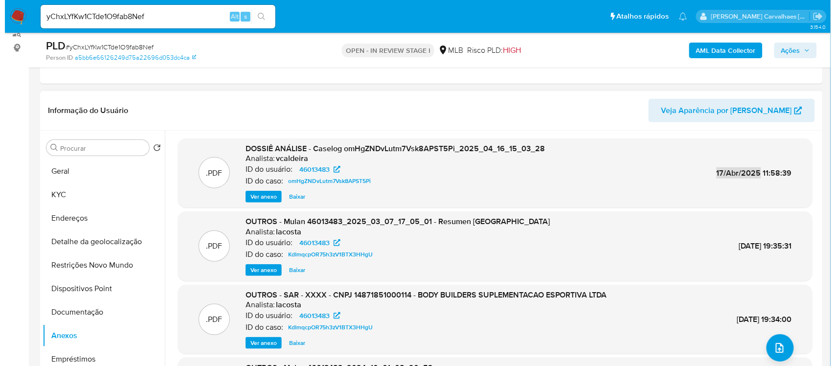
scroll to position [122, 0]
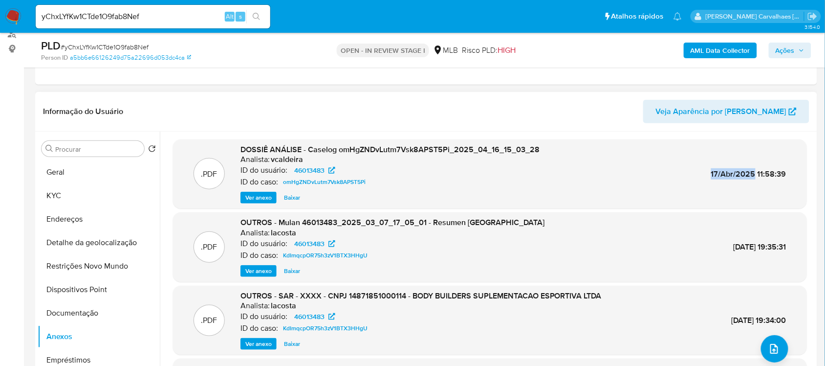
click at [249, 196] on span "Ver anexo" at bounding box center [258, 198] width 26 height 10
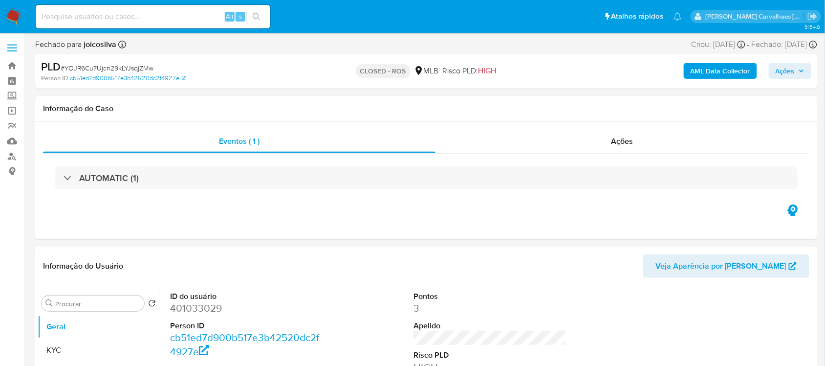
select select "10"
paste input "yChxLYfKw1CTde1O9fab8Nef"
type input "yChxLYfKw1CTde1O9fab8Nef"
click at [248, 14] on button "search-icon" at bounding box center [256, 17] width 20 height 14
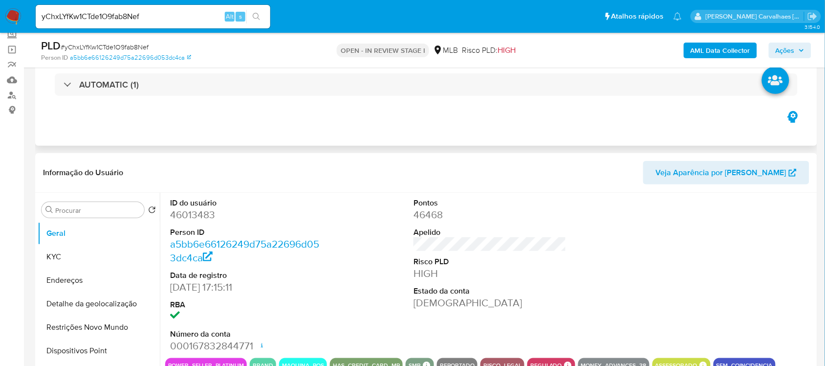
select select "10"
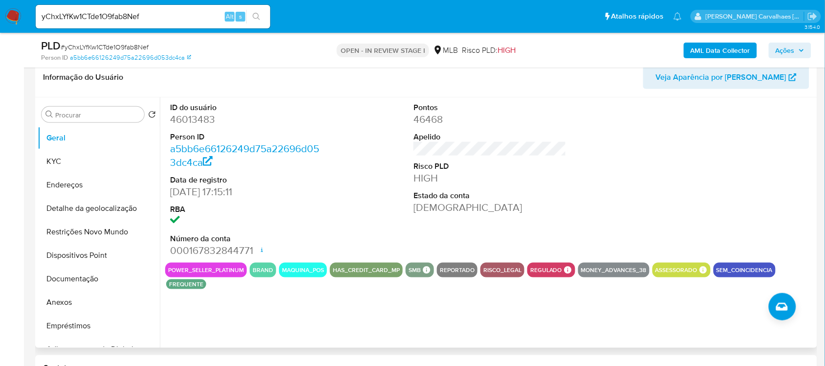
scroll to position [183, 0]
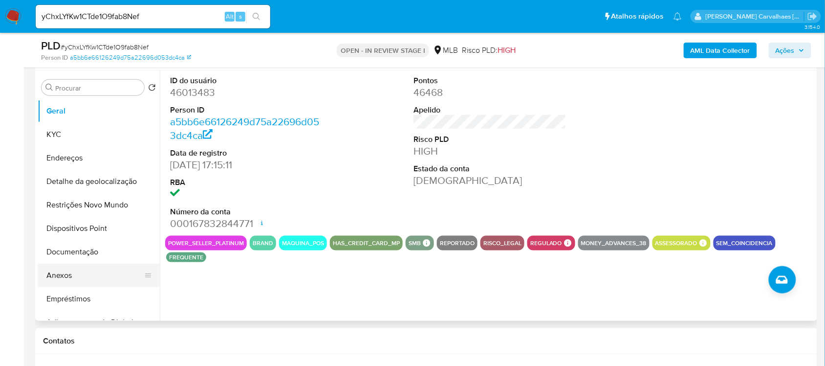
click at [79, 269] on button "Anexos" at bounding box center [95, 275] width 114 height 23
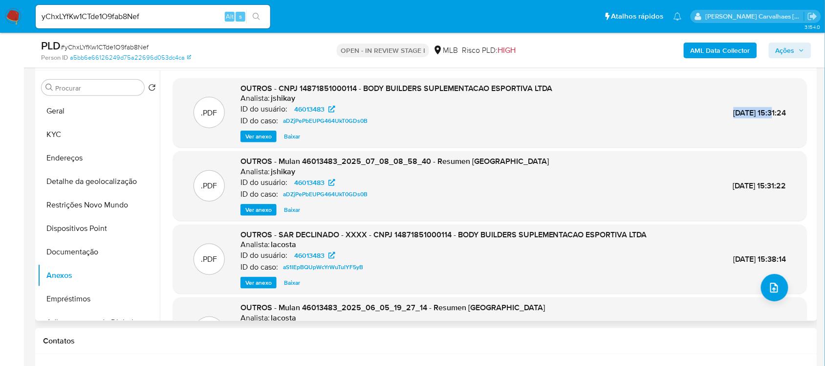
drag, startPoint x: 710, startPoint y: 111, endPoint x: 752, endPoint y: 111, distance: 42.0
click at [752, 111] on span "08/Jul/2025 15:31:24" at bounding box center [760, 112] width 53 height 11
copy span "08/Jul/2025"
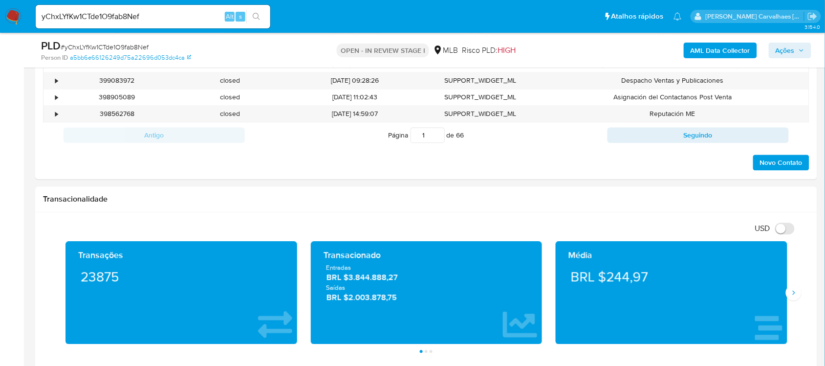
scroll to position [550, 0]
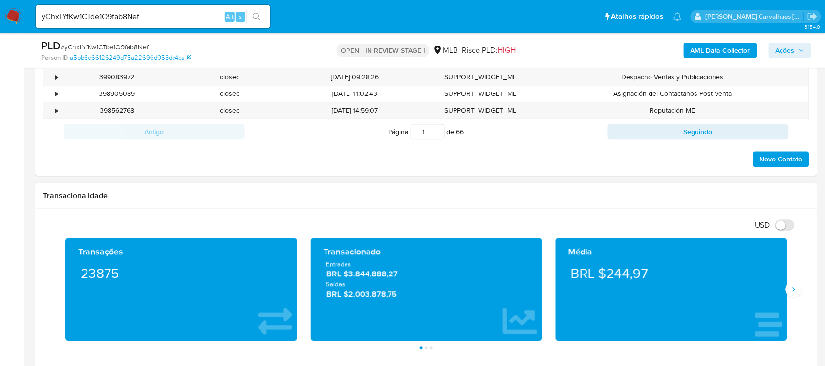
drag, startPoint x: 606, startPoint y: 278, endPoint x: 651, endPoint y: 280, distance: 45.0
click at [651, 280] on div "BRL $244,97" at bounding box center [672, 273] width 216 height 27
click at [794, 288] on icon "Siguiente" at bounding box center [794, 290] width 8 height 8
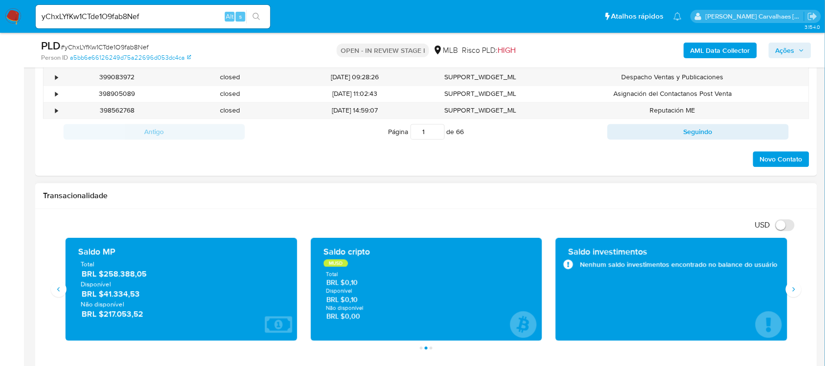
drag, startPoint x: 68, startPoint y: 238, endPoint x: 223, endPoint y: 270, distance: 157.8
click at [795, 287] on icon "Siguiente" at bounding box center [794, 290] width 8 height 8
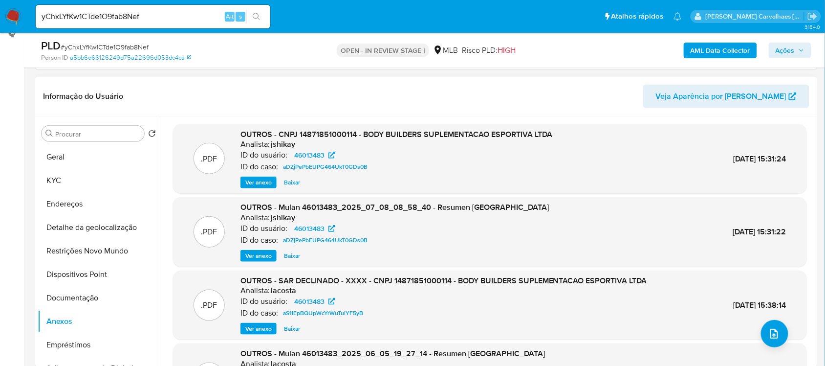
scroll to position [61, 0]
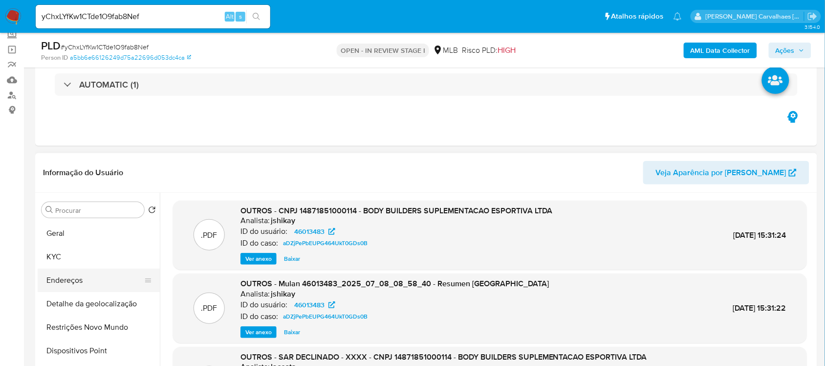
click at [75, 268] on button "Endereços" at bounding box center [95, 279] width 114 height 23
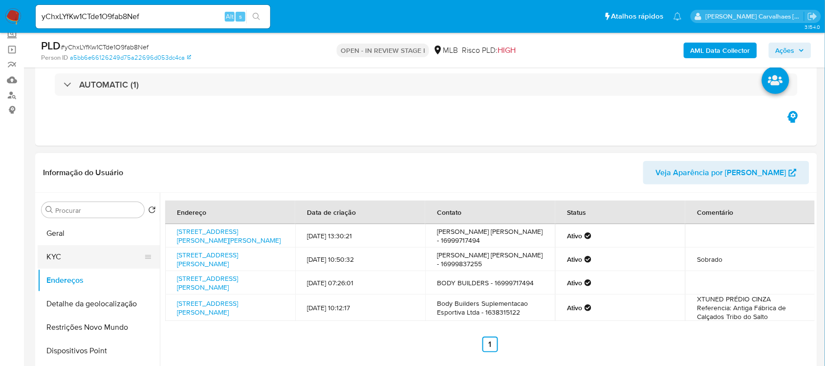
click at [59, 261] on button "KYC" at bounding box center [95, 256] width 114 height 23
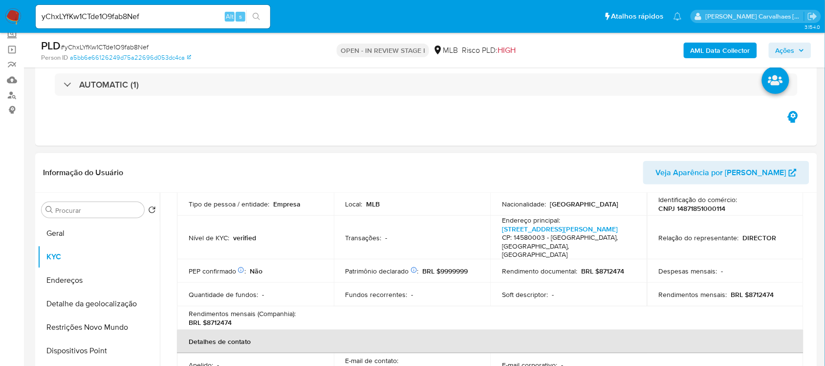
scroll to position [122, 0]
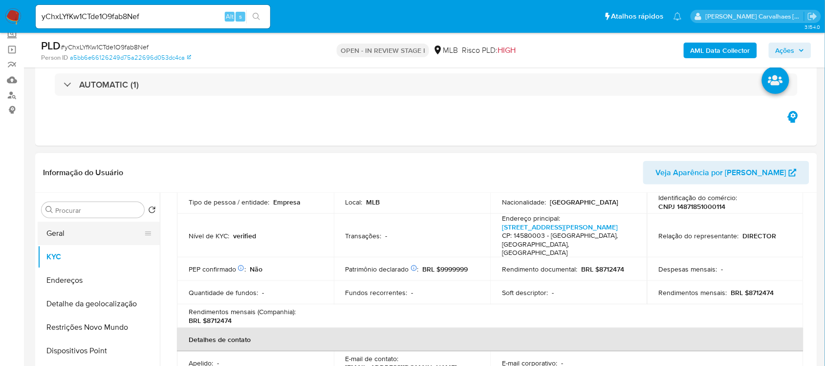
click at [87, 228] on button "Geral" at bounding box center [95, 232] width 114 height 23
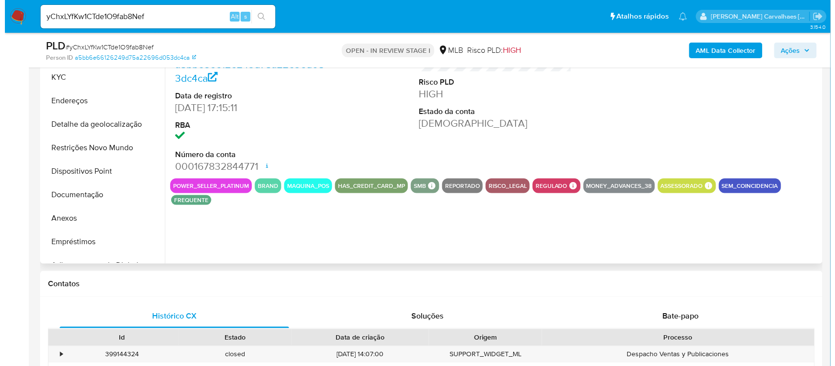
scroll to position [244, 0]
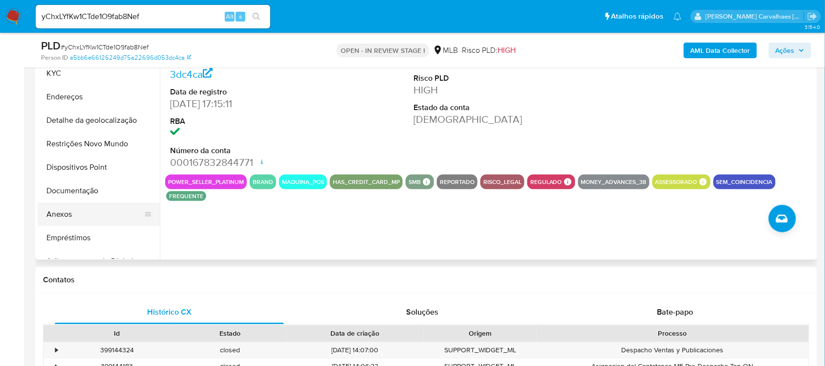
click at [85, 214] on button "Anexos" at bounding box center [95, 213] width 114 height 23
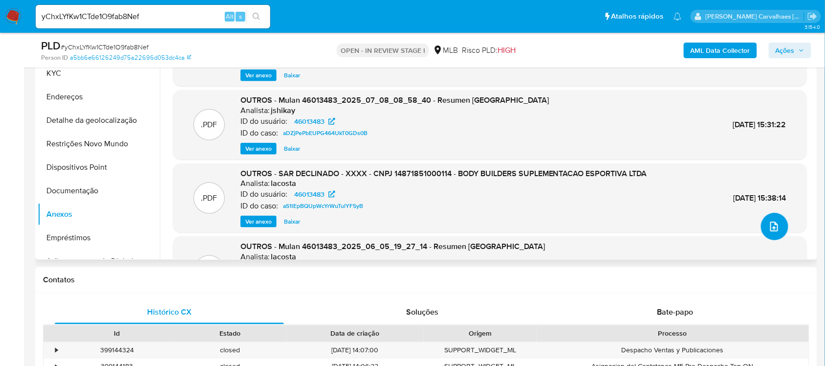
click at [773, 228] on icon "upload-file" at bounding box center [775, 227] width 12 height 12
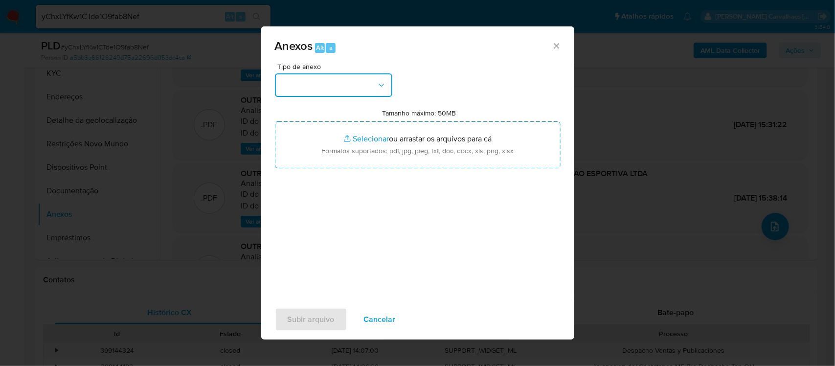
click at [378, 84] on icon "button" at bounding box center [381, 85] width 10 height 10
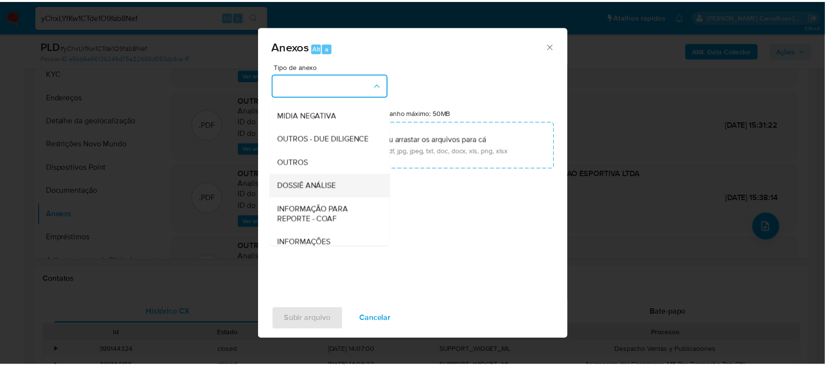
scroll to position [150, 0]
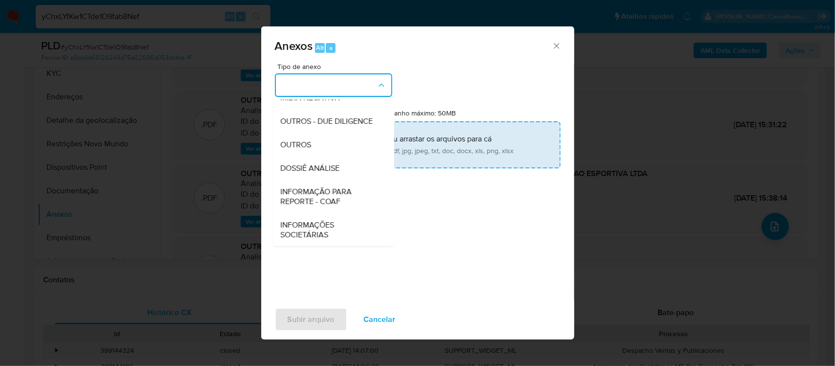
click at [333, 145] on div "OUTROS" at bounding box center [331, 143] width 100 height 23
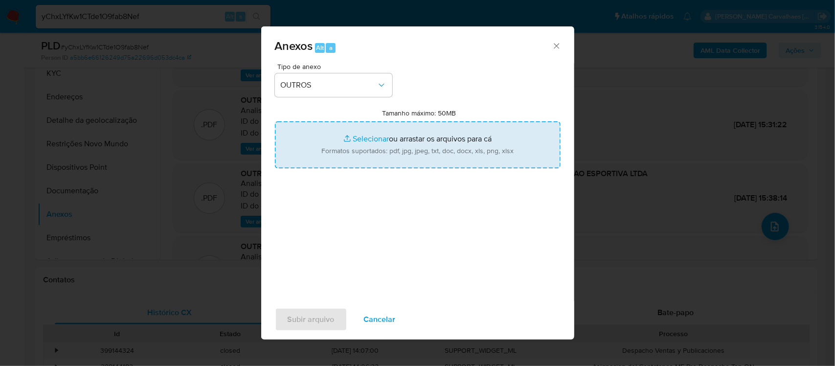
click at [356, 137] on input "Tamanho máximo: 50MB Selecionar arquivos" at bounding box center [418, 144] width 286 height 47
type input "C:\fakepath\Declínio - xxxx- CNPJ 14871851000114 - BODY BUILDERS SUPLEMENTACAO …"
click at [359, 140] on input "Tamanho máximo: 50MB Selecionar arquivos" at bounding box center [418, 144] width 286 height 47
type input "C:\fakepath\Mulan BODY BUILDERS SUPLEMENTACAO ESPORTIVA LTDA 46013483_2025_08_1…"
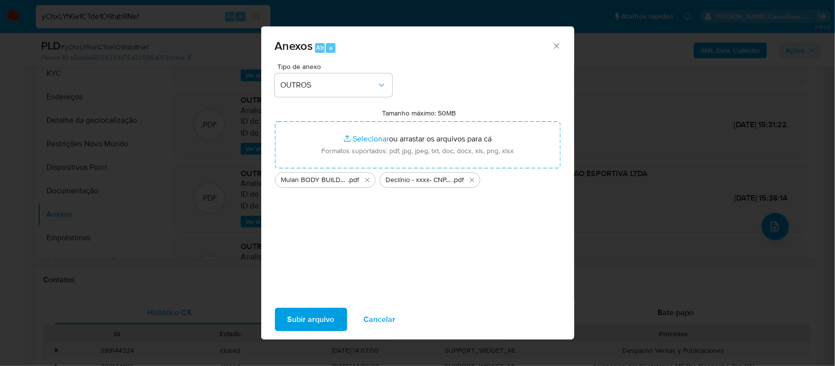
click at [308, 314] on span "Subir arquivo" at bounding box center [310, 320] width 47 height 22
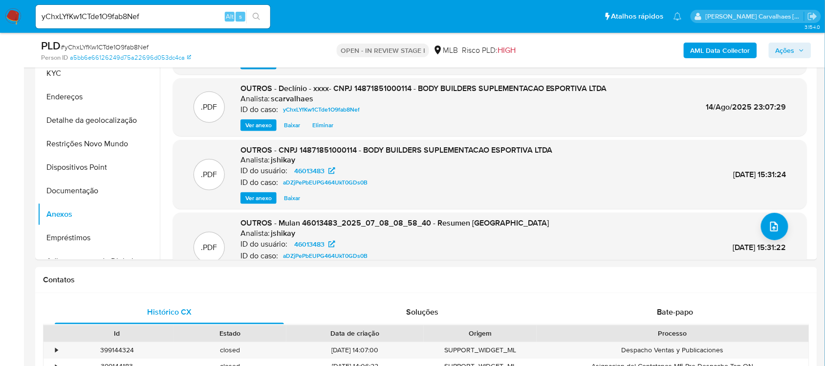
click at [786, 48] on span "Ações" at bounding box center [785, 51] width 19 height 16
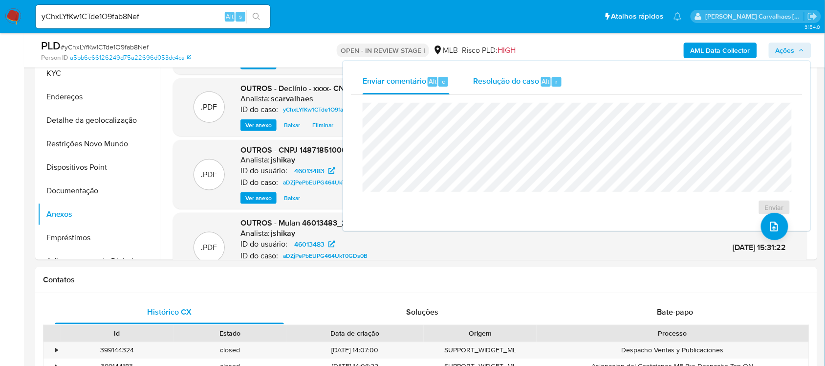
click at [503, 84] on span "Resolução do caso" at bounding box center [506, 80] width 66 height 11
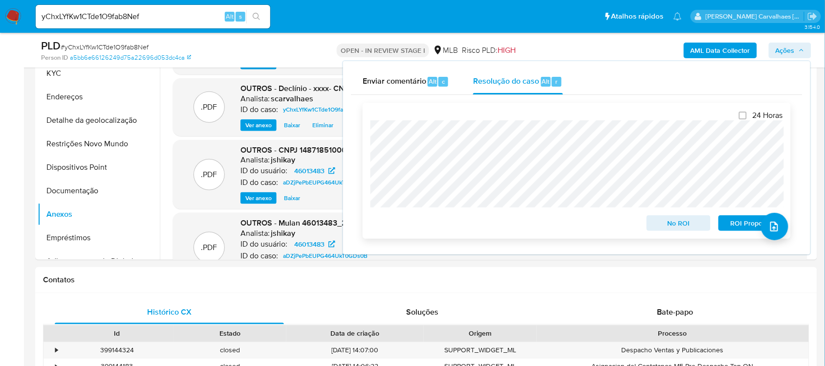
click at [673, 221] on span "No ROI" at bounding box center [679, 223] width 51 height 14
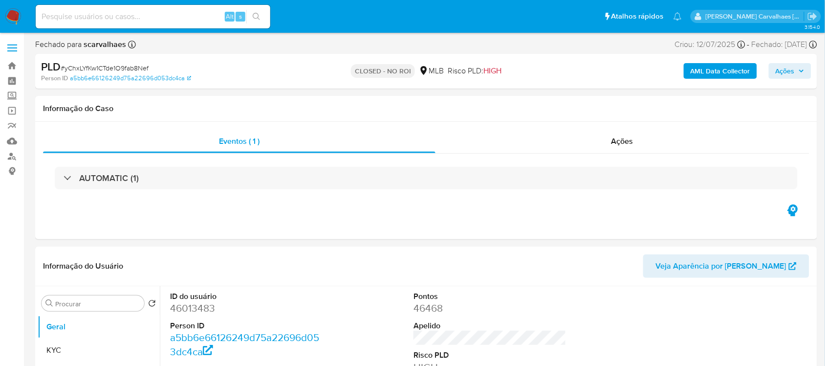
select select "10"
paste input "DsyyYjQ3Iewqd3Z34qKTjreC"
type input "DsyyYjQ3Iewqd3Z34qKTjreC"
click at [259, 16] on icon "search-icon" at bounding box center [257, 17] width 8 height 8
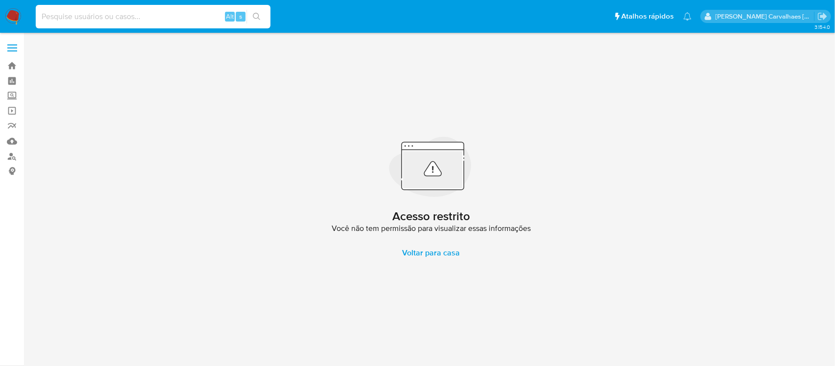
click at [45, 14] on input at bounding box center [153, 16] width 235 height 13
paste input "DsyyYjQ3Iewqd3Z34qKTjreC"
click at [39, 15] on input "DsyyYjQ3Iewqd3Z34qKTjreC" at bounding box center [153, 16] width 235 height 13
type input "DsyyYjQ3Iewqd3Z34qKTjreC"
click at [262, 15] on button "search-icon" at bounding box center [256, 17] width 20 height 14
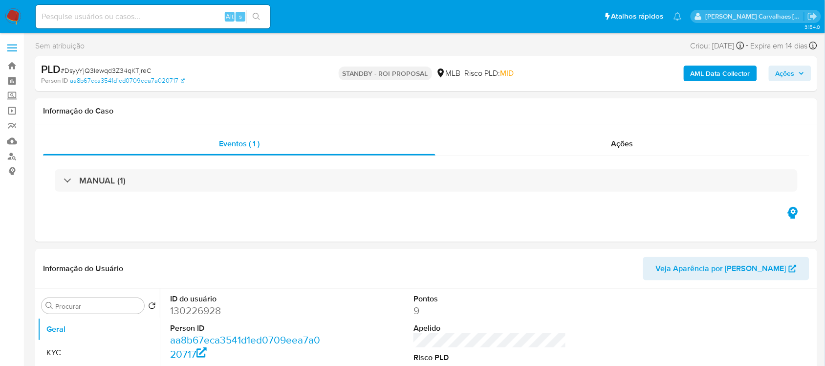
select select "10"
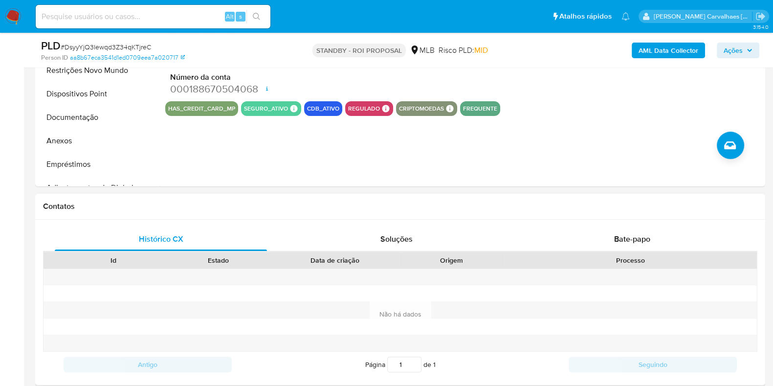
scroll to position [427, 0]
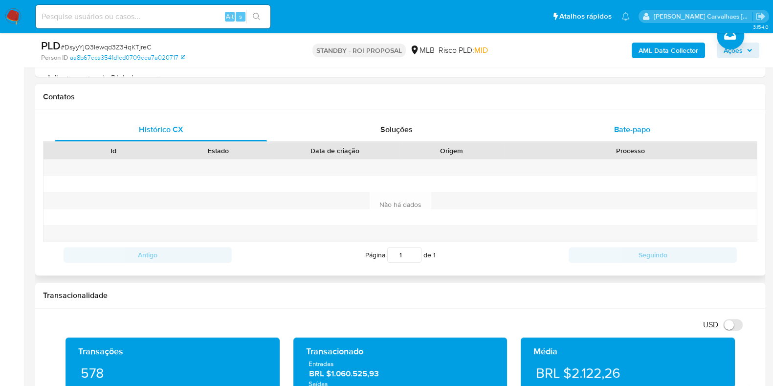
click at [648, 132] on span "Bate-papo" at bounding box center [632, 129] width 36 height 11
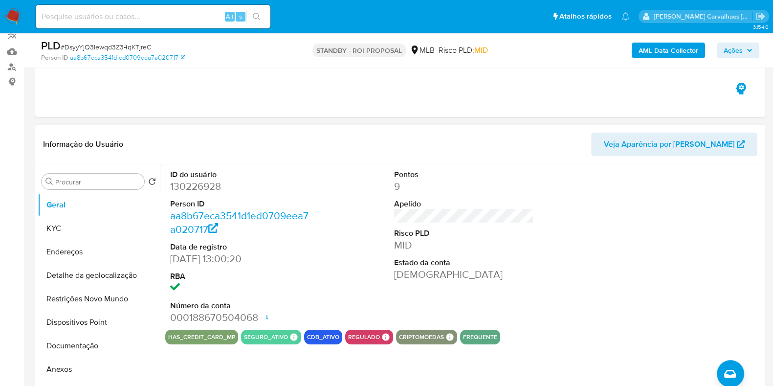
scroll to position [61, 0]
